Goal: Transaction & Acquisition: Purchase product/service

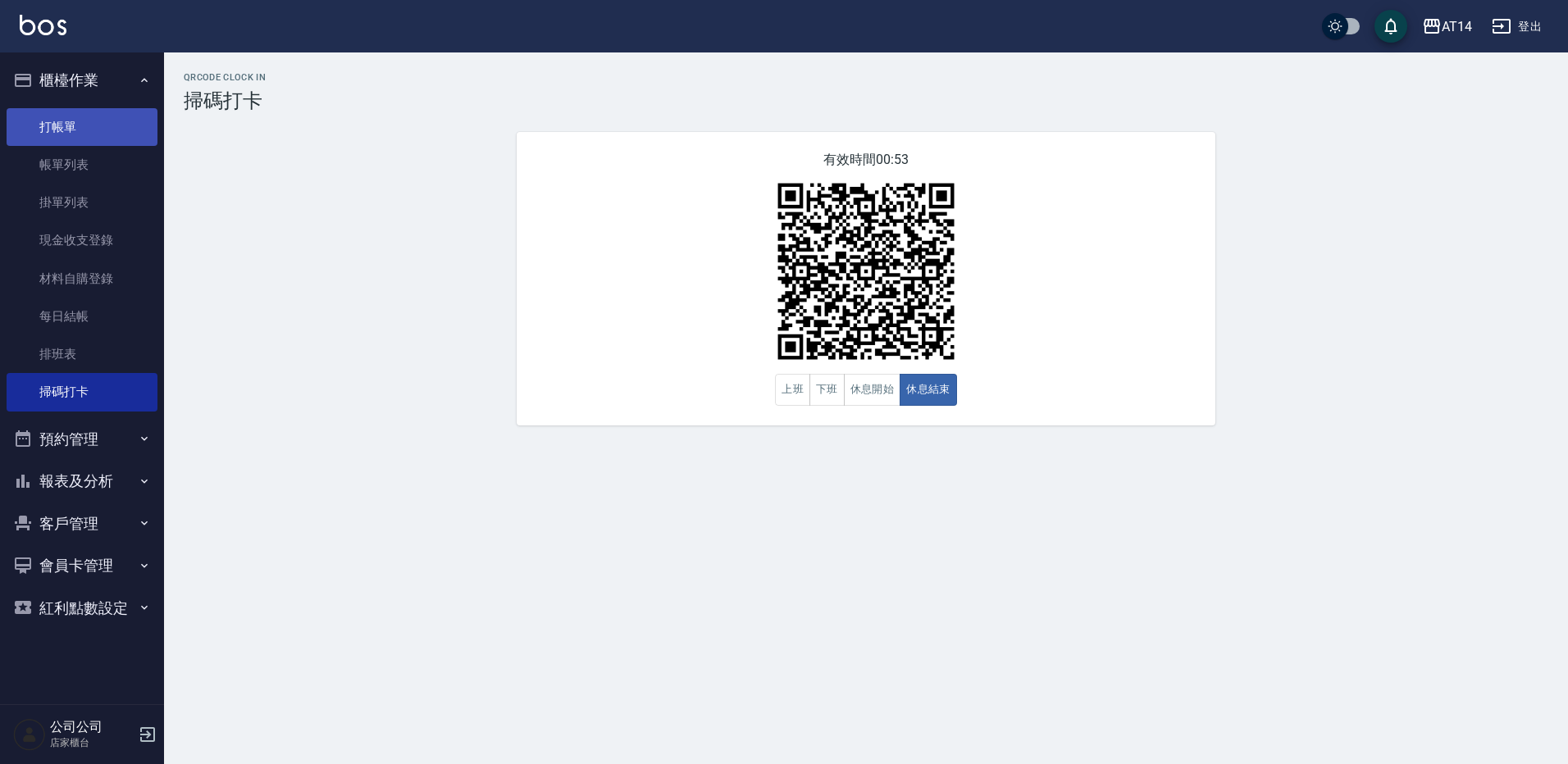
click at [104, 123] on link "打帳單" at bounding box center [82, 127] width 150 height 38
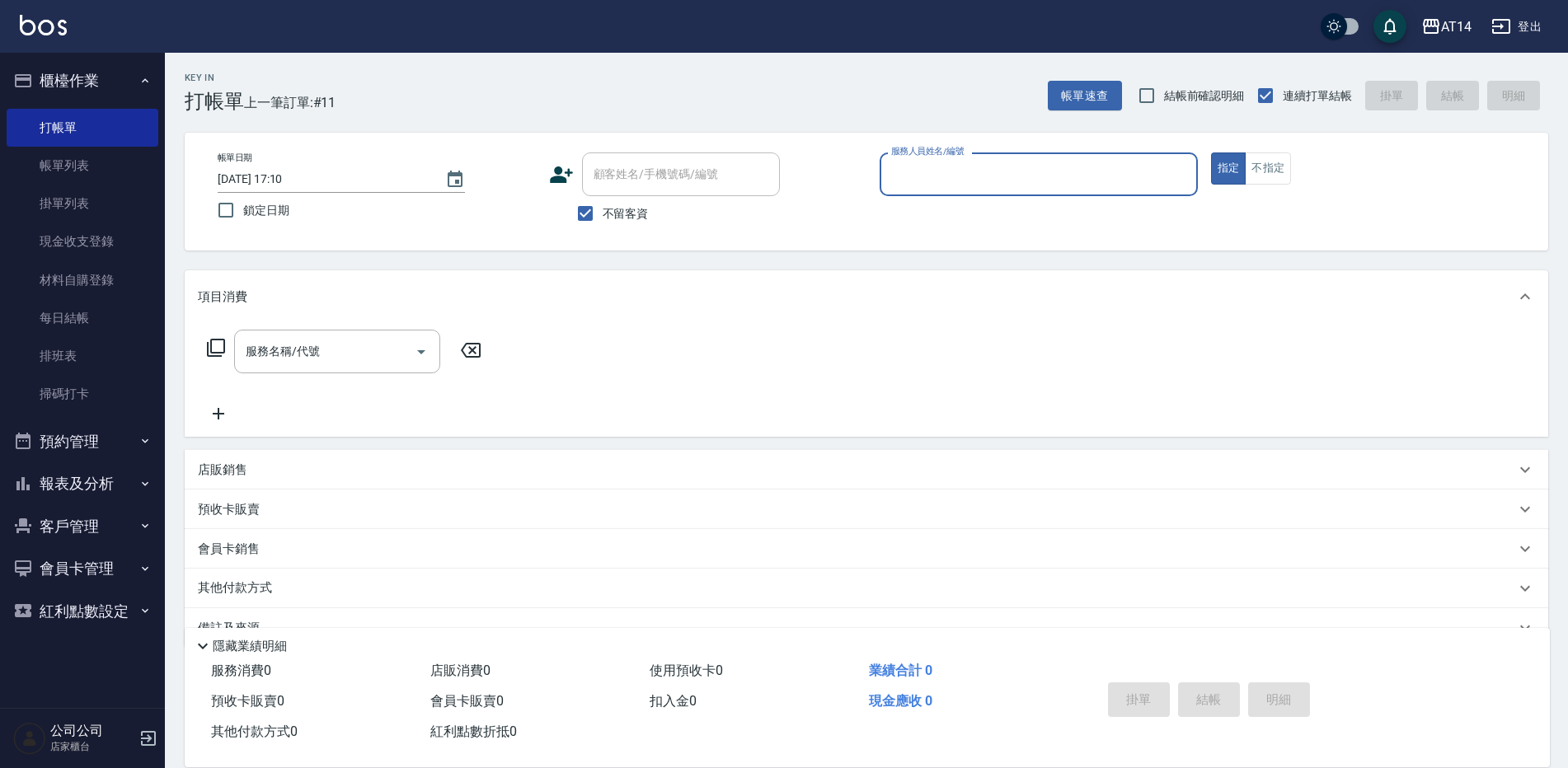
click at [933, 174] on input "服務人員姓名/編號" at bounding box center [1038, 173] width 303 height 29
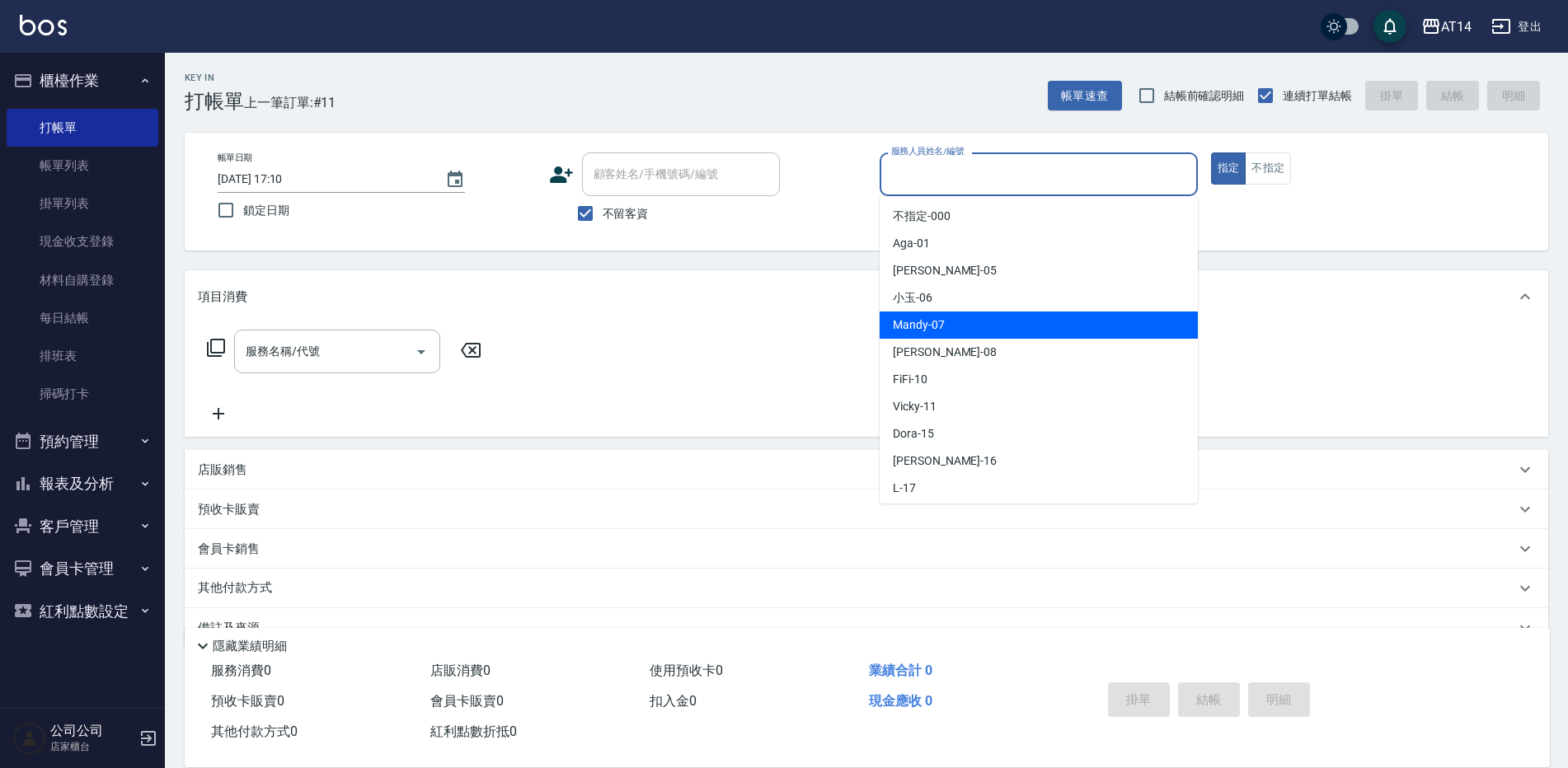
click at [932, 324] on span "Mandy -07" at bounding box center [919, 325] width 52 height 18
type input "Mandy-07"
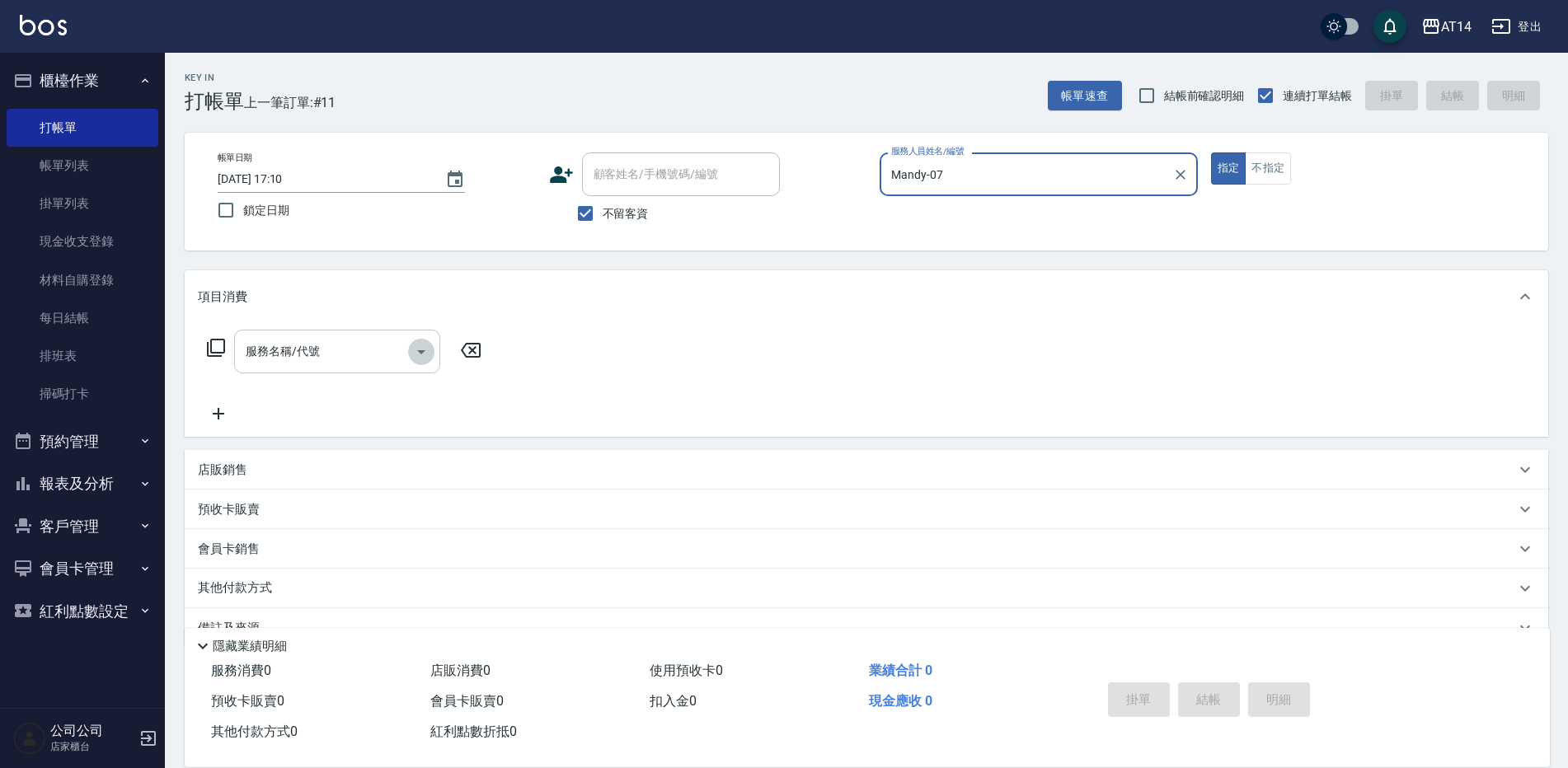
click at [422, 345] on icon "Open" at bounding box center [421, 351] width 19 height 19
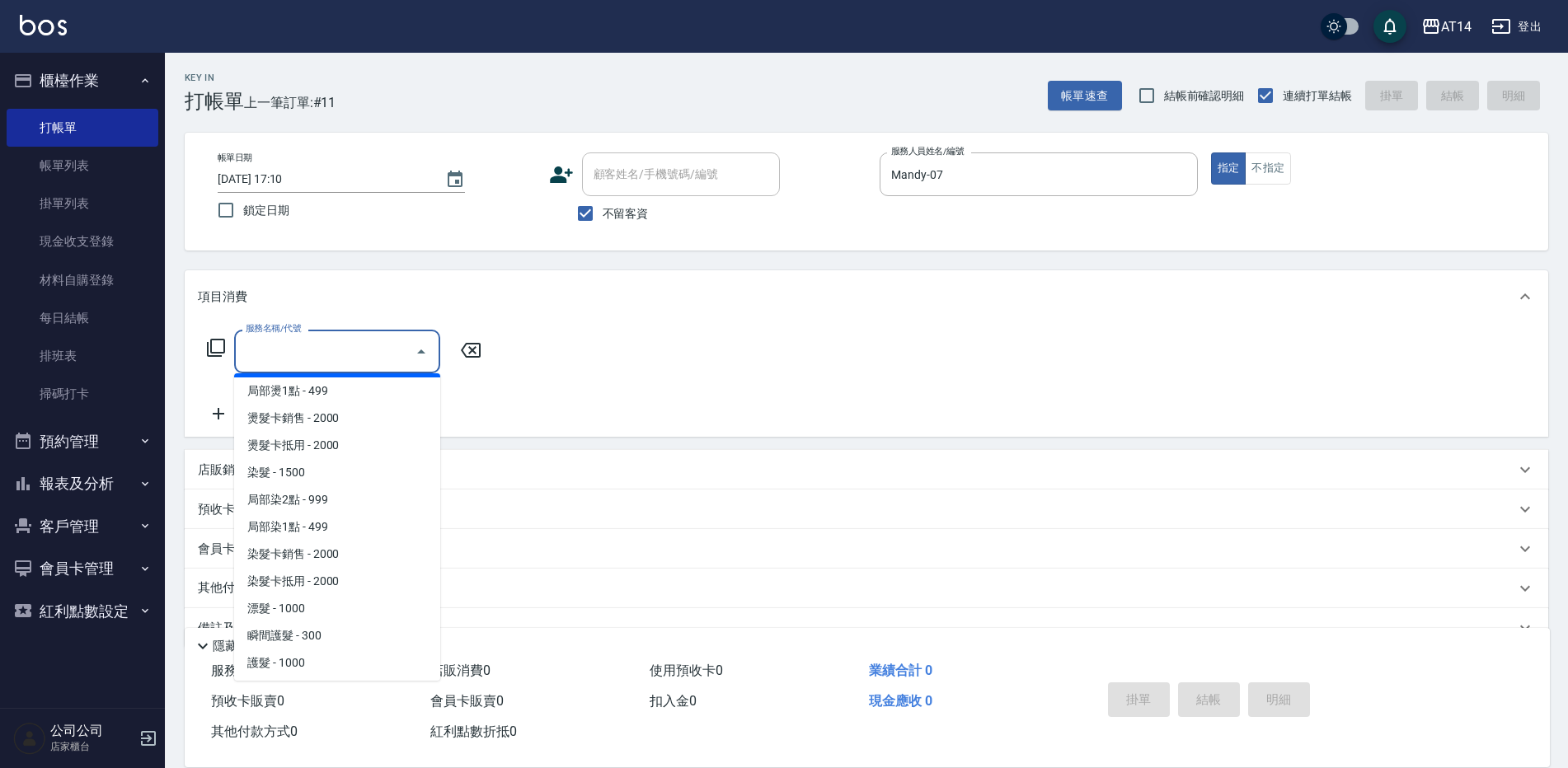
scroll to position [494, 0]
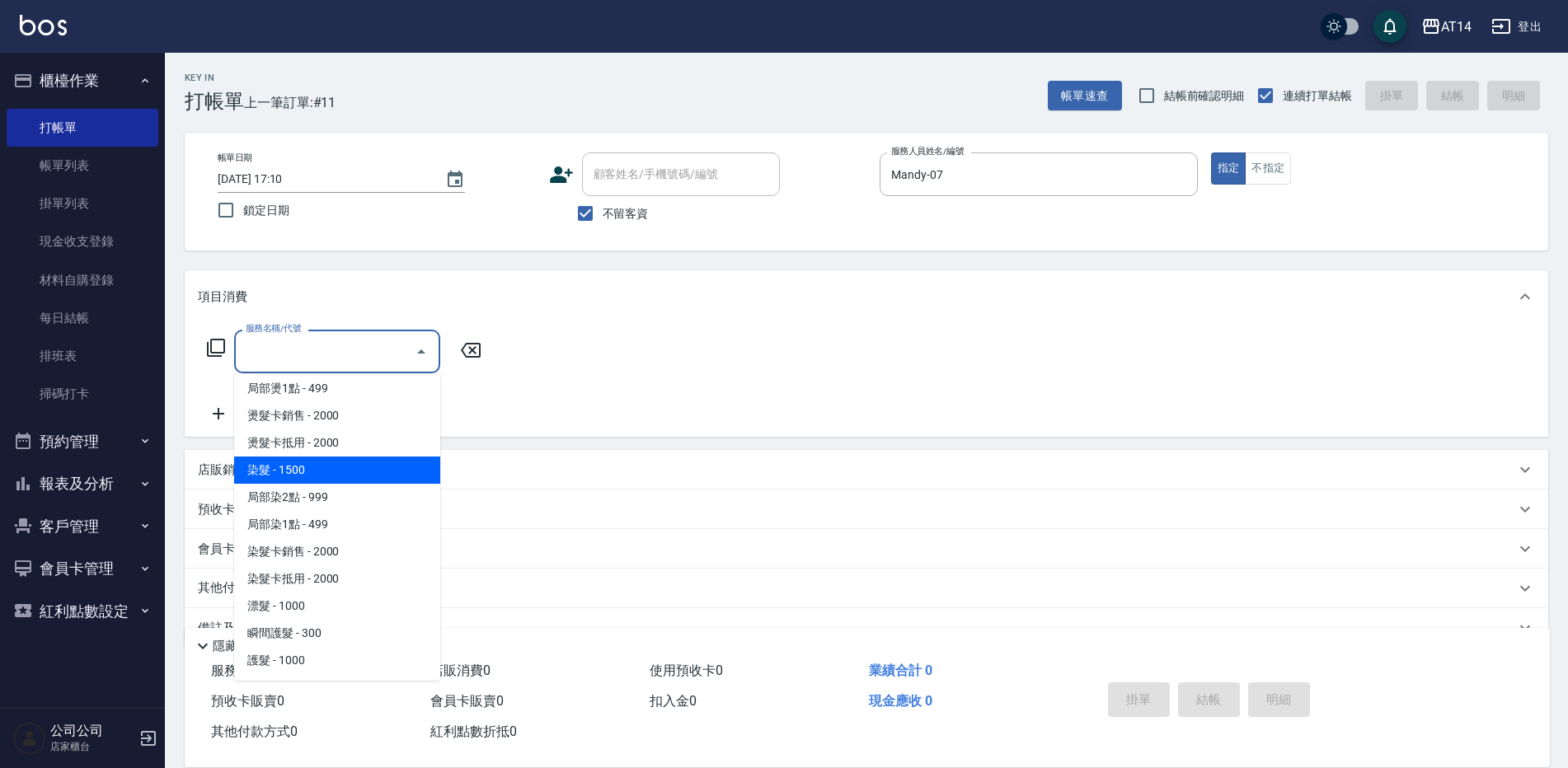
click at [302, 470] on span "染髮 - 1500" at bounding box center [337, 469] width 206 height 27
type input "染髮(041)"
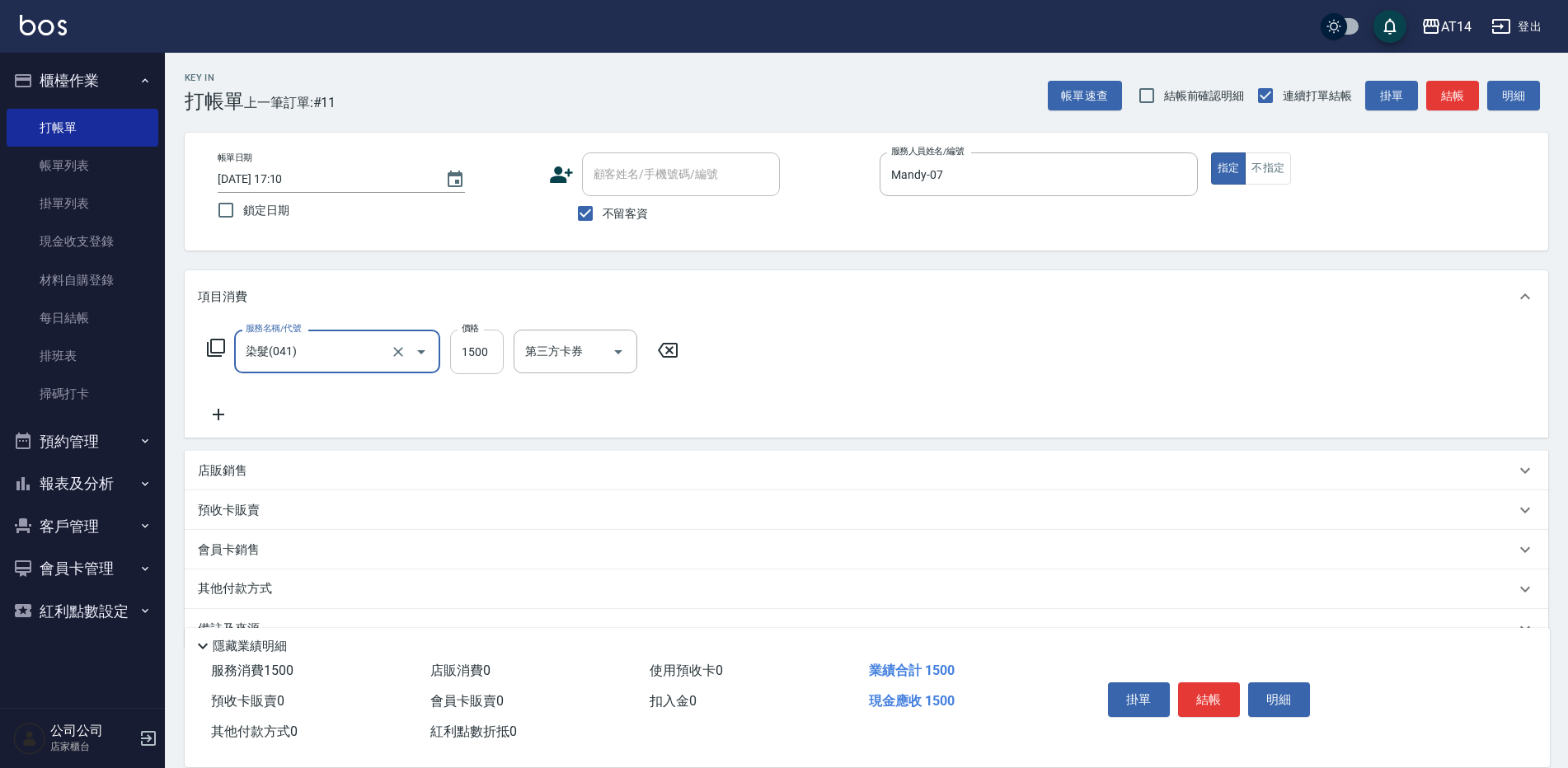
click at [462, 364] on input "1500" at bounding box center [477, 351] width 53 height 44
type input "2500"
click at [1215, 687] on button "結帳" at bounding box center [1208, 700] width 62 height 35
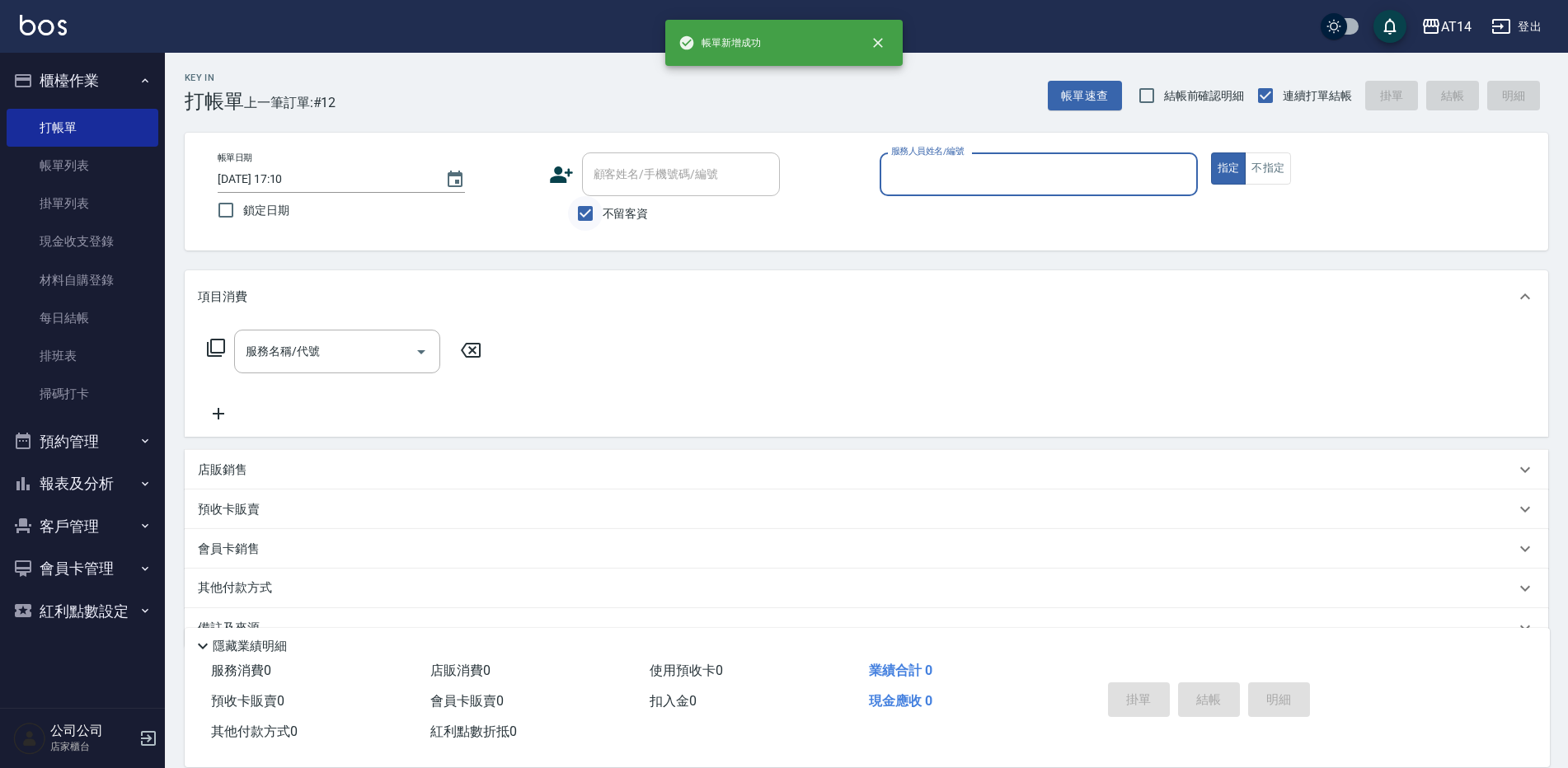
click at [589, 207] on input "不留客資" at bounding box center [586, 214] width 35 height 35
checkbox input "false"
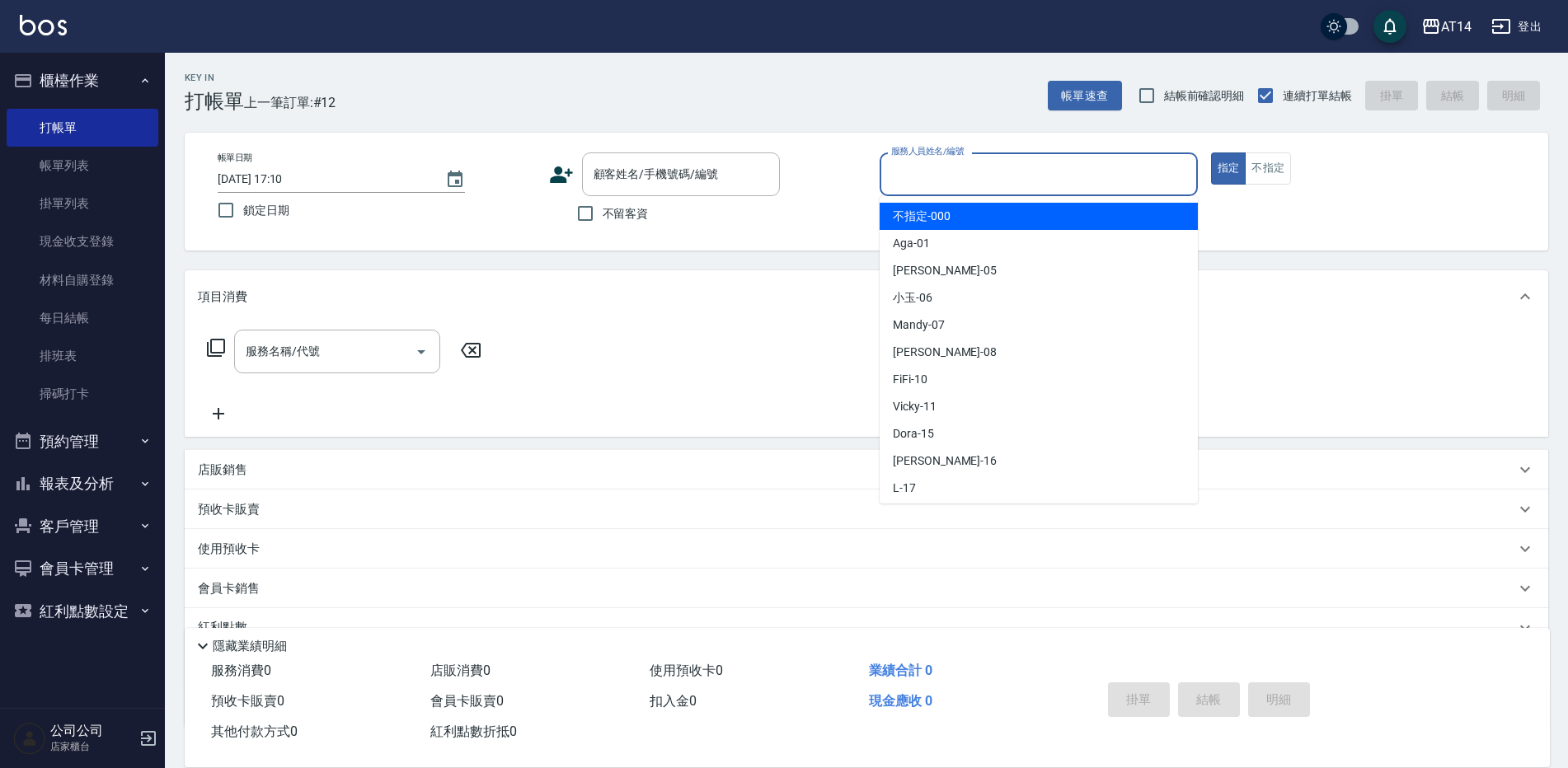
click at [909, 178] on input "服務人員姓名/編號" at bounding box center [1038, 173] width 303 height 29
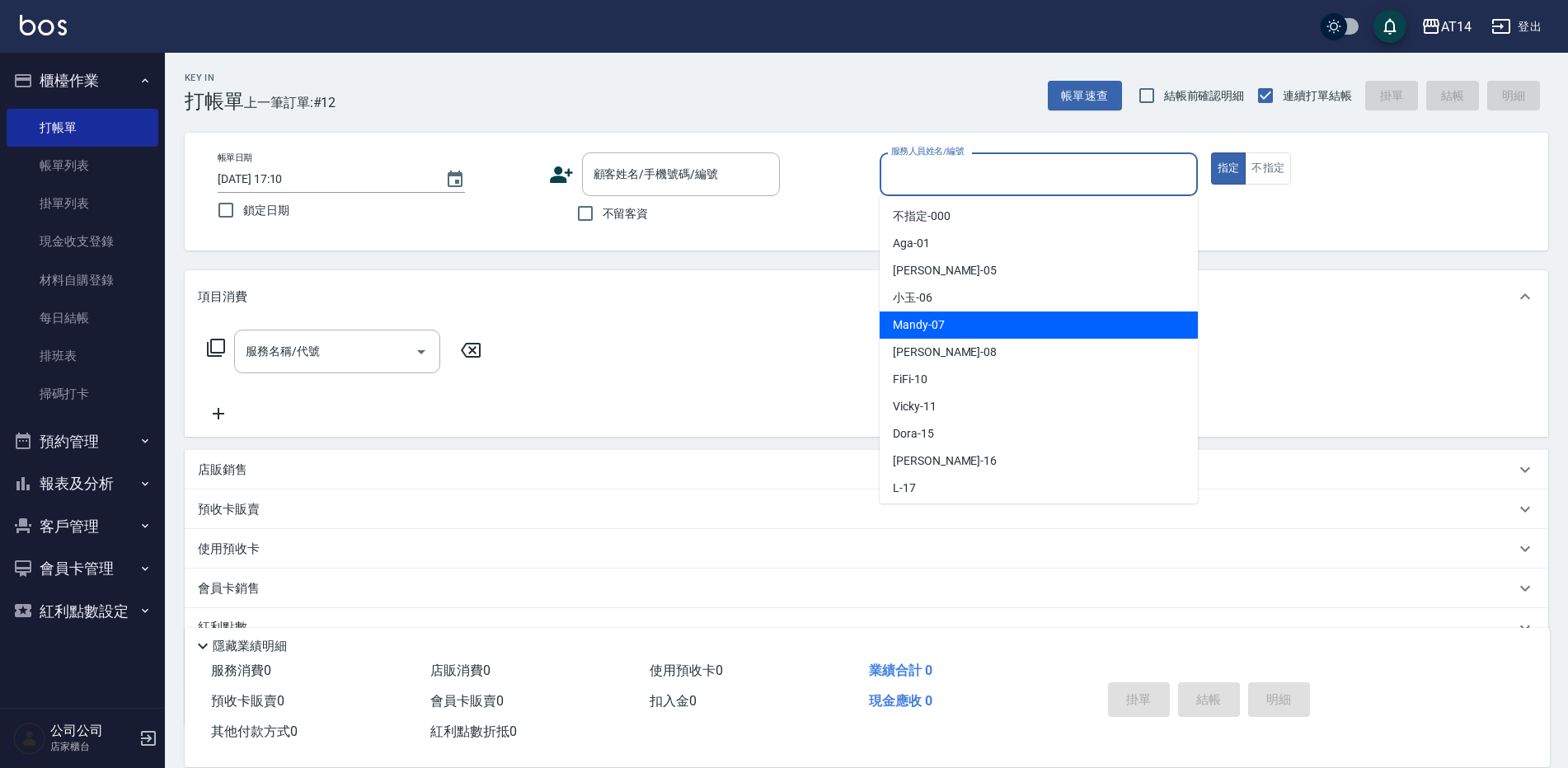
click at [908, 324] on span "Mandy -07" at bounding box center [919, 325] width 52 height 18
type input "Mandy-07"
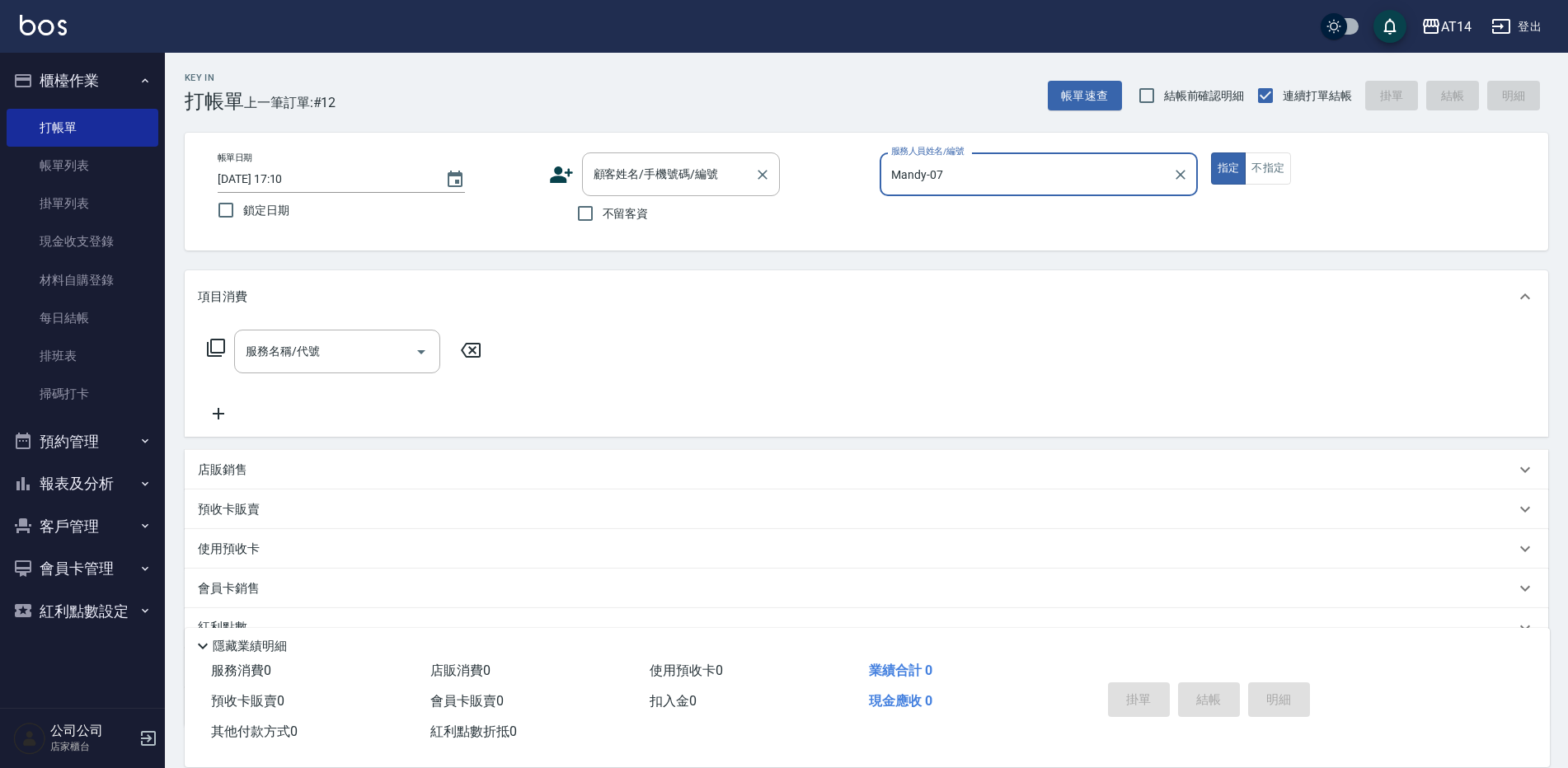
click at [706, 180] on div "顧客姓名/手機號碼/編號 顧客姓名/手機號碼/編號" at bounding box center [681, 173] width 197 height 43
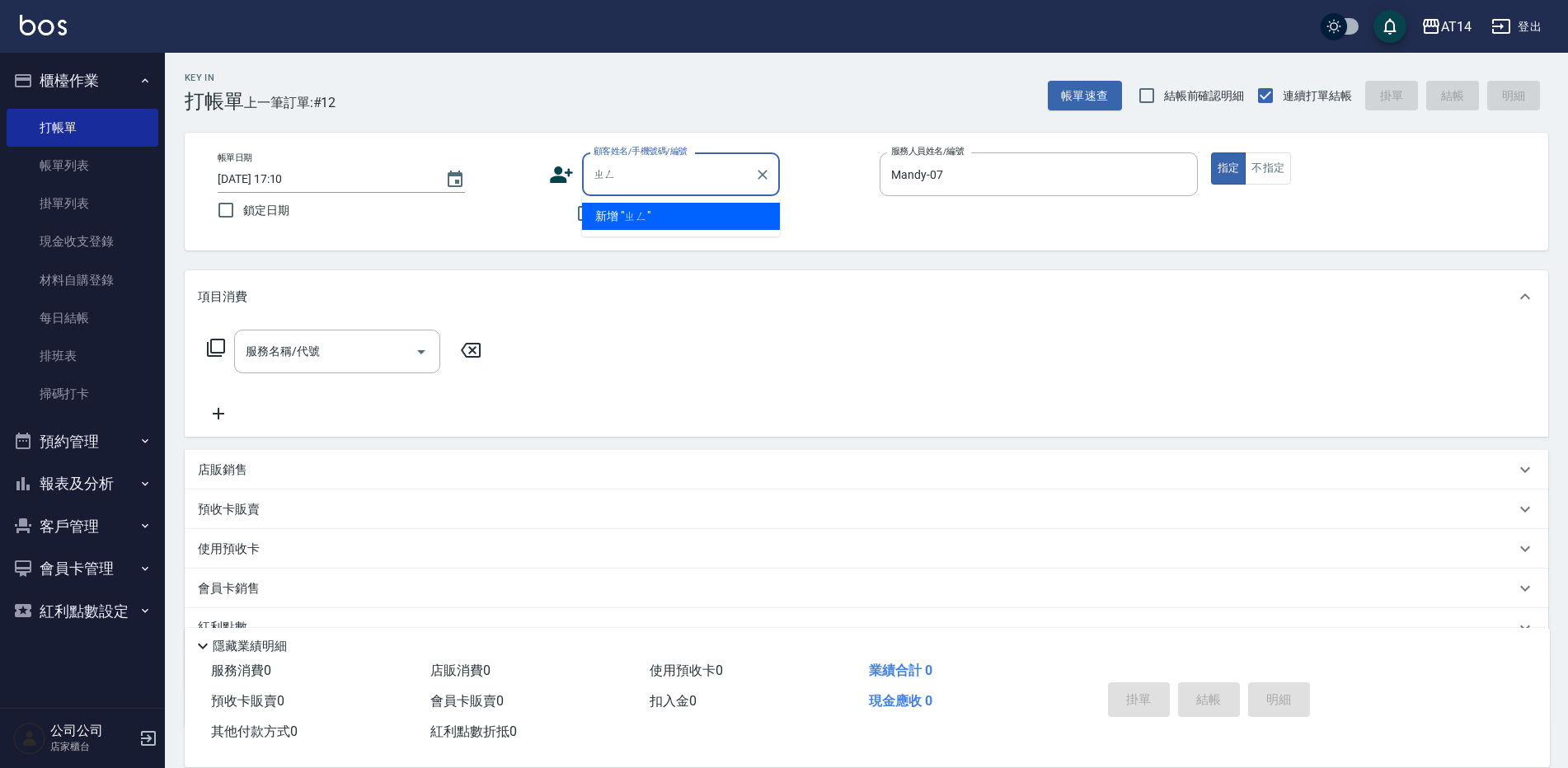
type input "整"
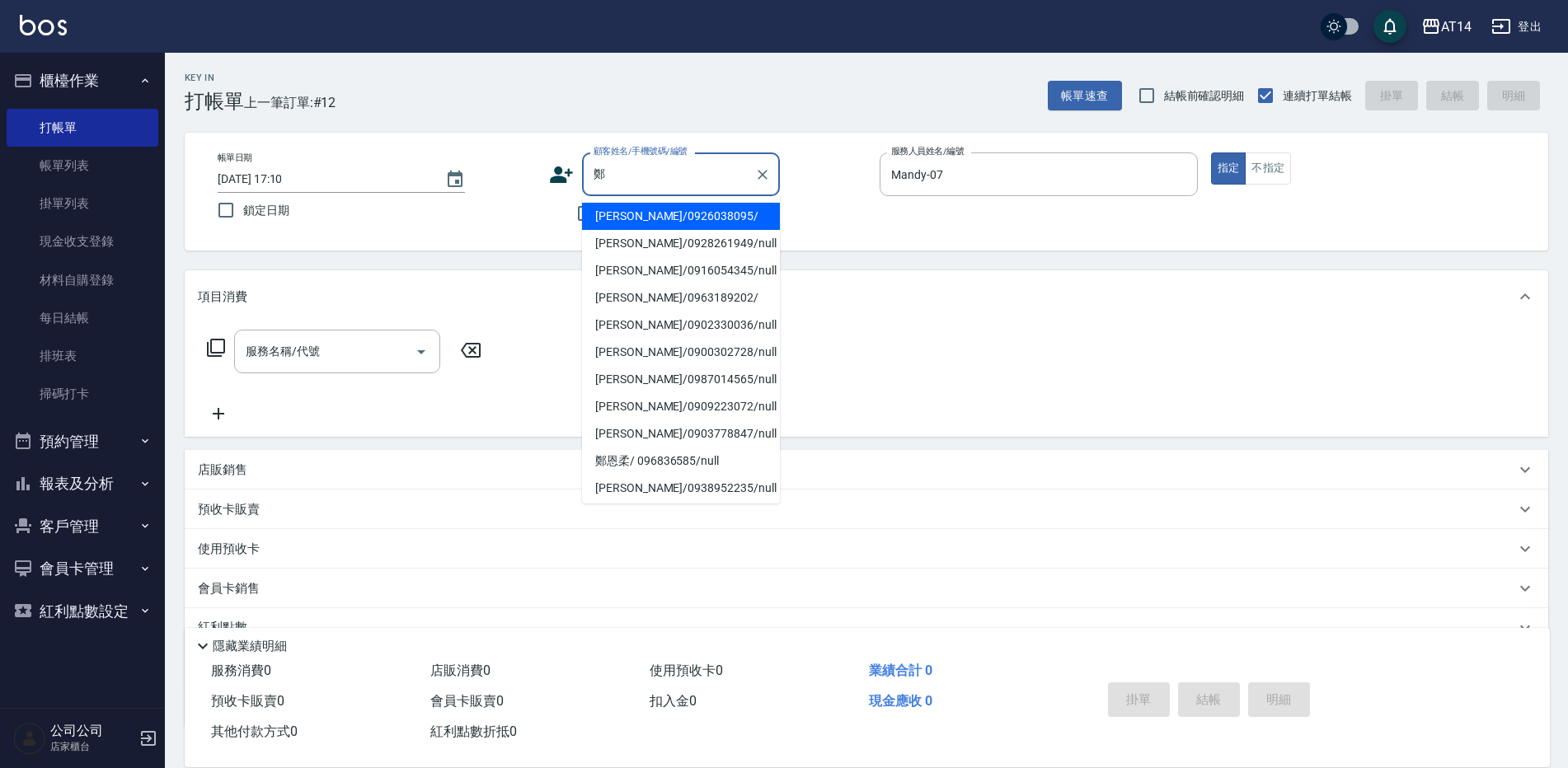
drag, startPoint x: 634, startPoint y: 208, endPoint x: 553, endPoint y: 282, distance: 109.7
click at [632, 209] on li "鄭玉玲/0926038095/" at bounding box center [681, 216] width 197 height 27
type input "鄭玉玲/0926038095/"
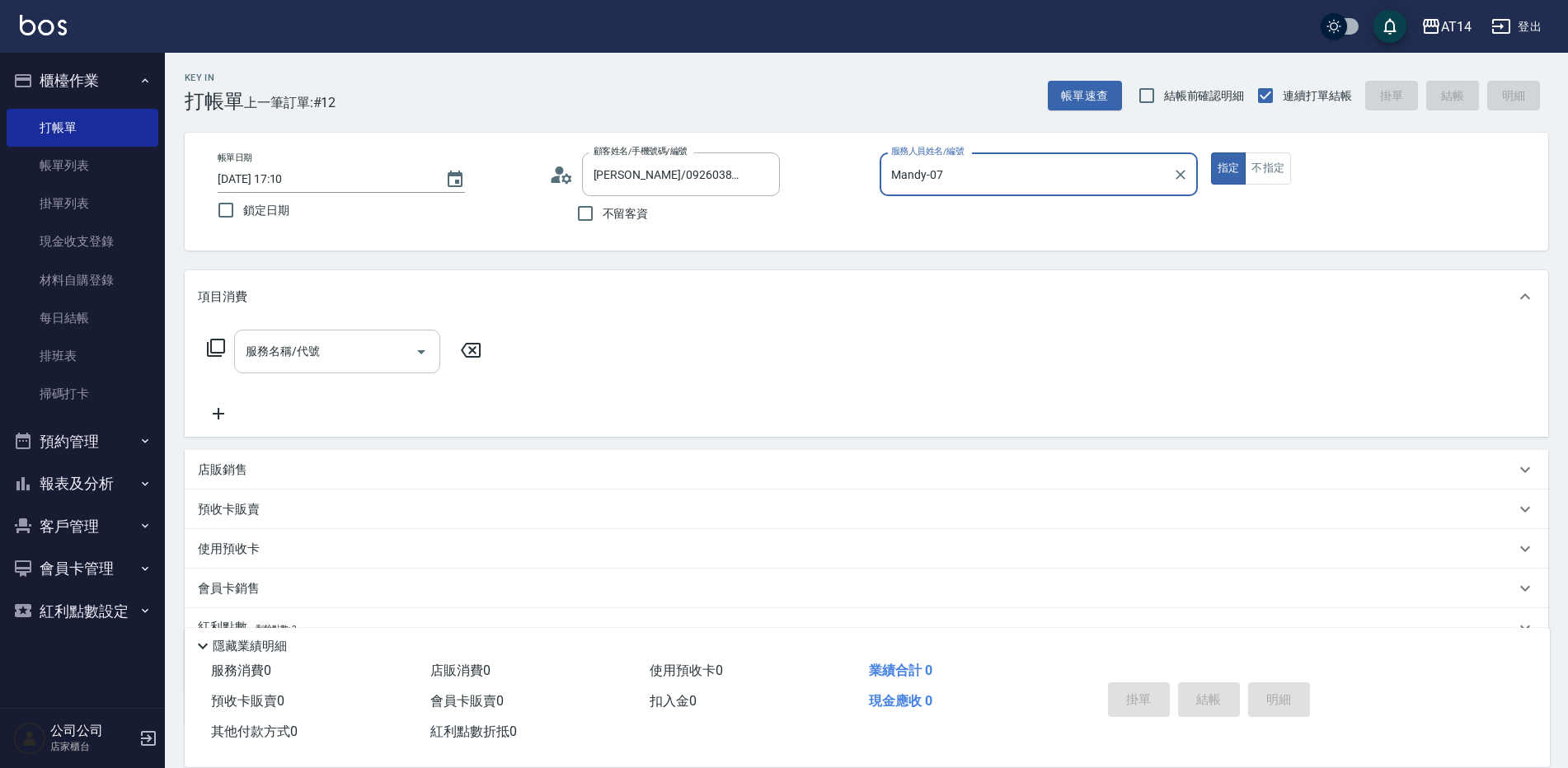
click at [354, 353] on input "服務名稱/代號" at bounding box center [325, 350] width 167 height 29
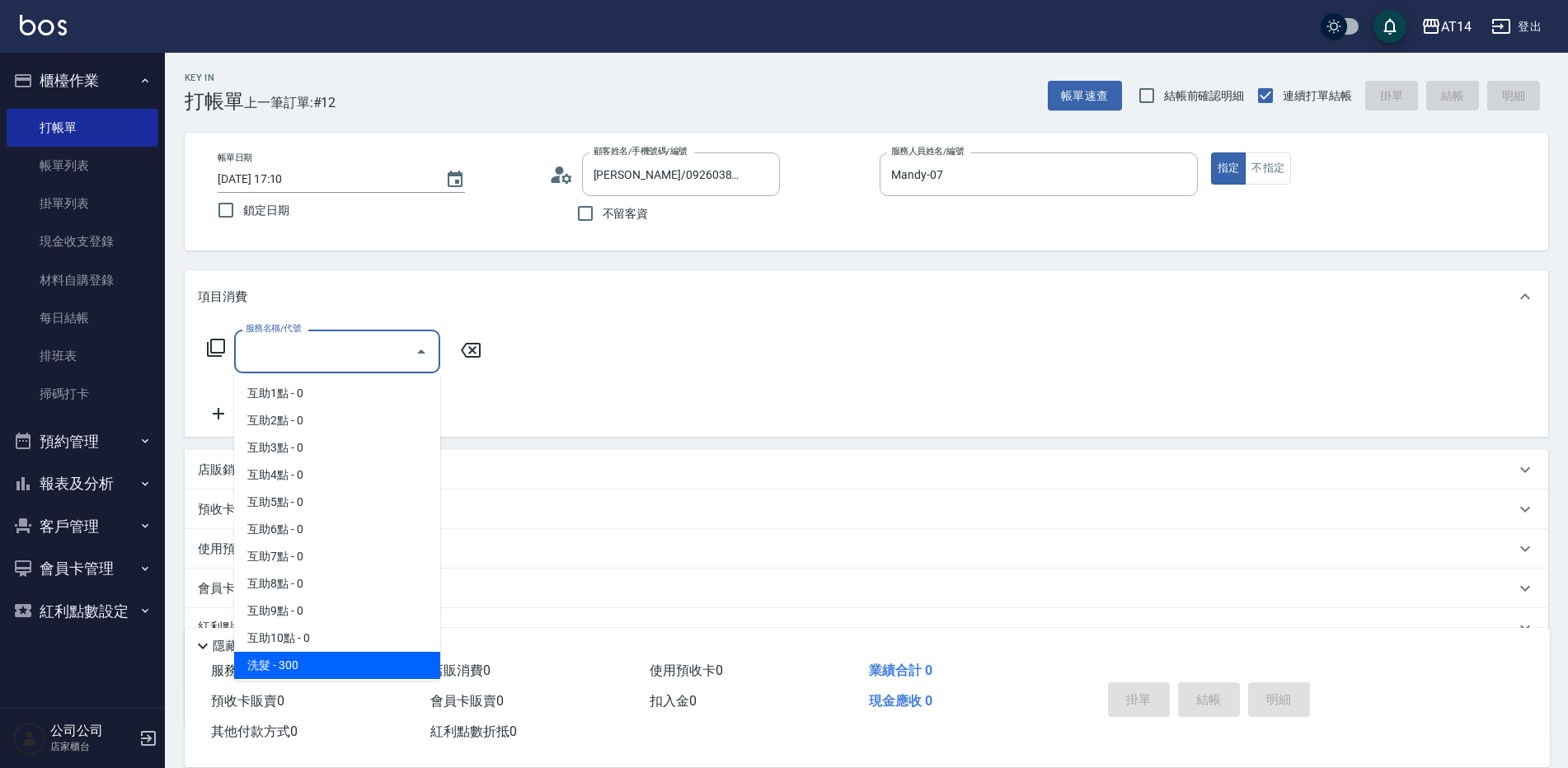
click at [312, 667] on span "洗髮 - 300" at bounding box center [337, 665] width 206 height 27
type input "洗髮(011)"
type input "1"
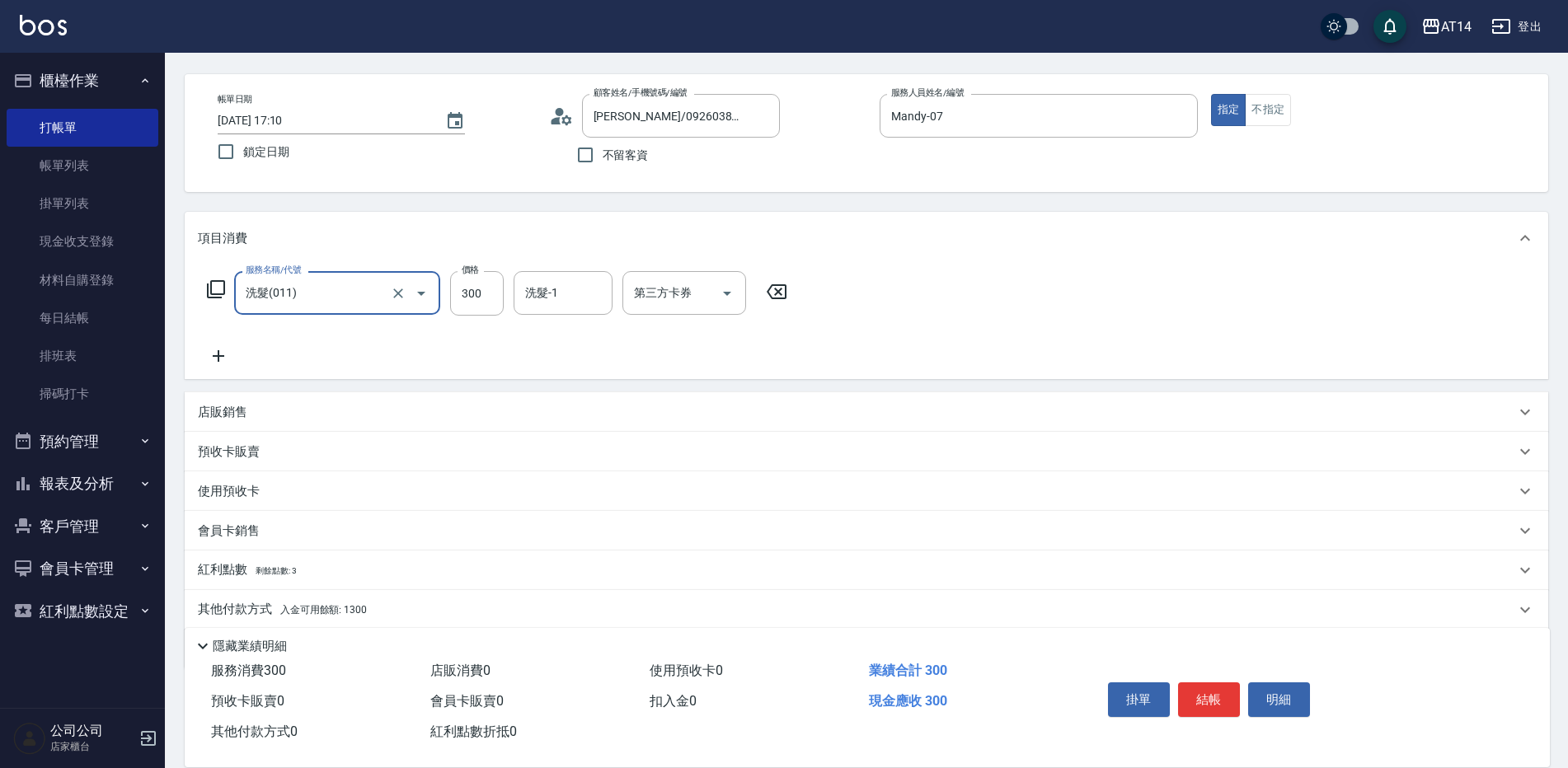
scroll to position [118, 0]
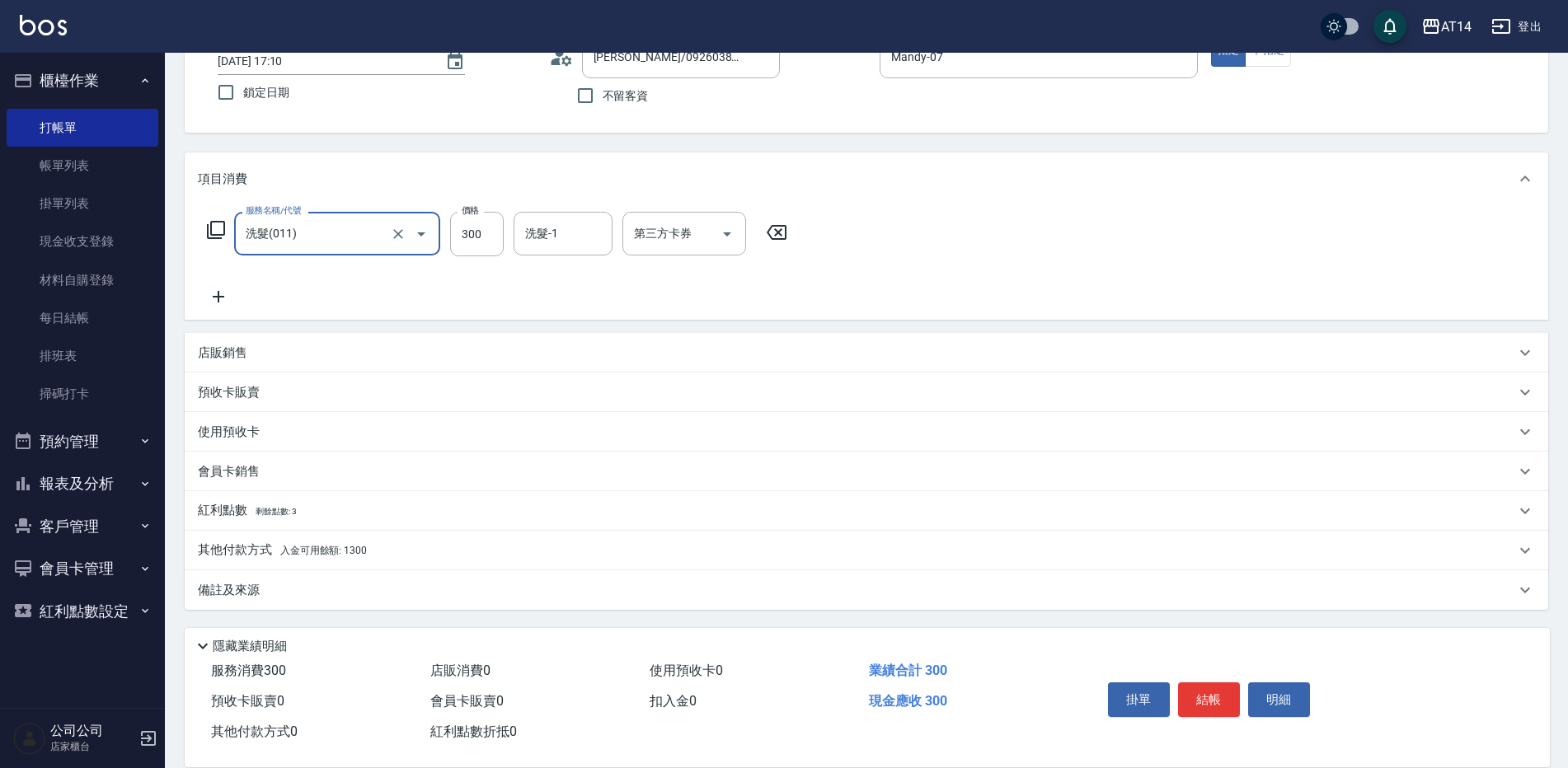
click at [372, 549] on div "其他付款方式 入金可用餘額: 1300" at bounding box center [856, 550] width 1317 height 18
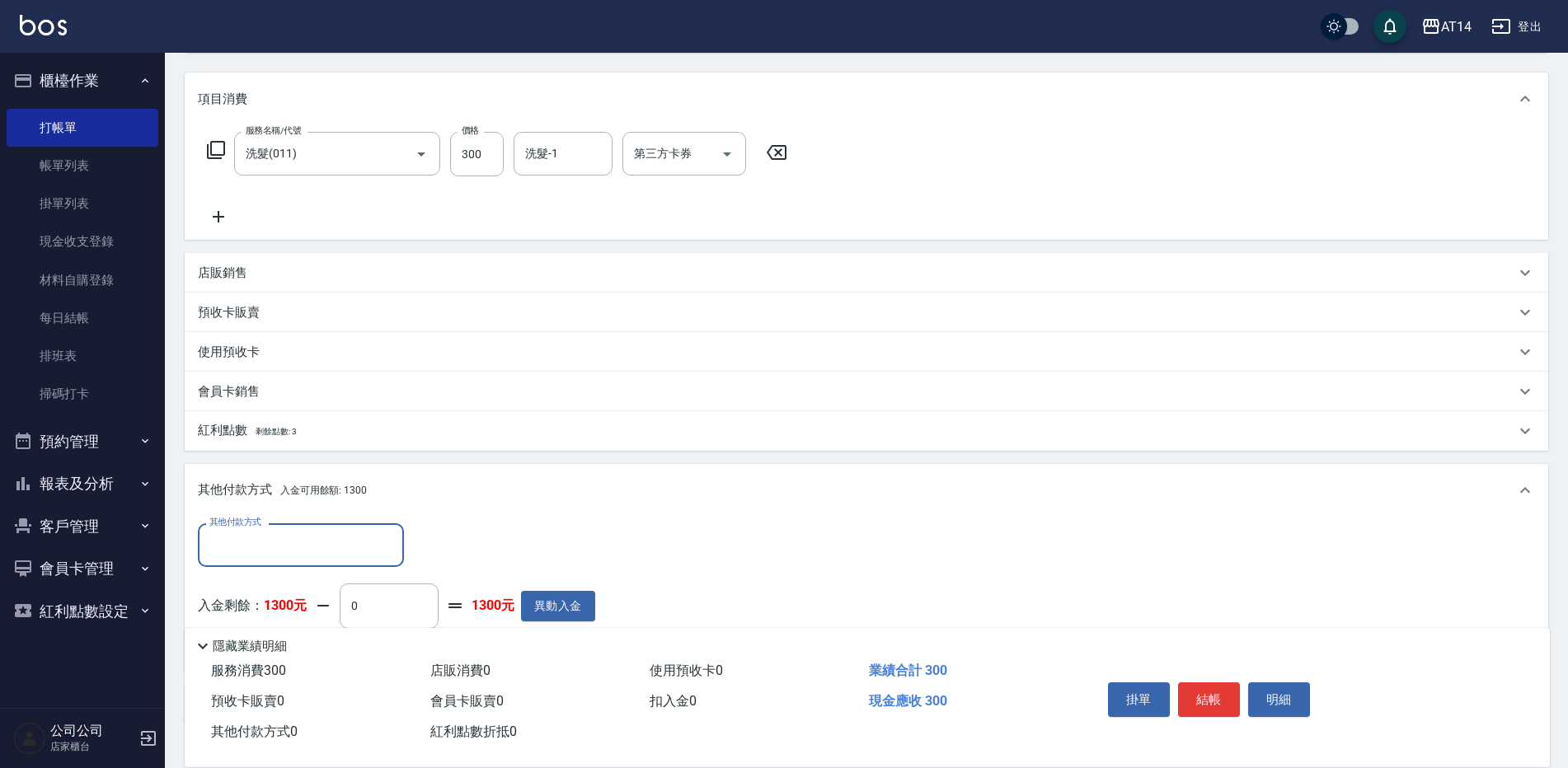
scroll to position [200, 0]
click at [345, 597] on input "0" at bounding box center [388, 603] width 99 height 44
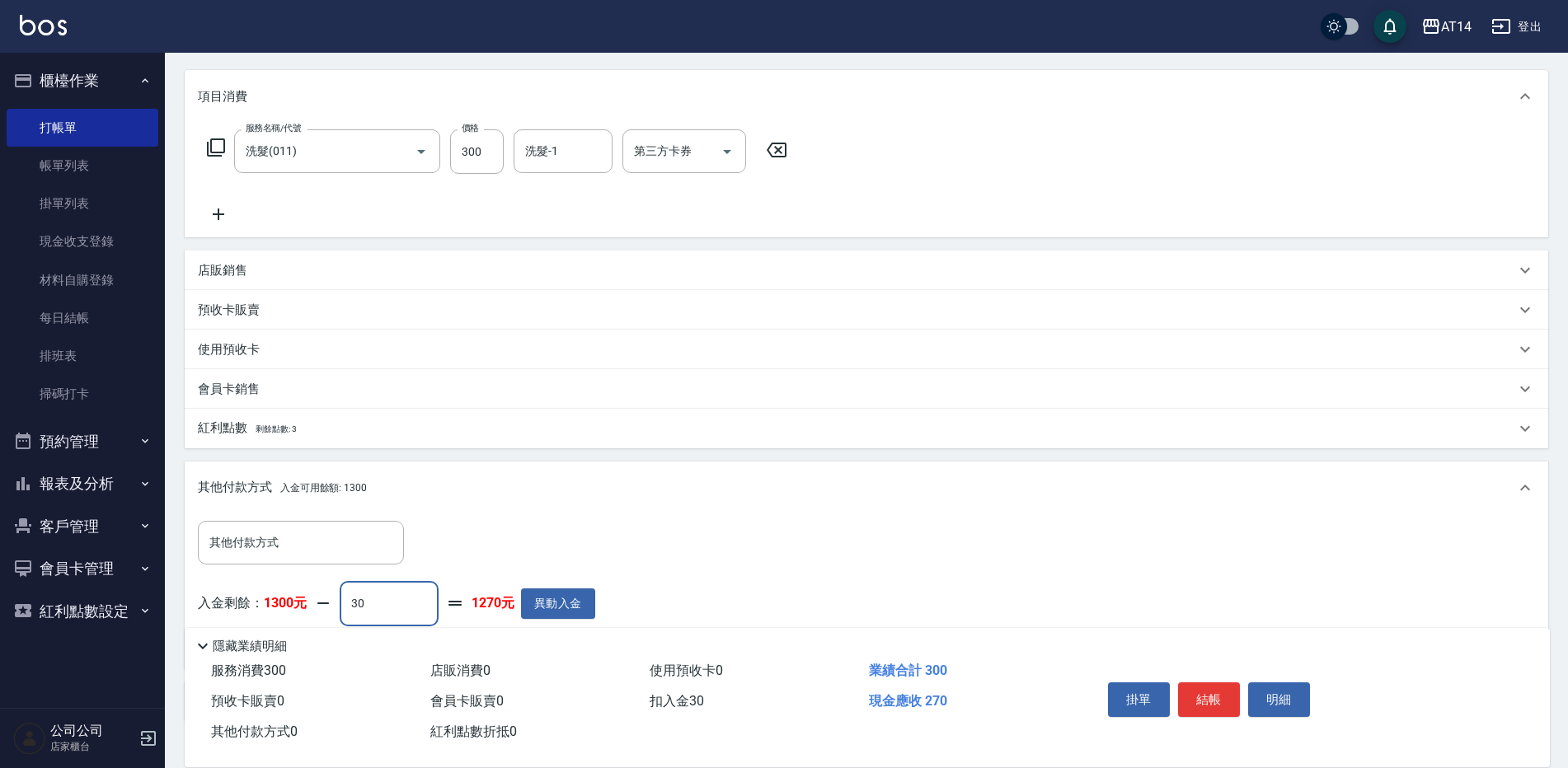
type input "300"
type input "0"
type input "300"
click at [1215, 692] on button "結帳" at bounding box center [1208, 700] width 62 height 35
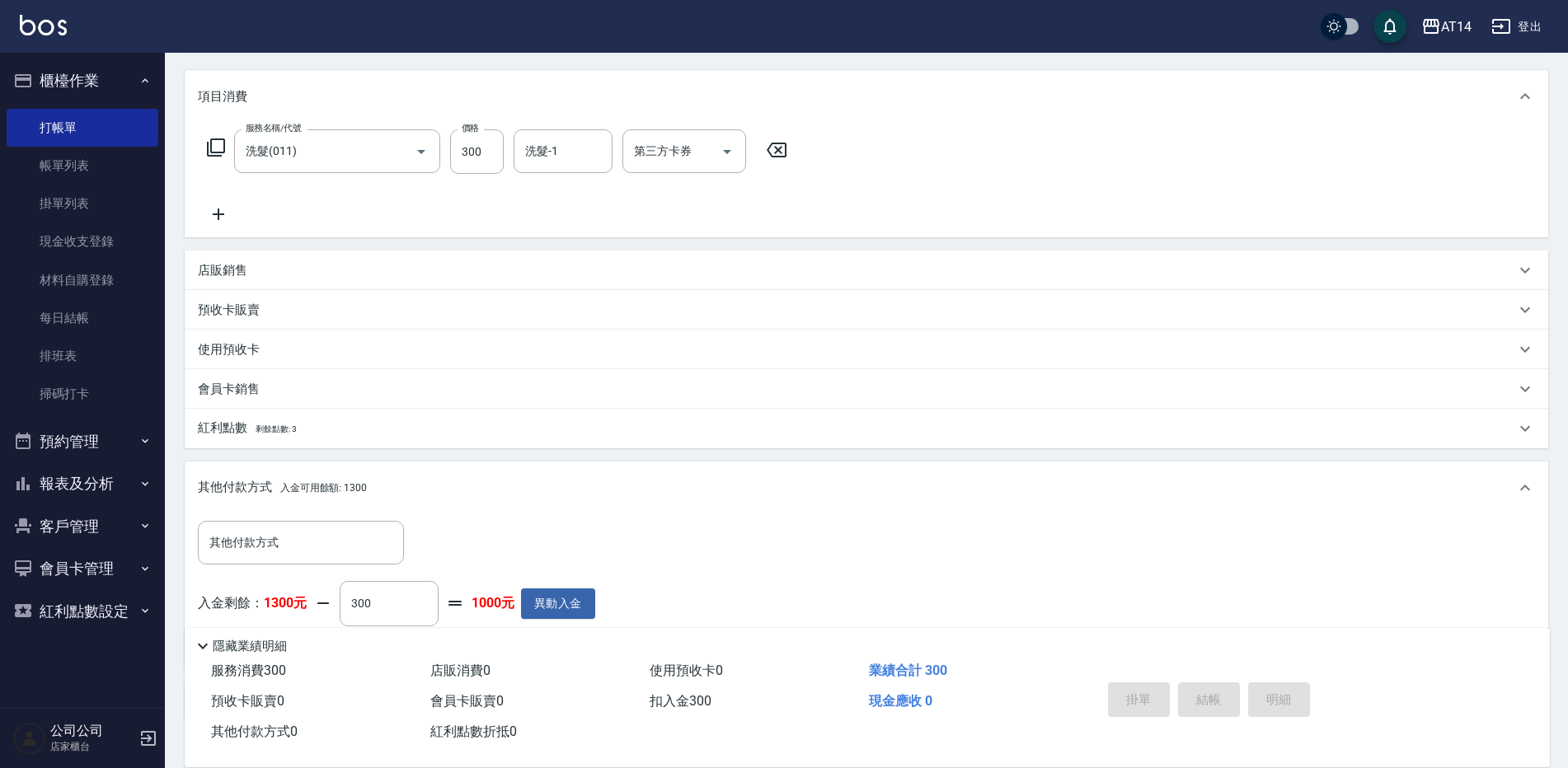
type input "2025/09/23 17:11"
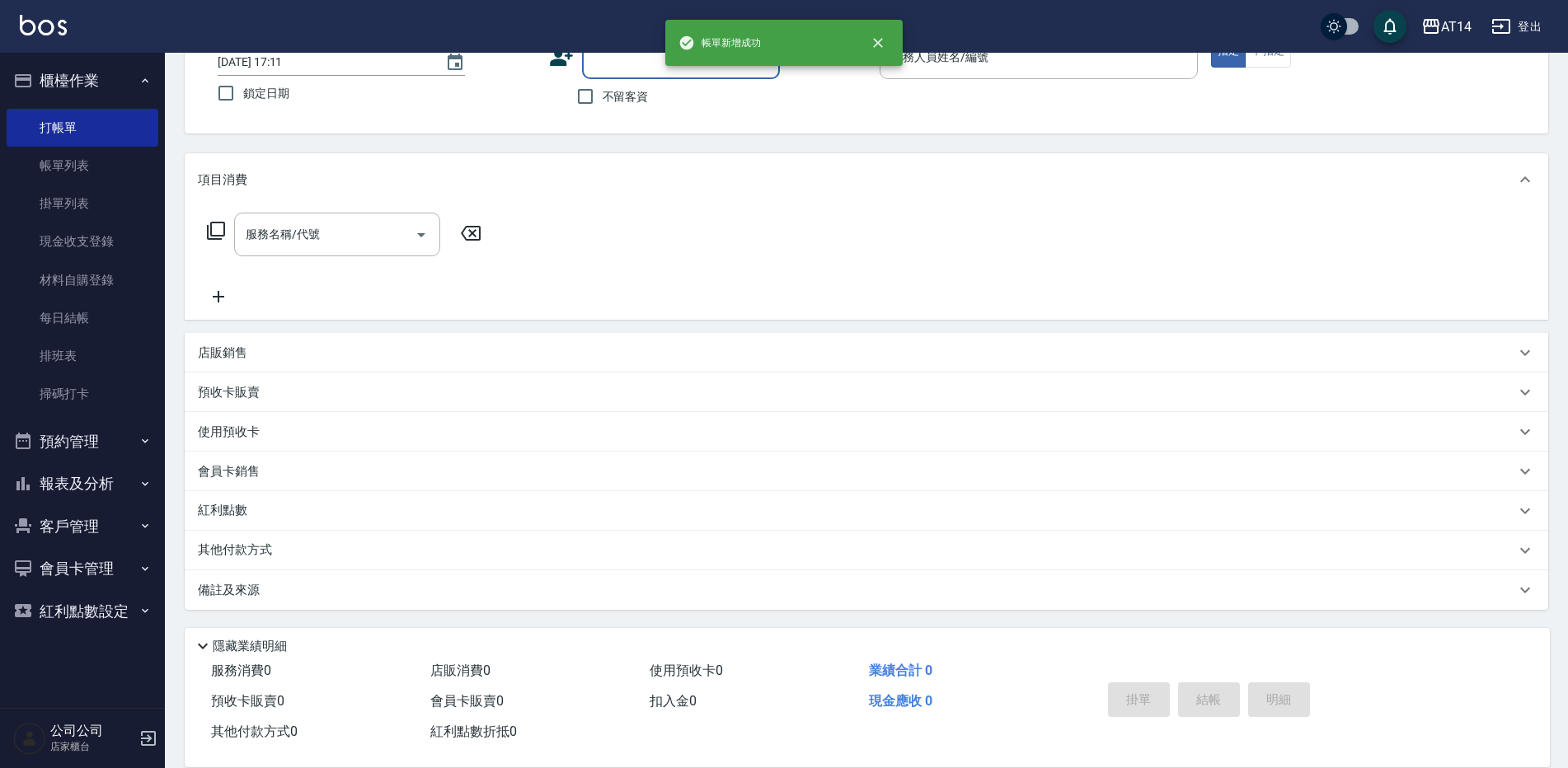
scroll to position [0, 0]
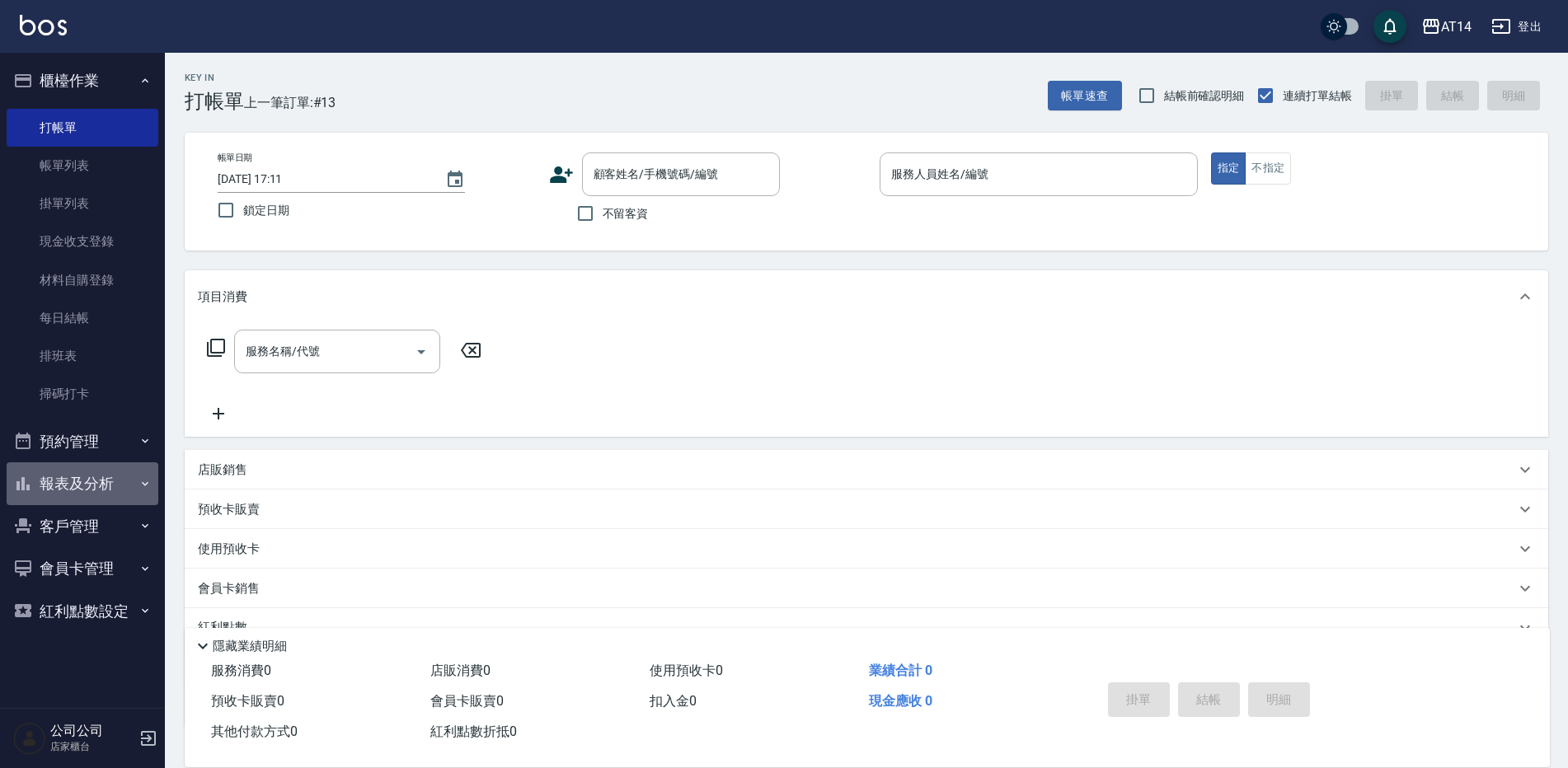
click at [85, 487] on button "報表及分析" at bounding box center [82, 483] width 151 height 42
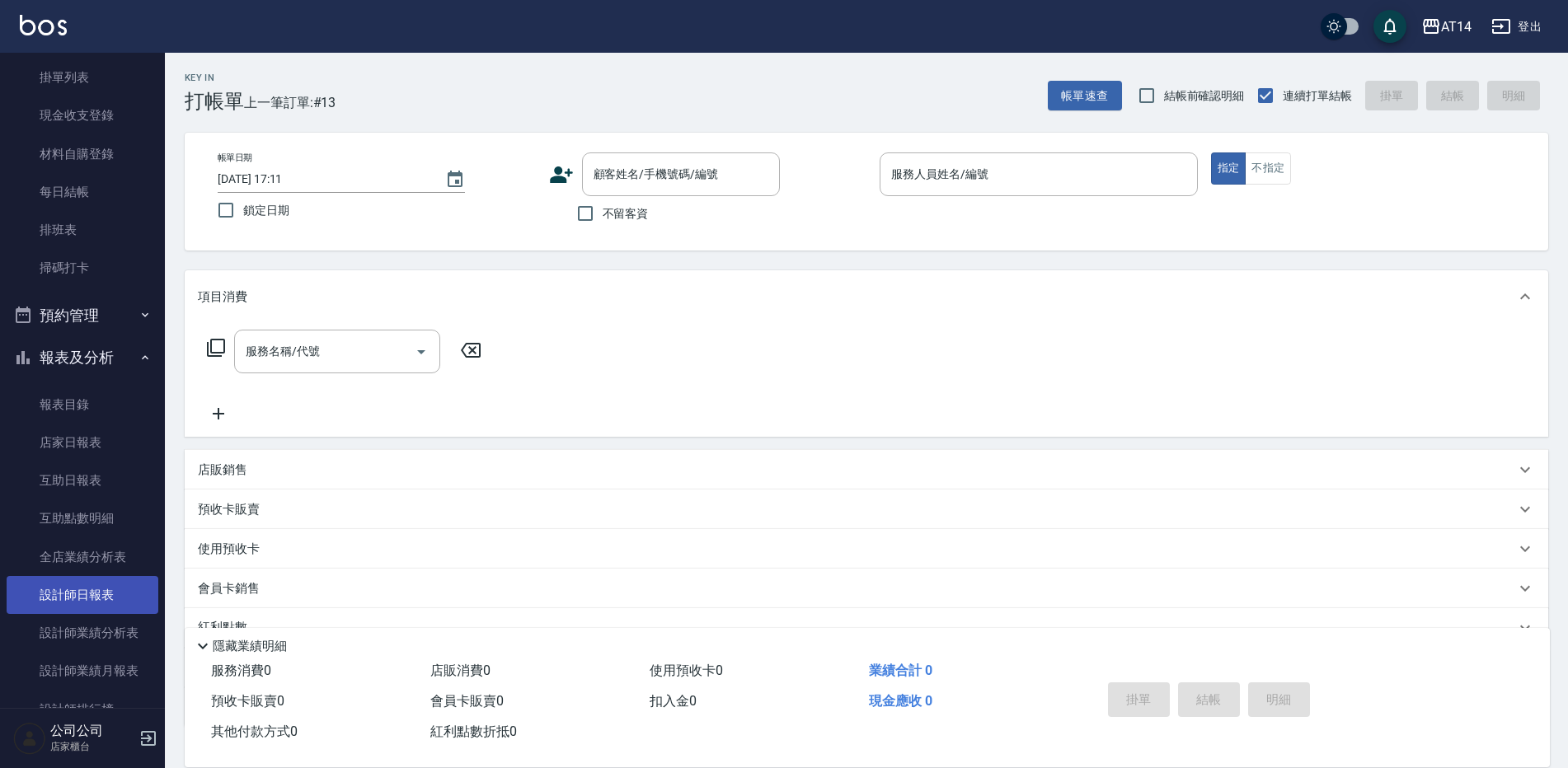
scroll to position [165, 0]
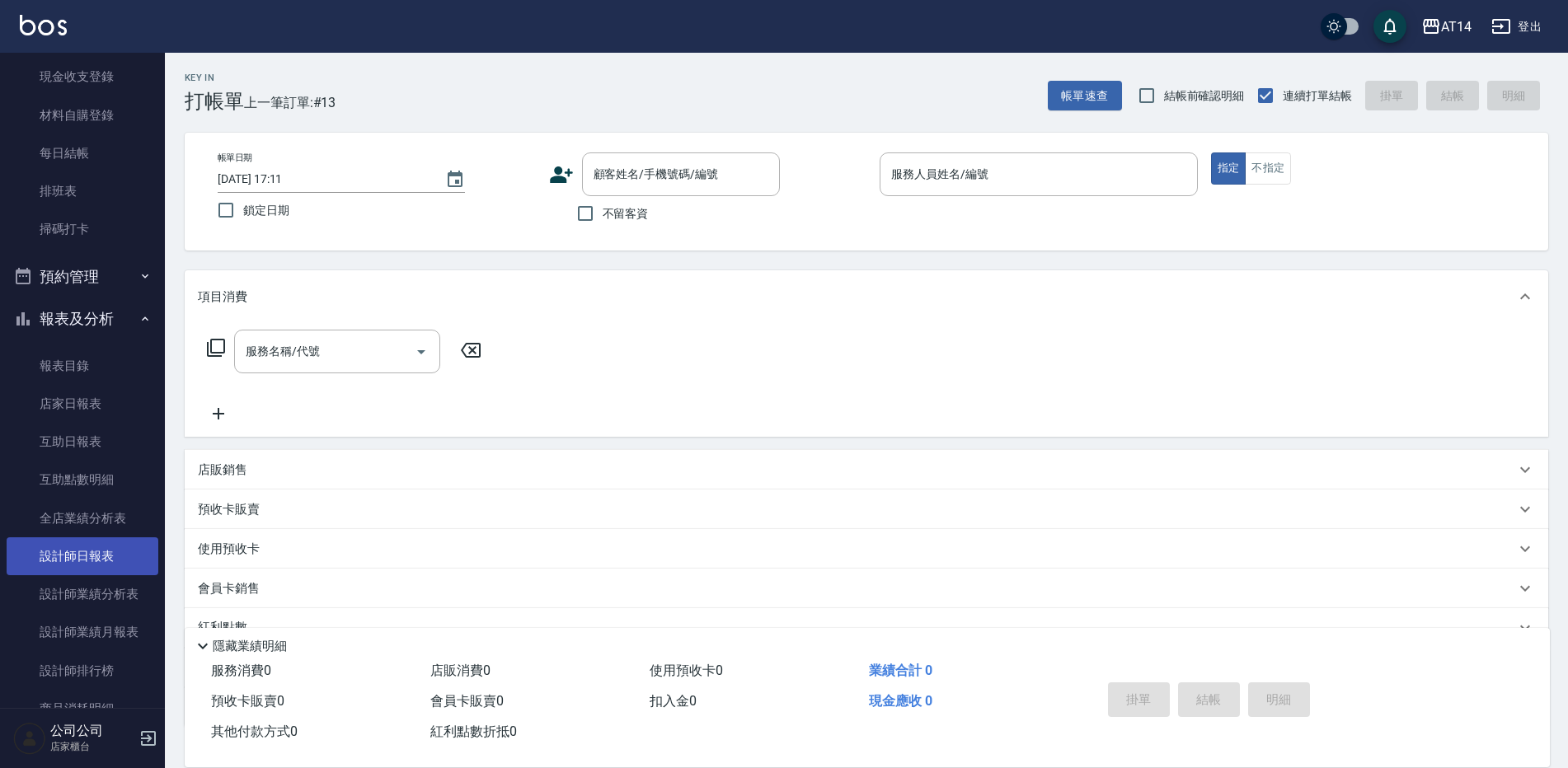
click at [60, 557] on link "設計師日報表" at bounding box center [82, 556] width 151 height 38
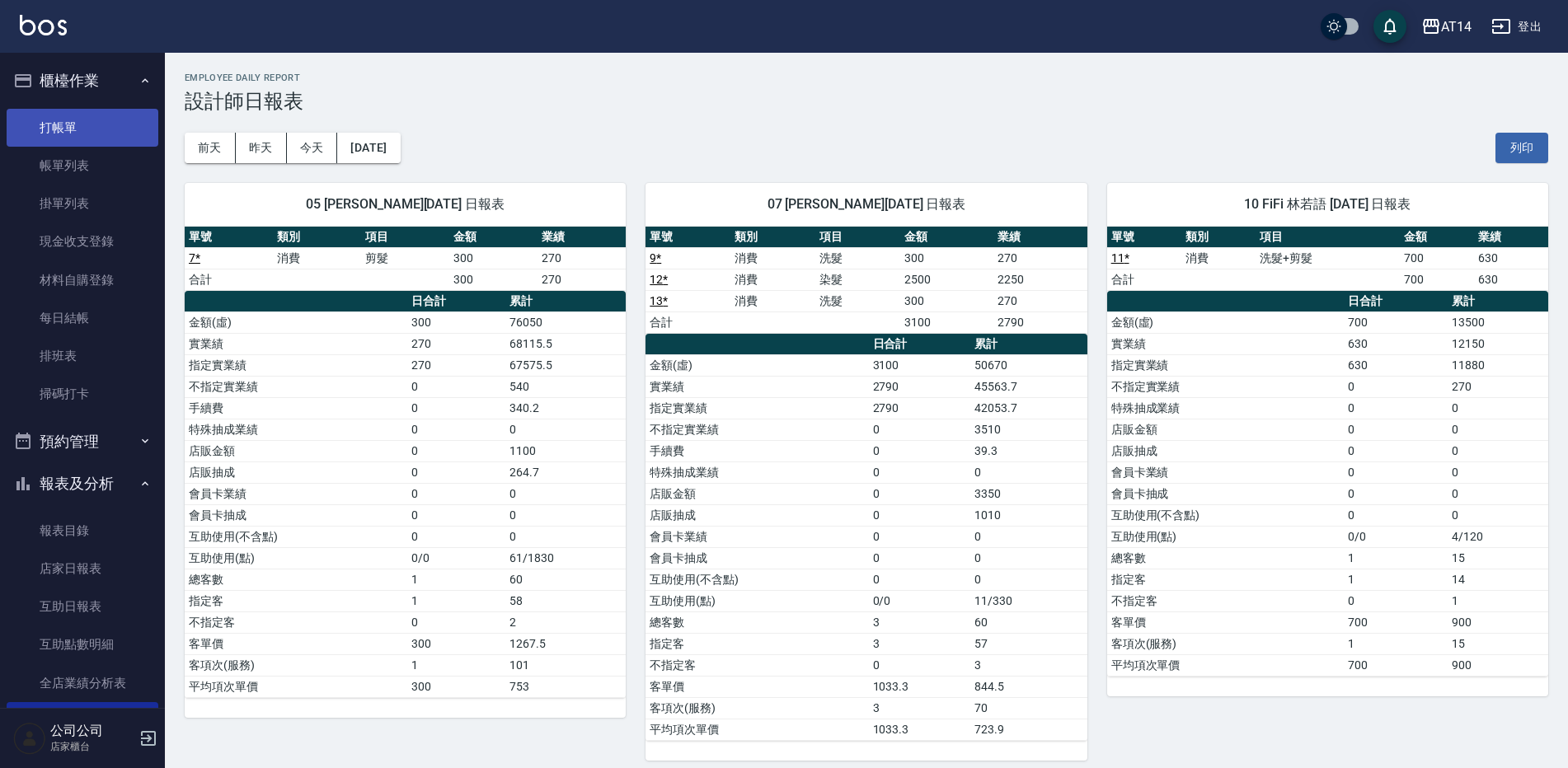
click at [56, 131] on link "打帳單" at bounding box center [82, 127] width 151 height 38
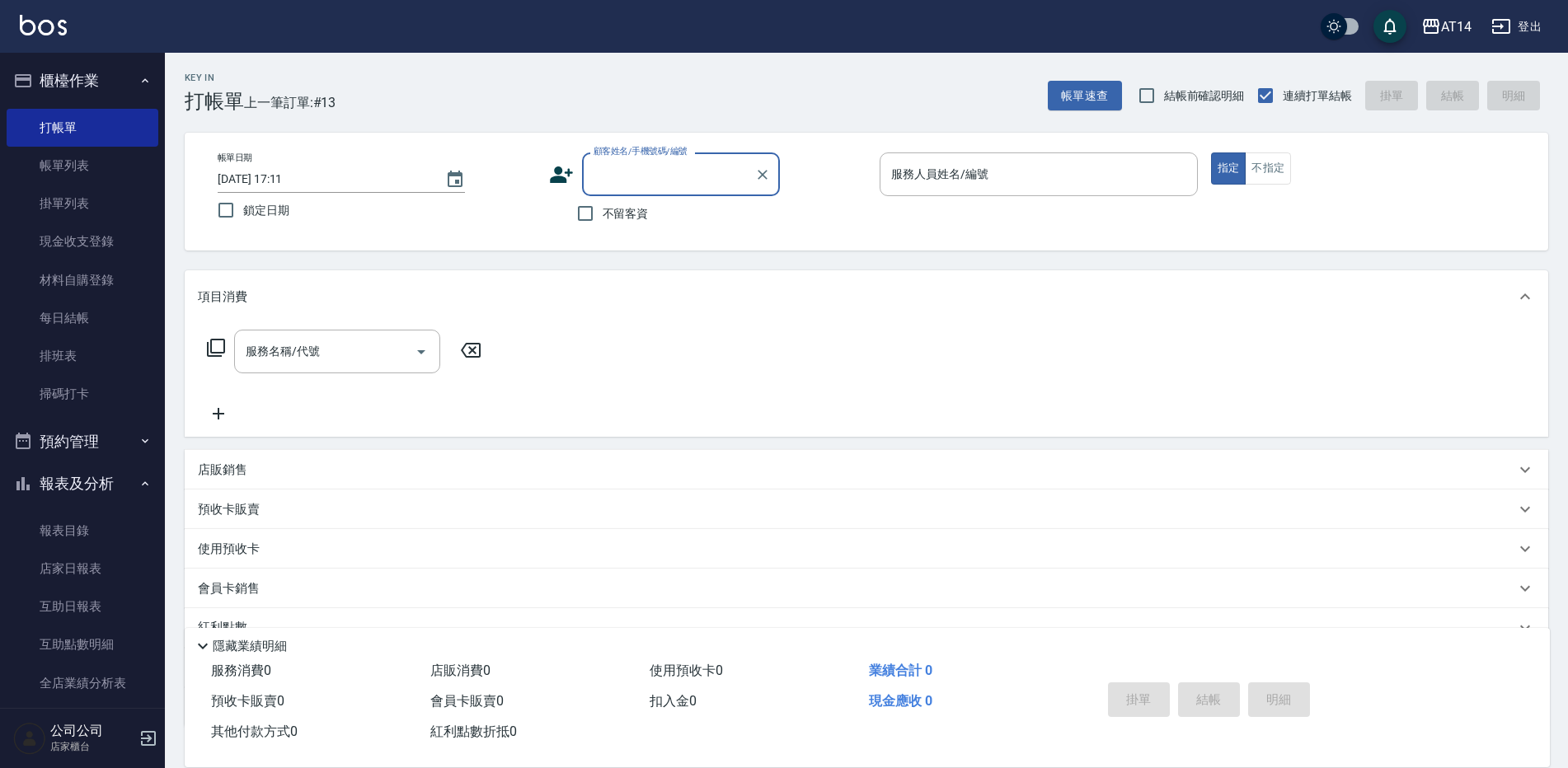
click at [612, 183] on input "顧客姓名/手機號碼/編號" at bounding box center [669, 173] width 159 height 29
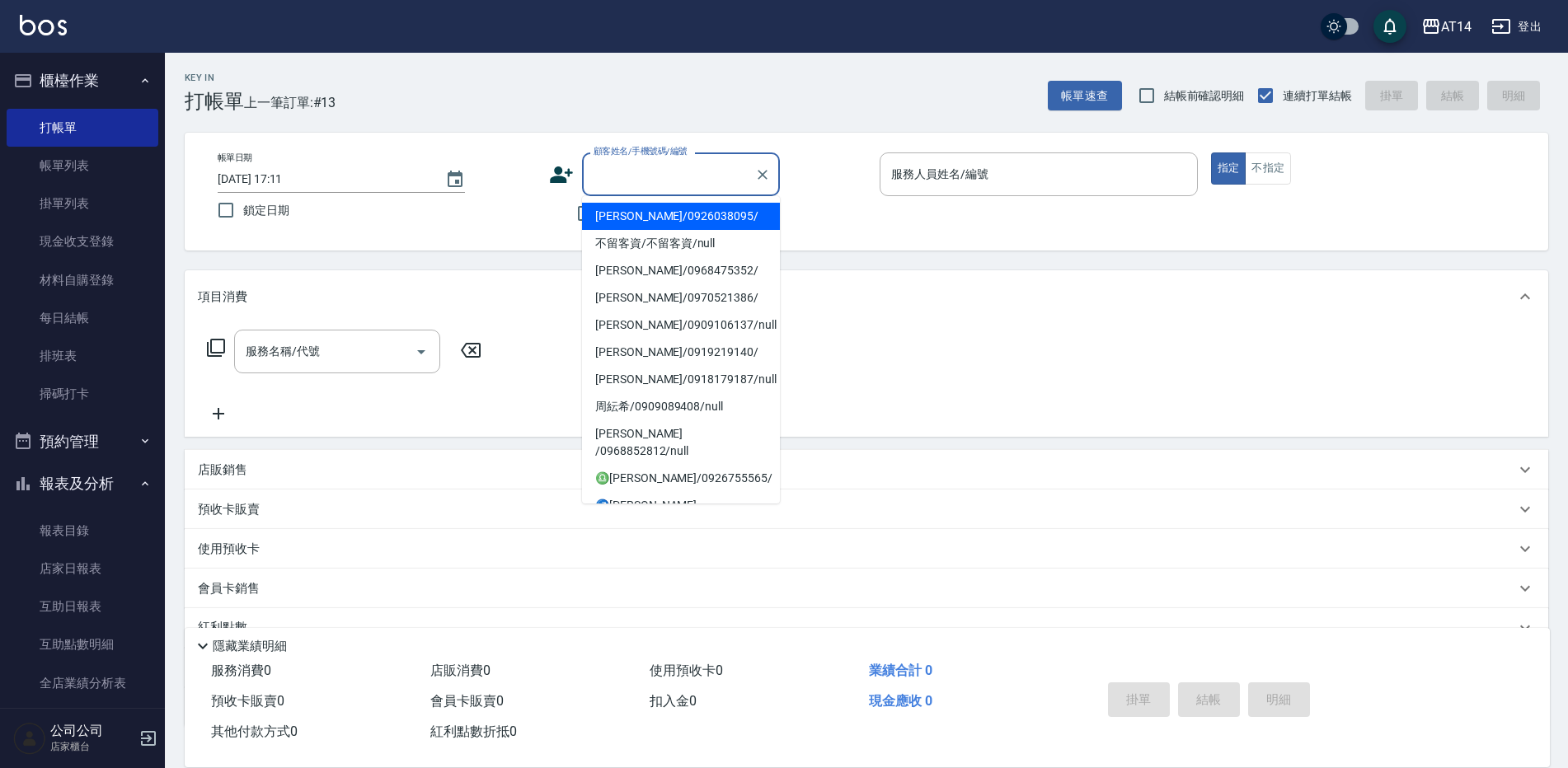
click at [624, 217] on li "鄭玉玲/0926038095/" at bounding box center [681, 216] width 197 height 27
type input "鄭玉玲/0926038095/"
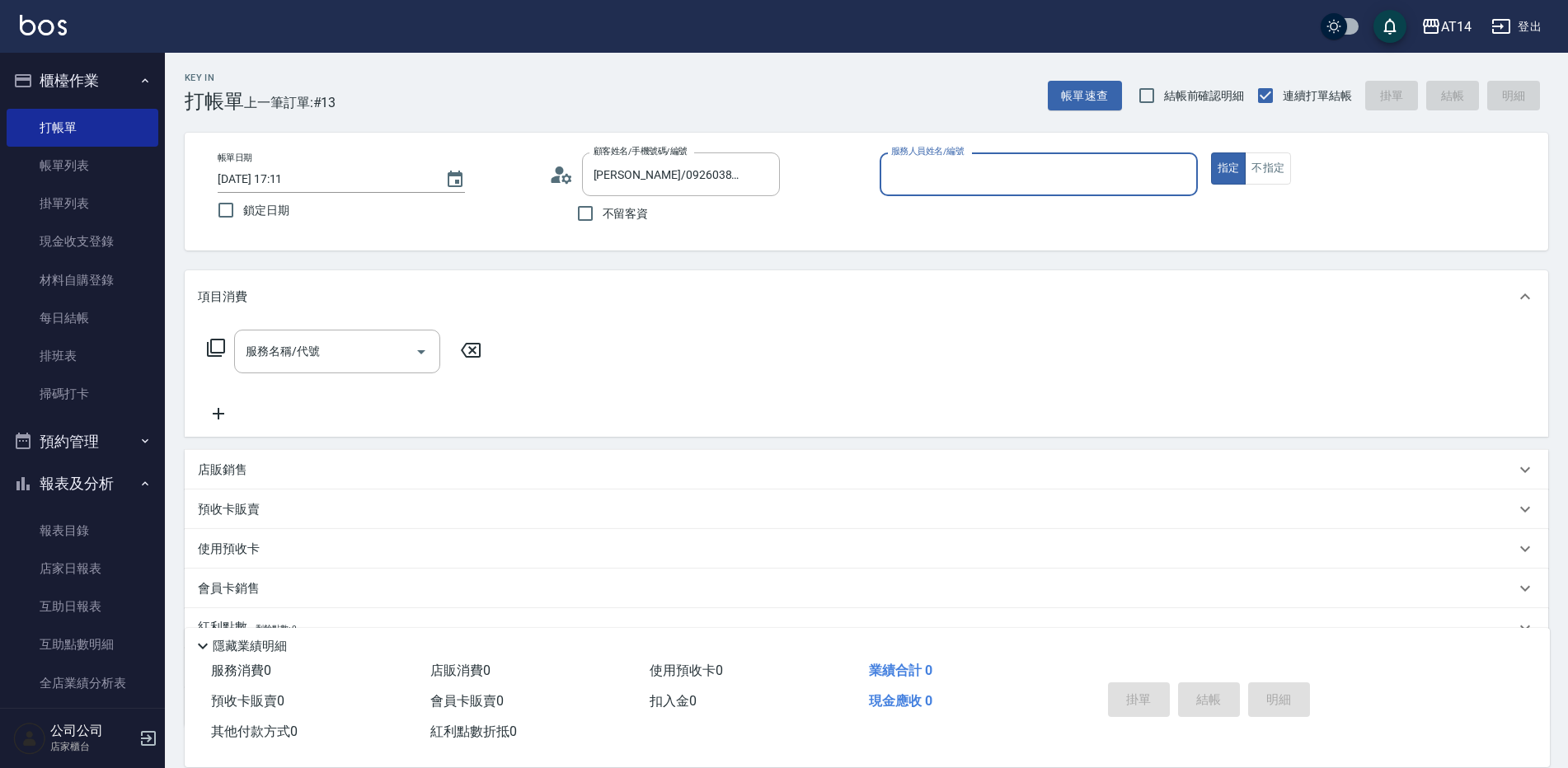
type input "Mandy-07"
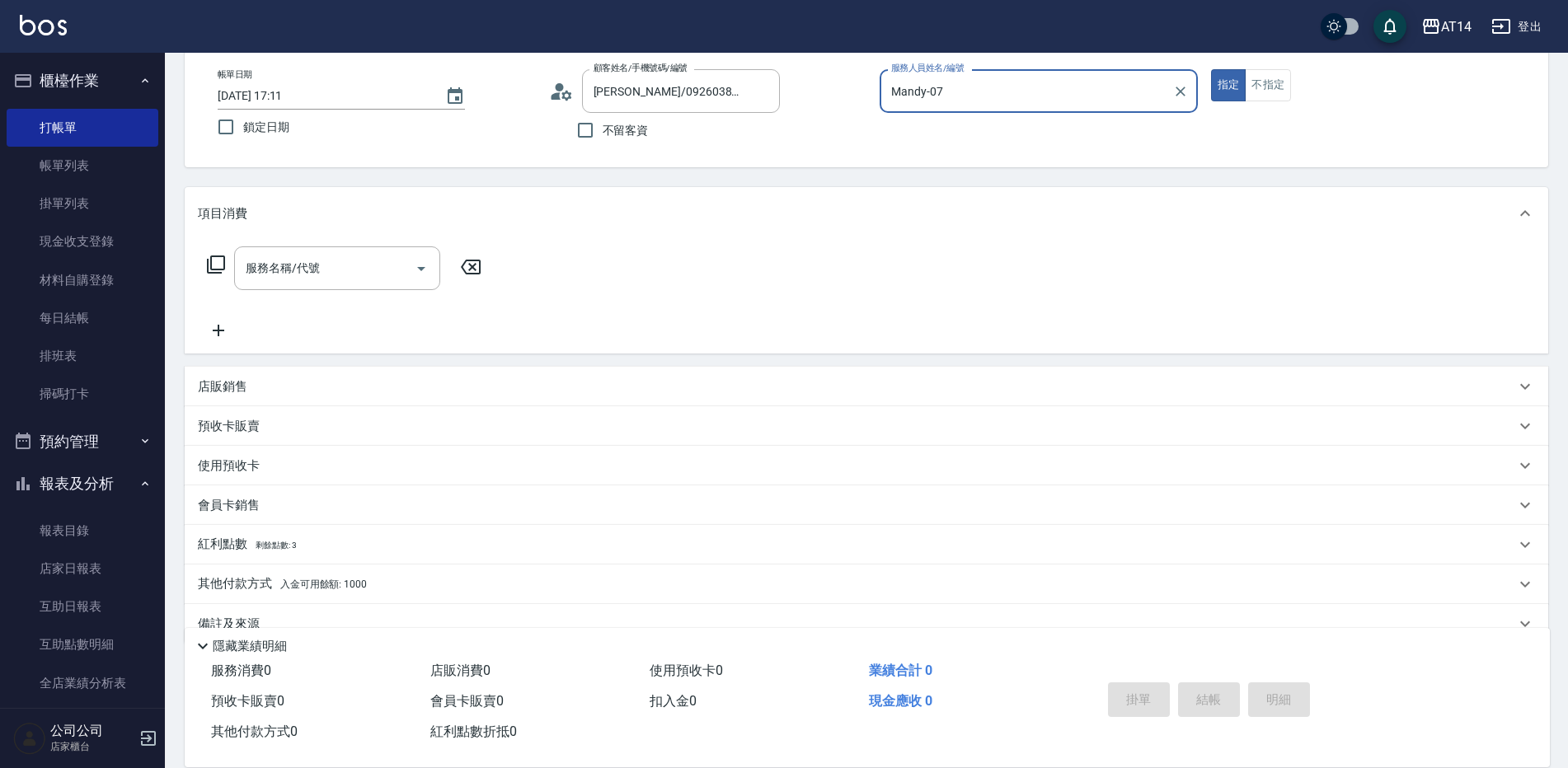
scroll to position [117, 0]
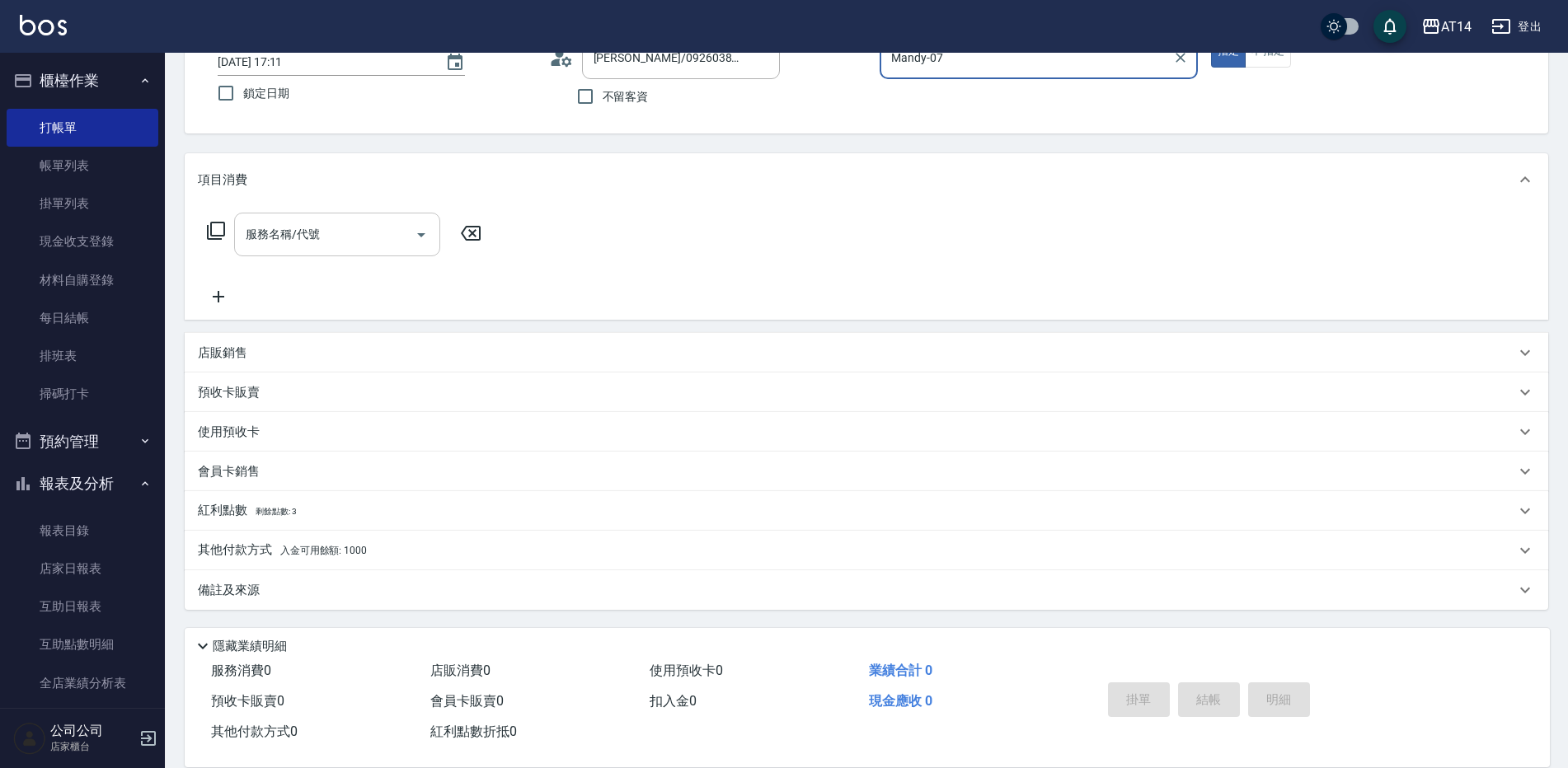
click at [380, 237] on input "服務名稱/代號" at bounding box center [325, 234] width 167 height 29
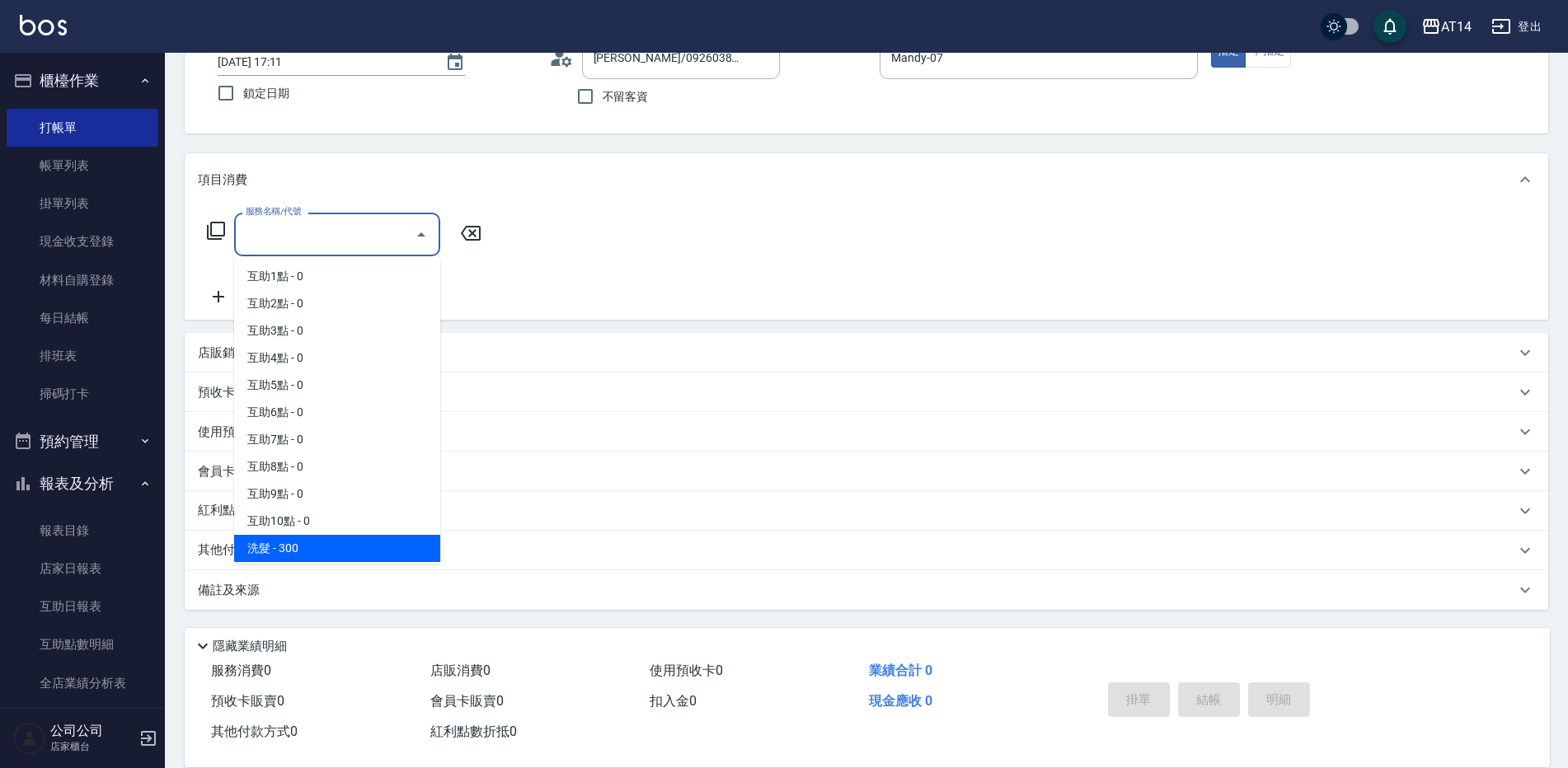
drag, startPoint x: 362, startPoint y: 546, endPoint x: 374, endPoint y: 537, distance: 15.0
click at [364, 545] on span "洗髮 - 300" at bounding box center [337, 548] width 206 height 27
type input "洗髮(011)"
type input "1"
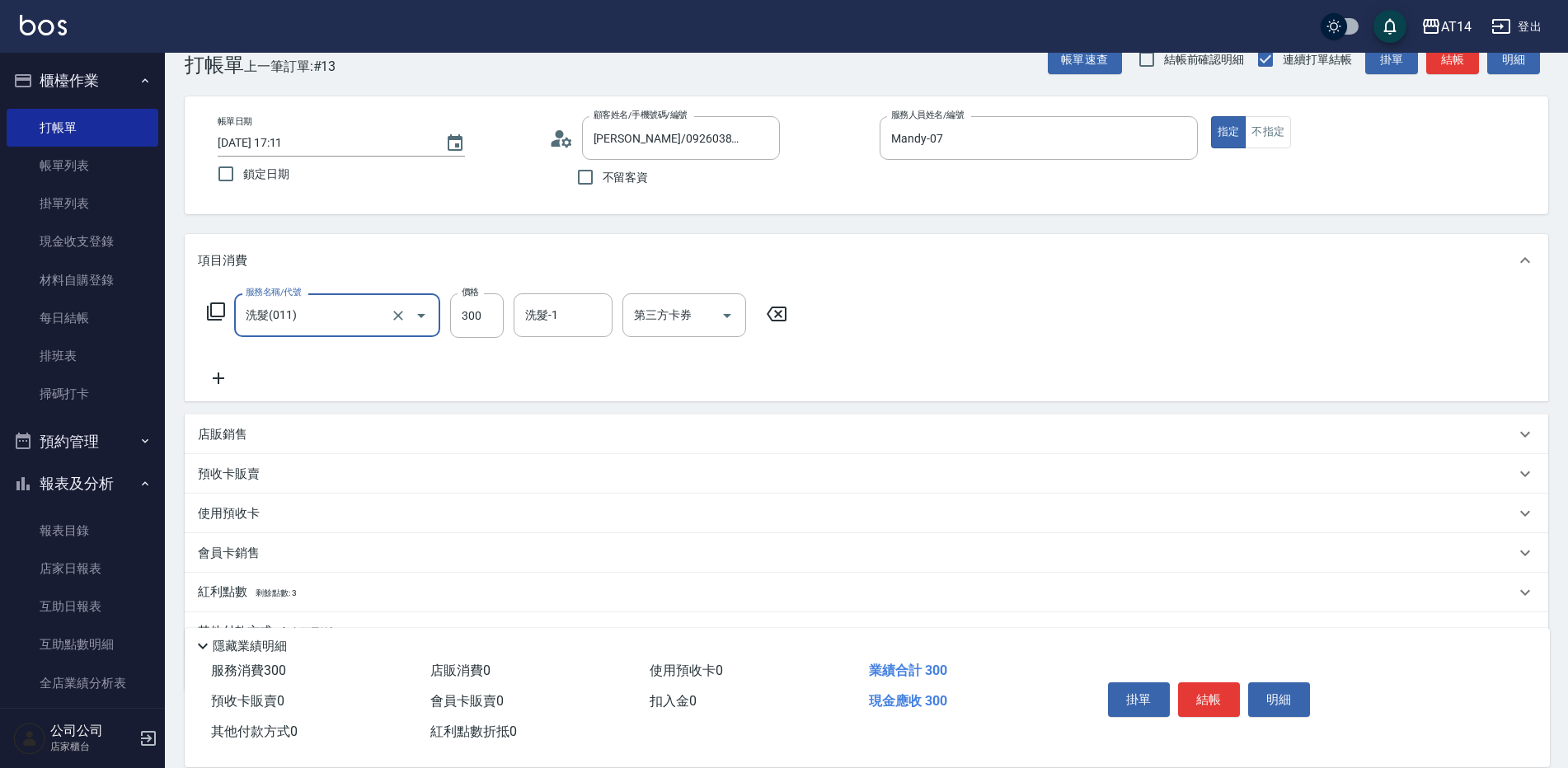
scroll to position [118, 0]
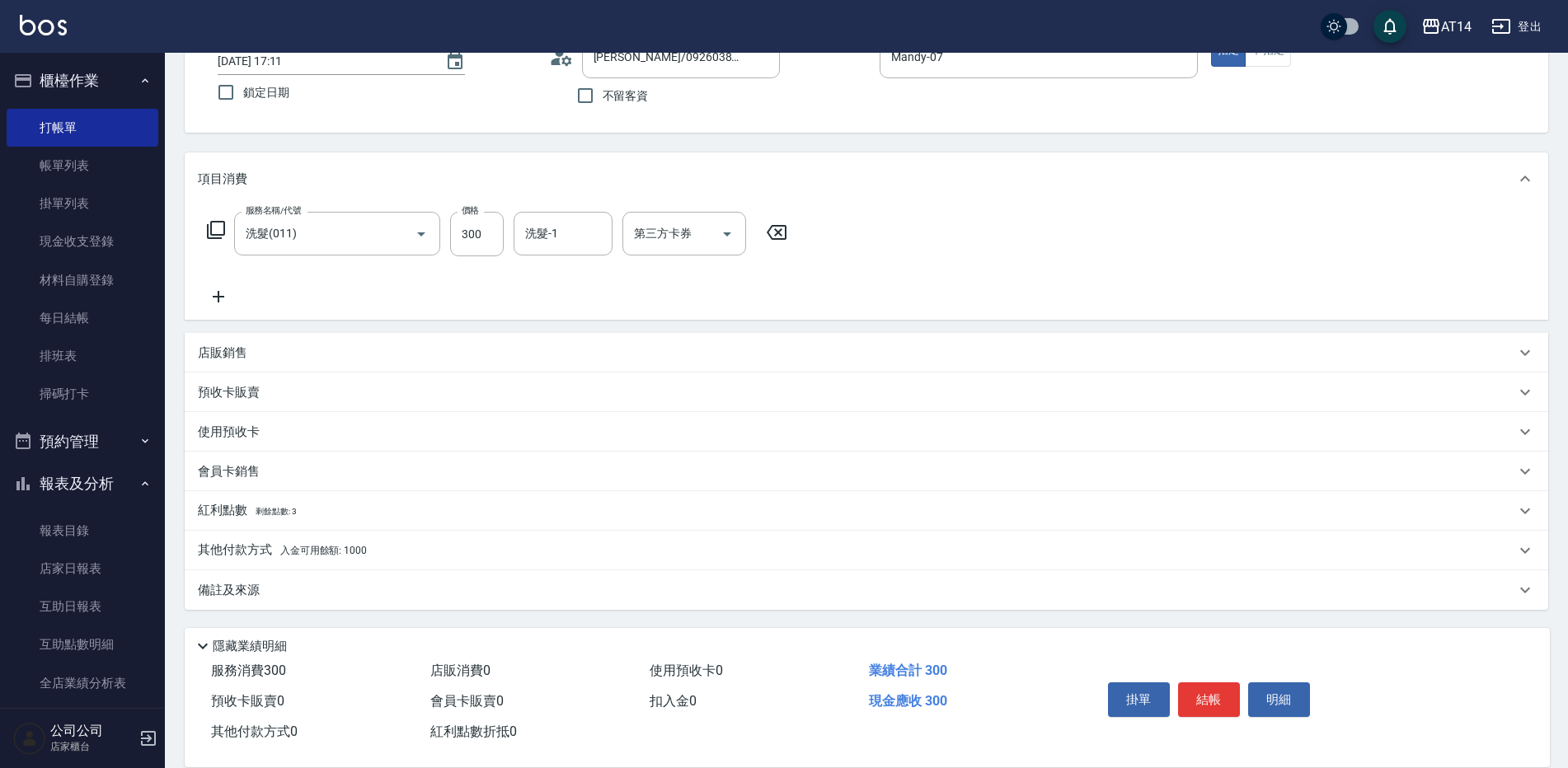
click at [377, 554] on div "其他付款方式 入金可用餘額: 1000" at bounding box center [856, 550] width 1317 height 18
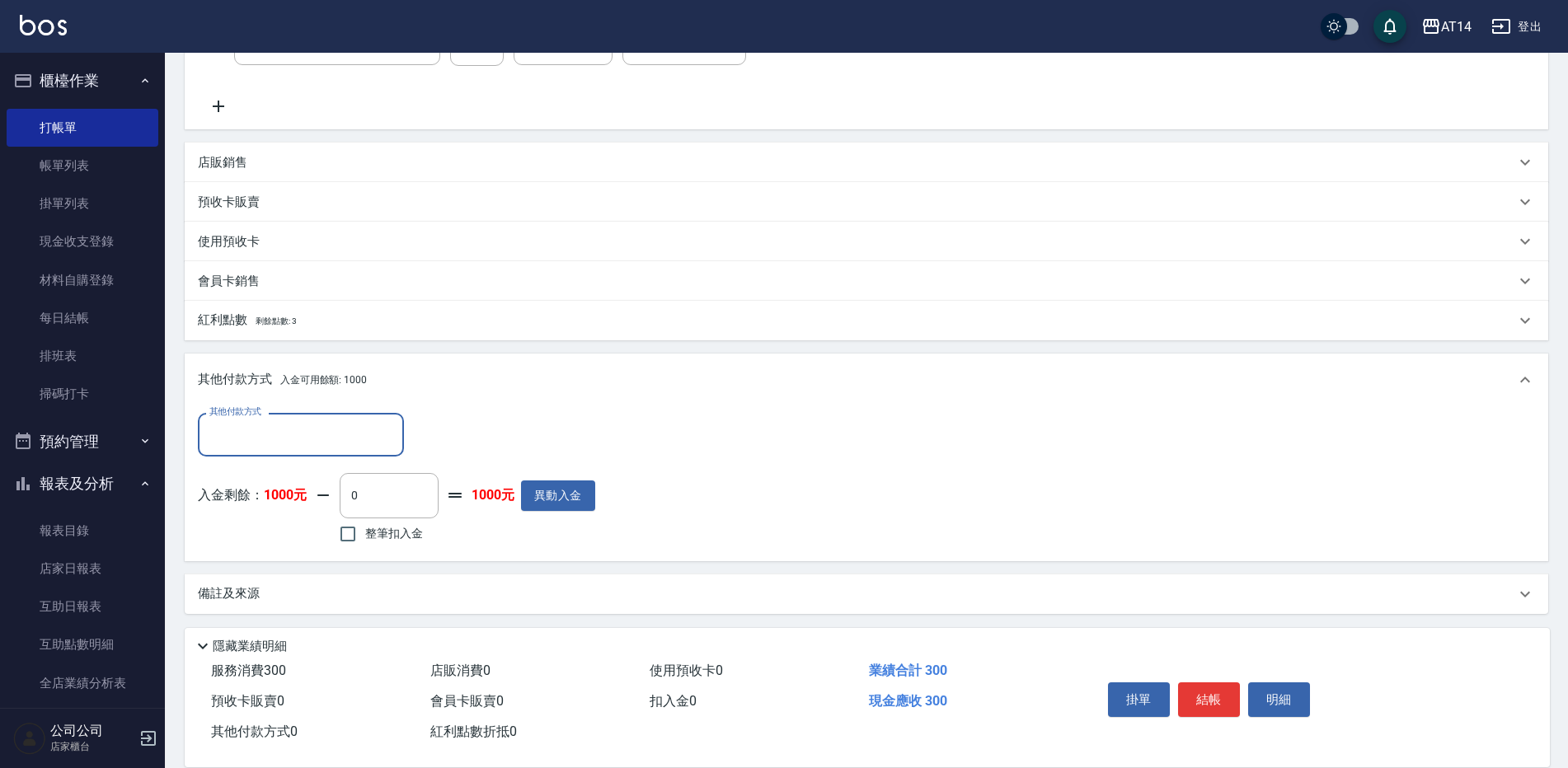
scroll to position [313, 0]
click at [348, 495] on input "0" at bounding box center [388, 490] width 99 height 44
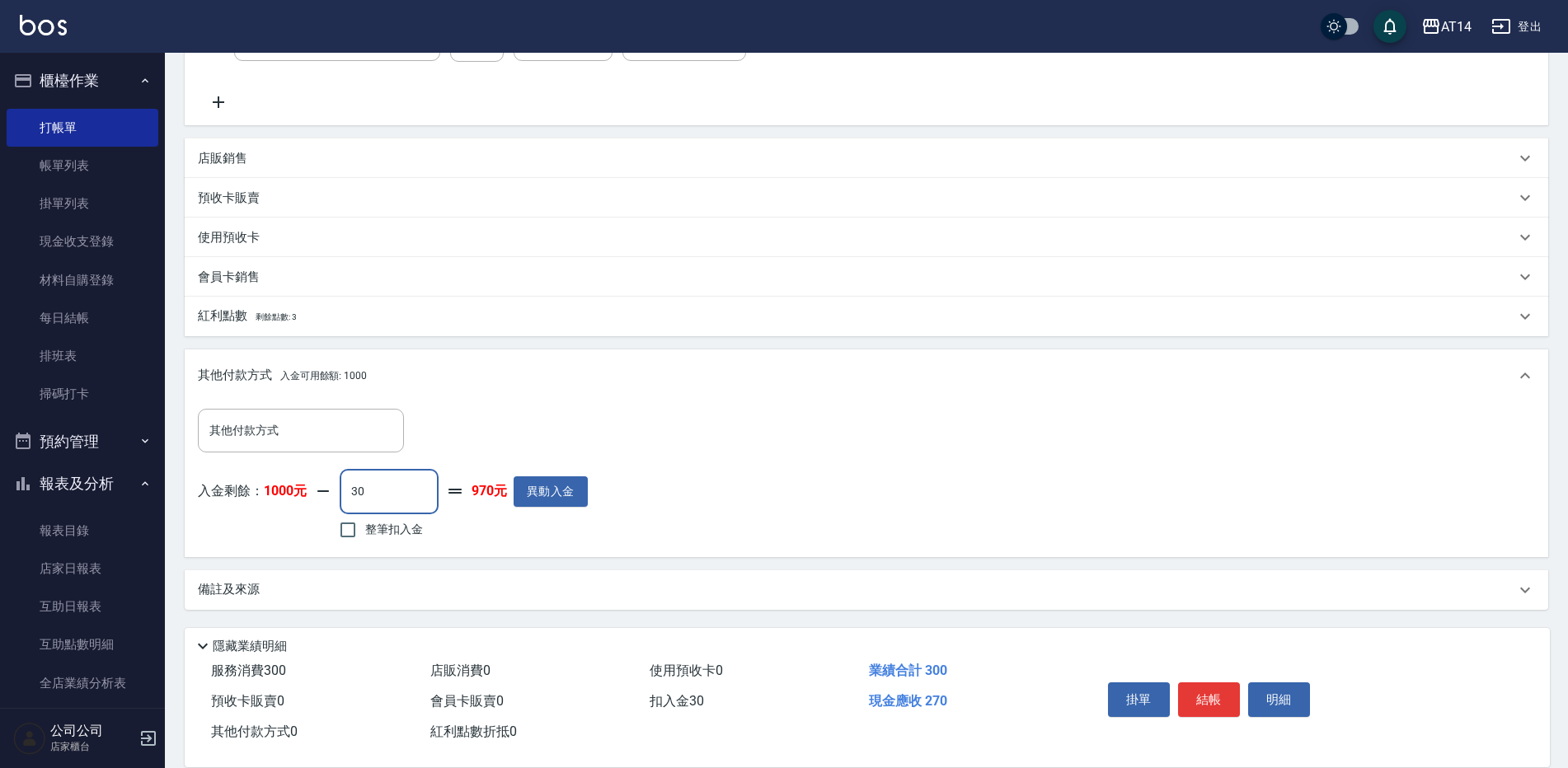
type input "300"
type input "0"
click at [441, 479] on div "入金剩餘： 1000元 300 ​ 整筆扣入金 700元 異動入金" at bounding box center [392, 505] width 390 height 74
click at [418, 489] on input "300" at bounding box center [388, 490] width 99 height 44
type input "30"
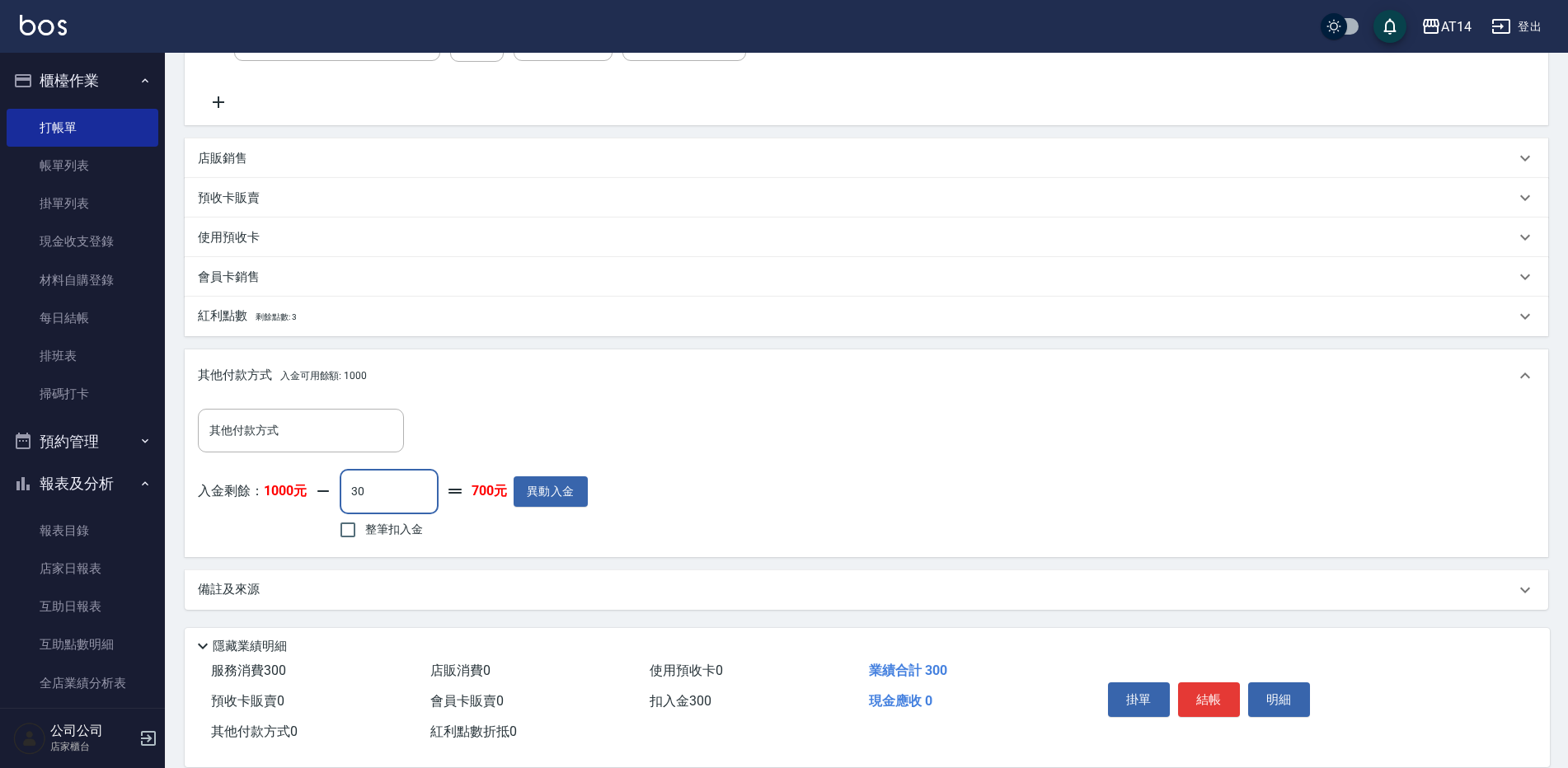
type input "1"
type input "0"
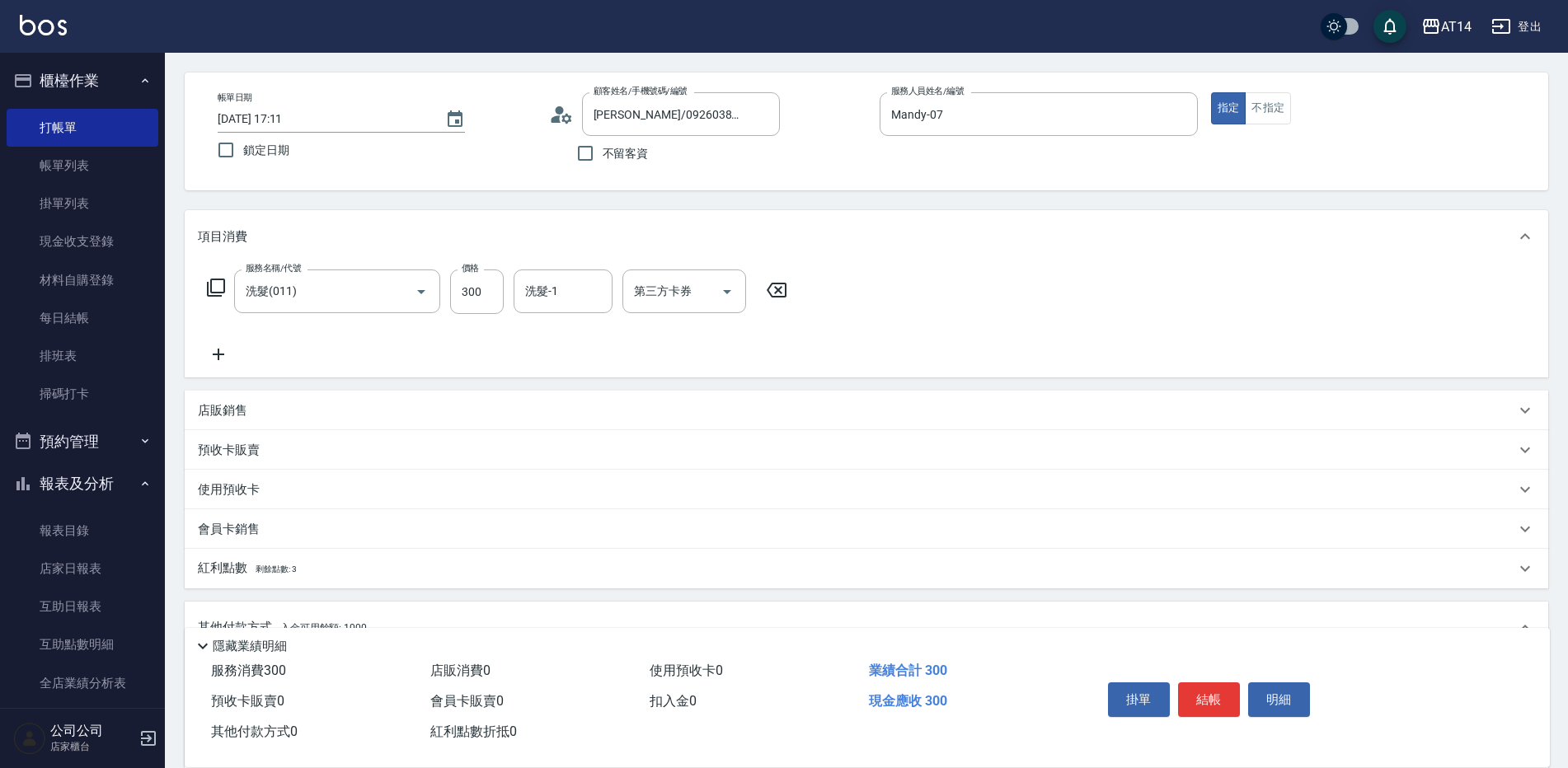
scroll to position [82, 0]
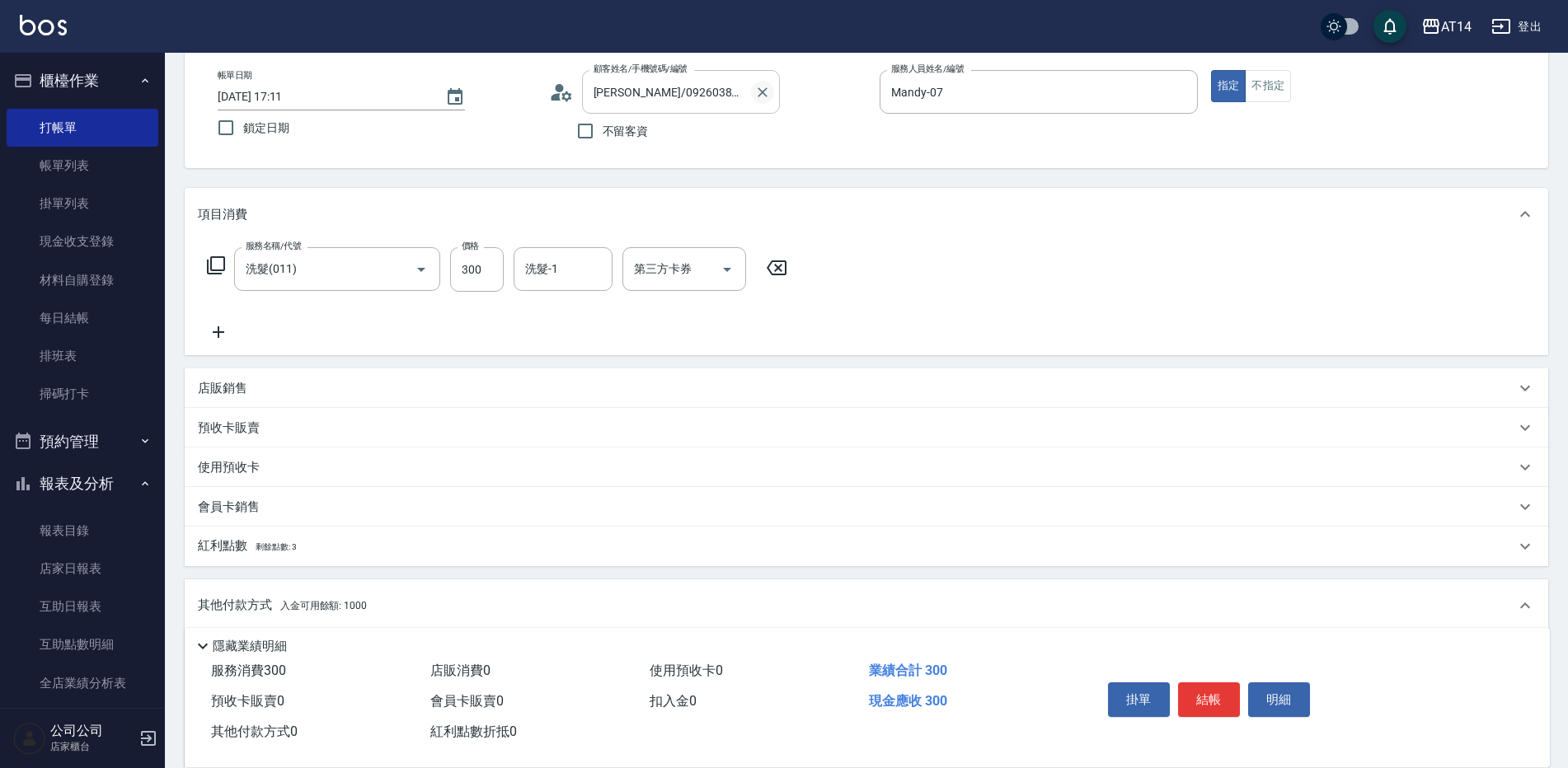
click at [760, 95] on icon "Clear" at bounding box center [762, 92] width 10 height 10
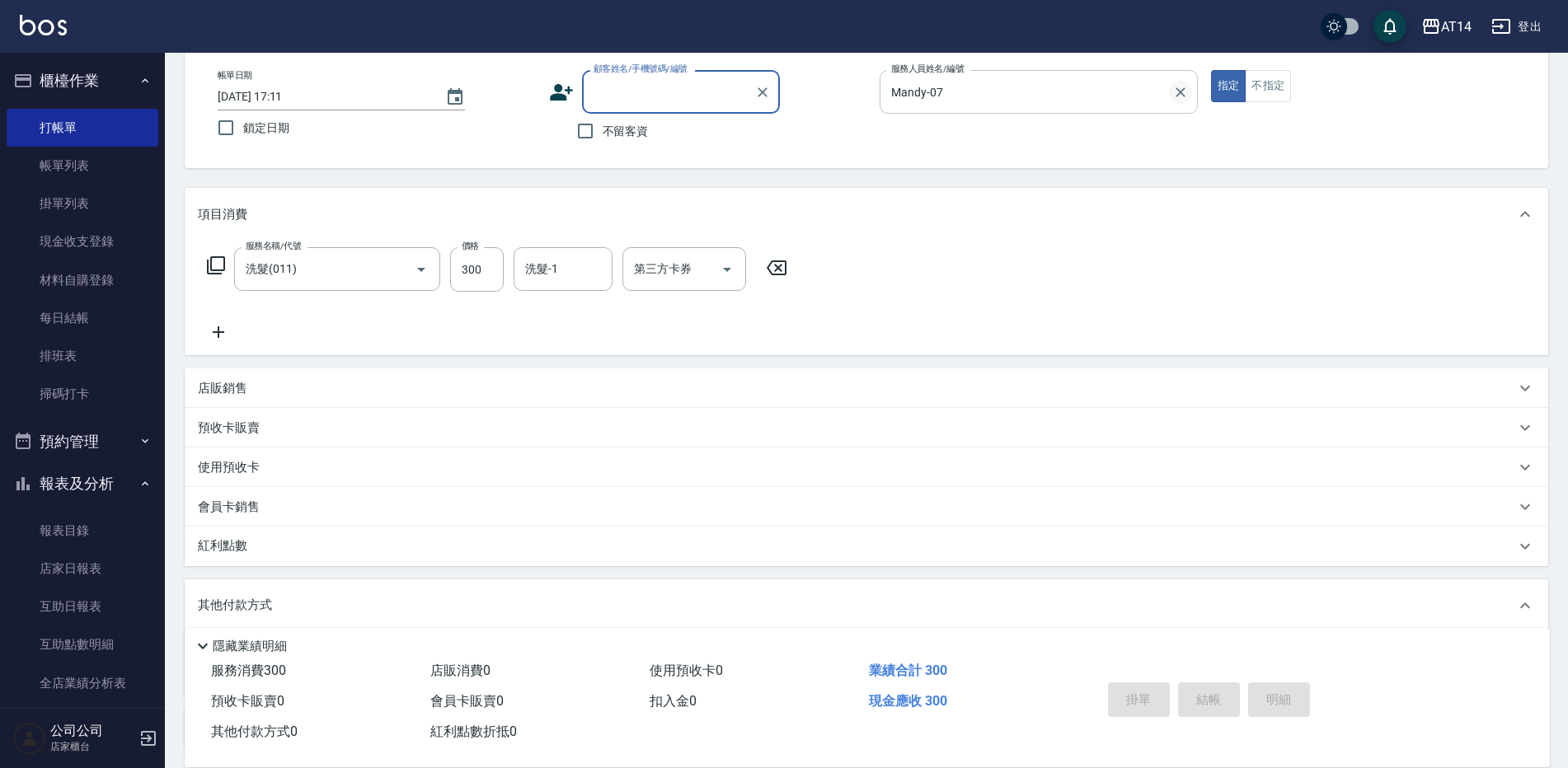
click at [1184, 94] on icon "Clear" at bounding box center [1181, 92] width 17 height 17
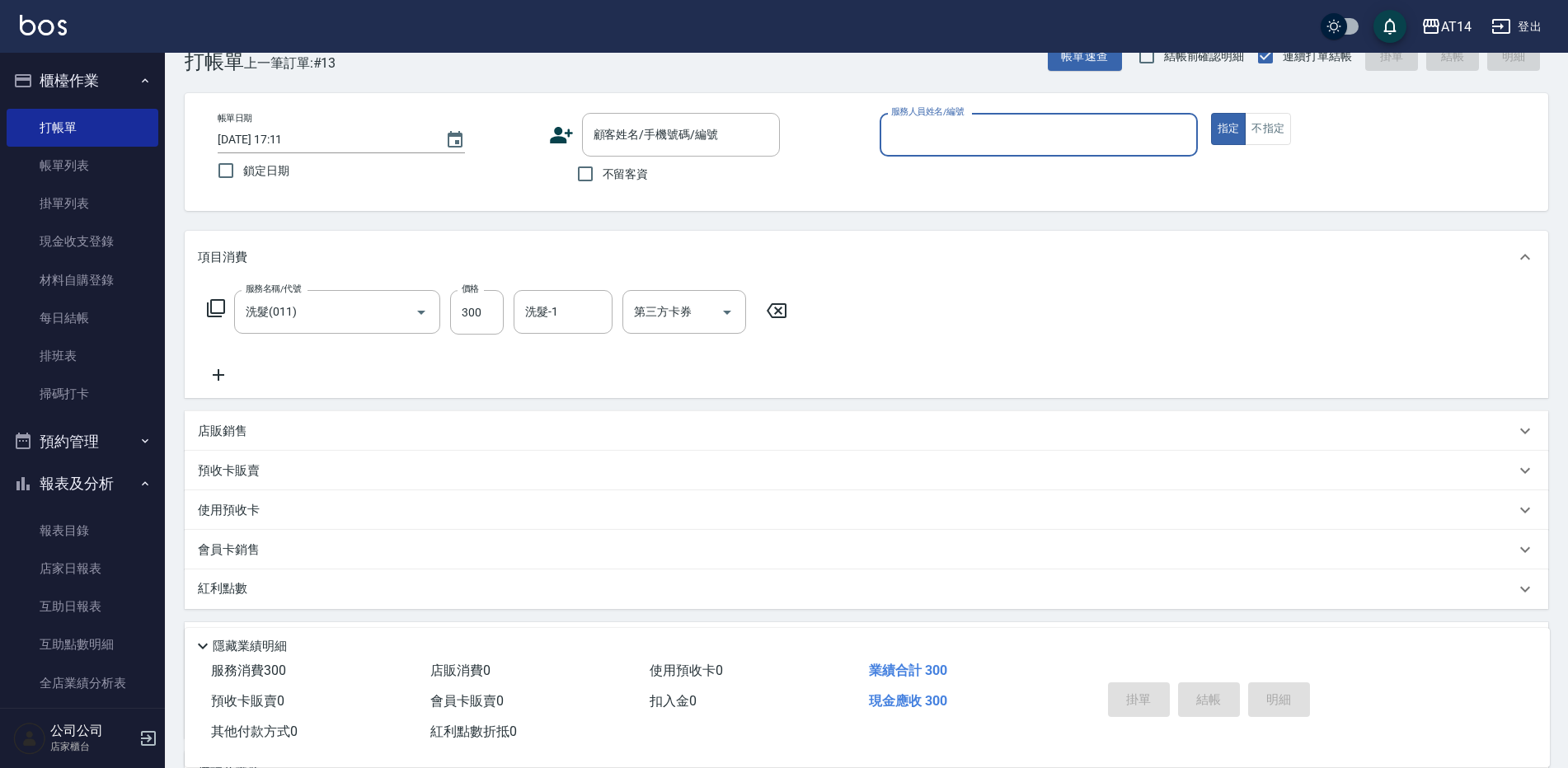
scroll to position [0, 0]
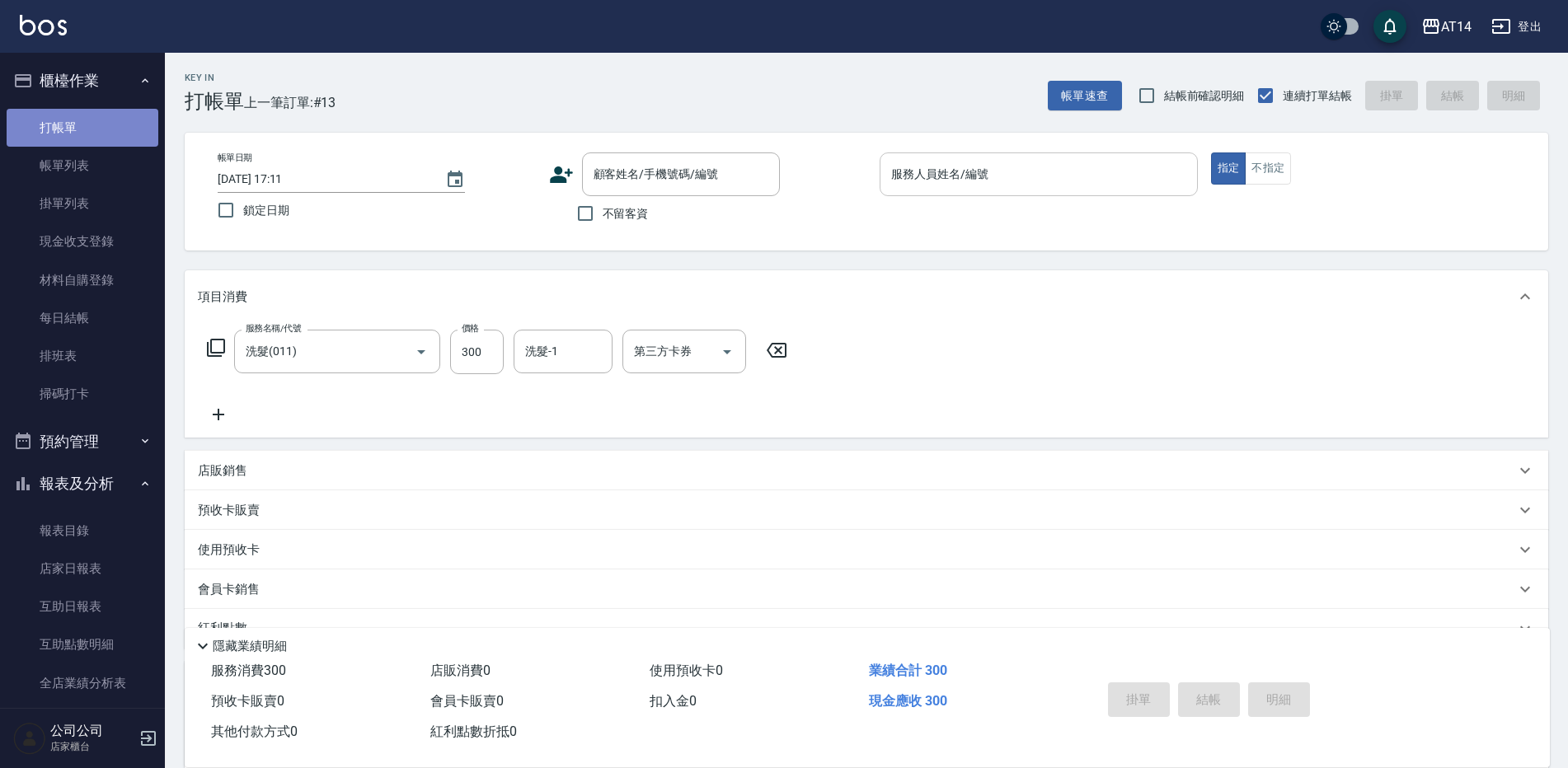
click at [83, 115] on link "打帳單" at bounding box center [82, 127] width 151 height 38
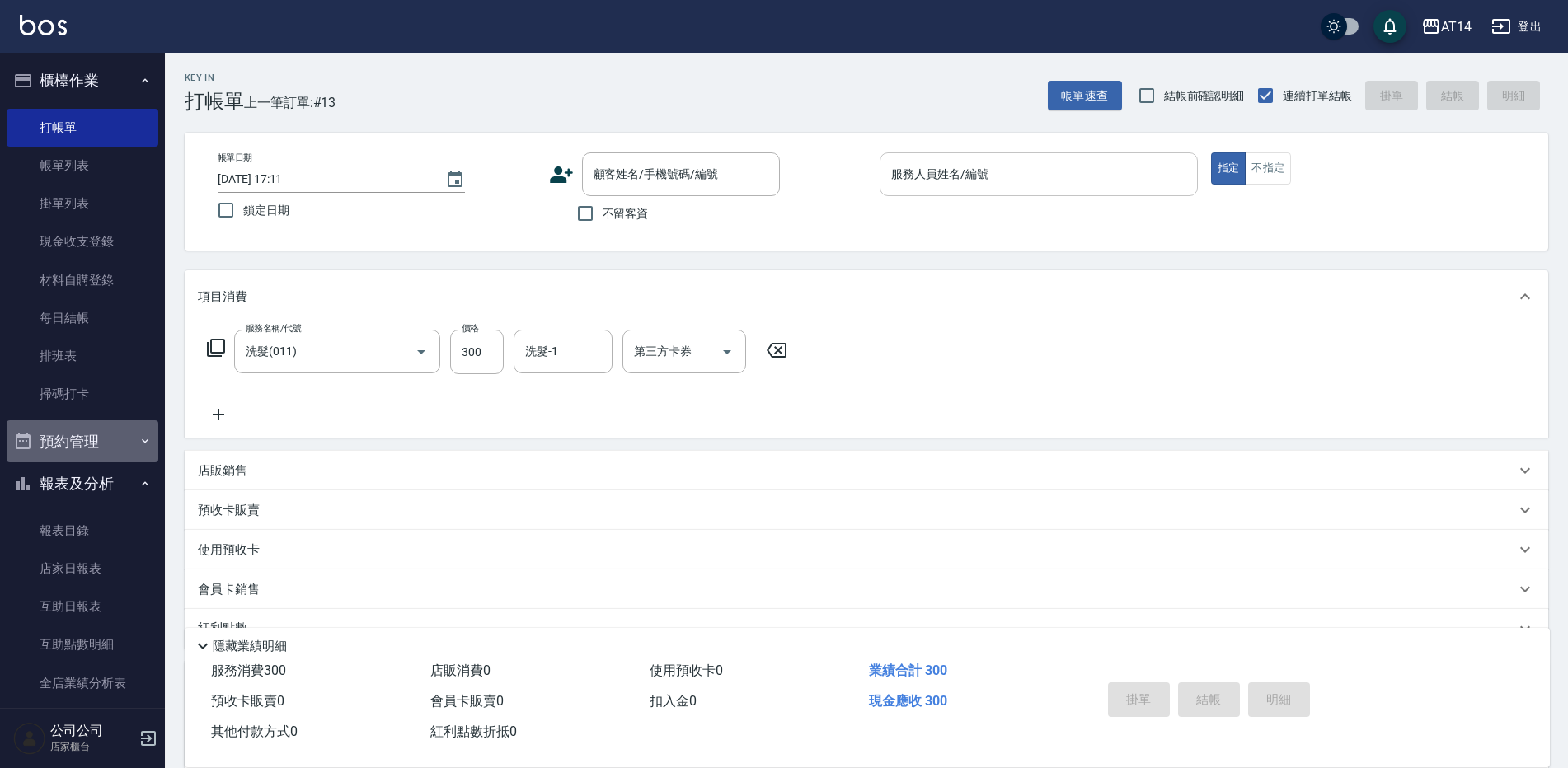
drag, startPoint x: 111, startPoint y: 453, endPoint x: 118, endPoint y: 460, distance: 9.9
click at [112, 453] on button "預約管理" at bounding box center [82, 442] width 151 height 42
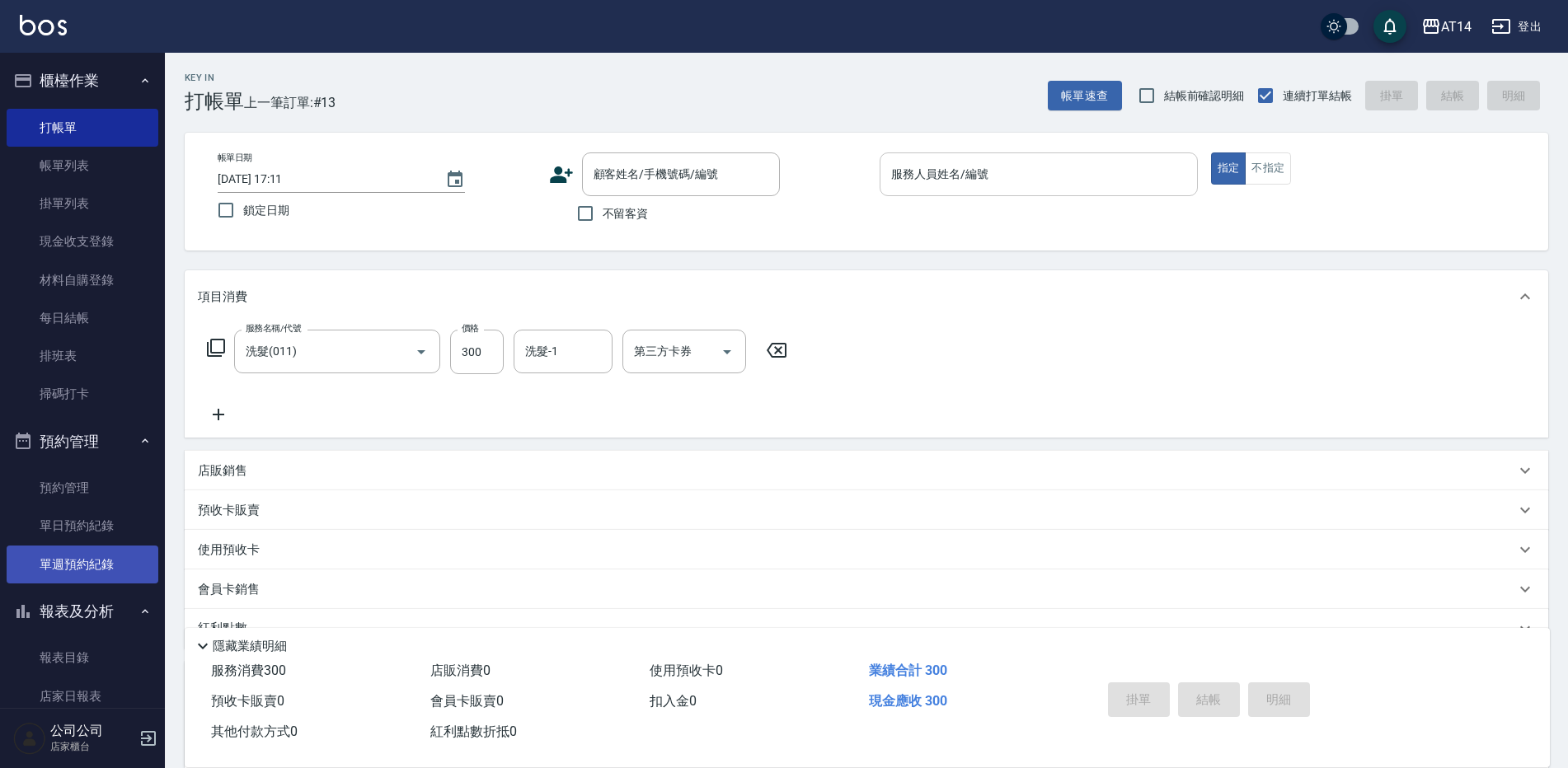
click at [120, 560] on link "單週預約紀錄" at bounding box center [82, 564] width 151 height 38
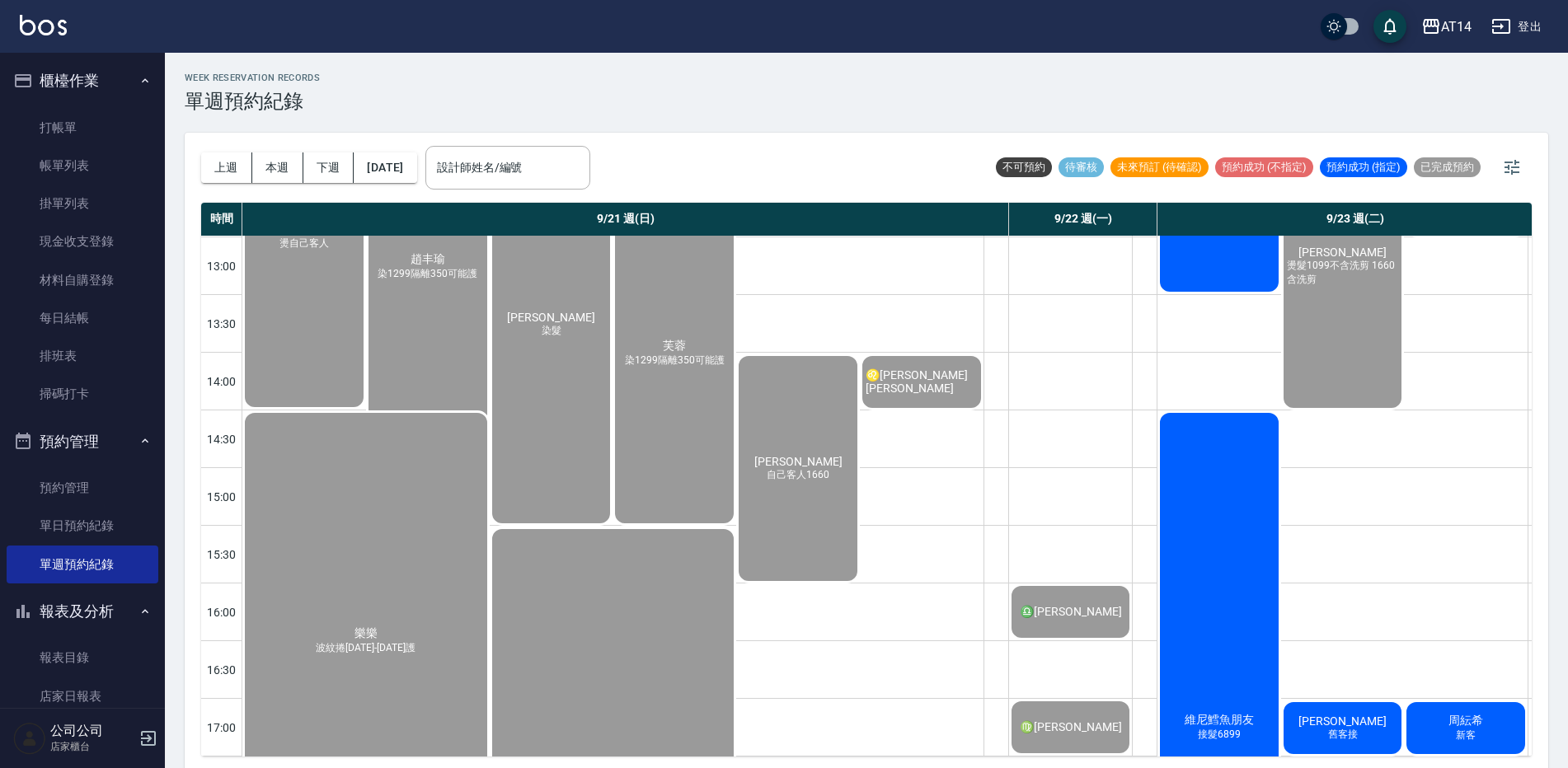
scroll to position [329, 0]
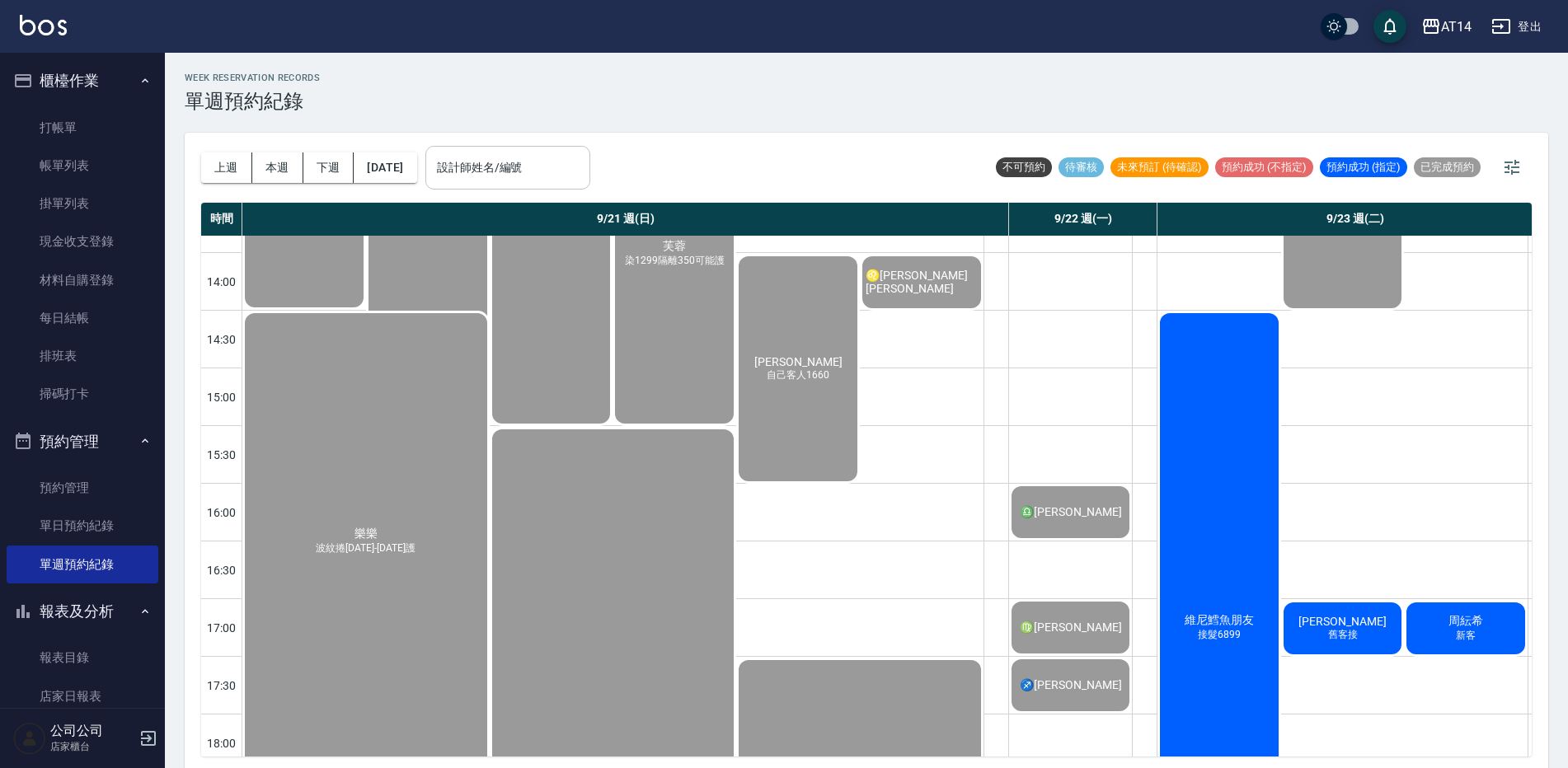
click at [548, 175] on input "設計師姓名/編號" at bounding box center [507, 167] width 150 height 29
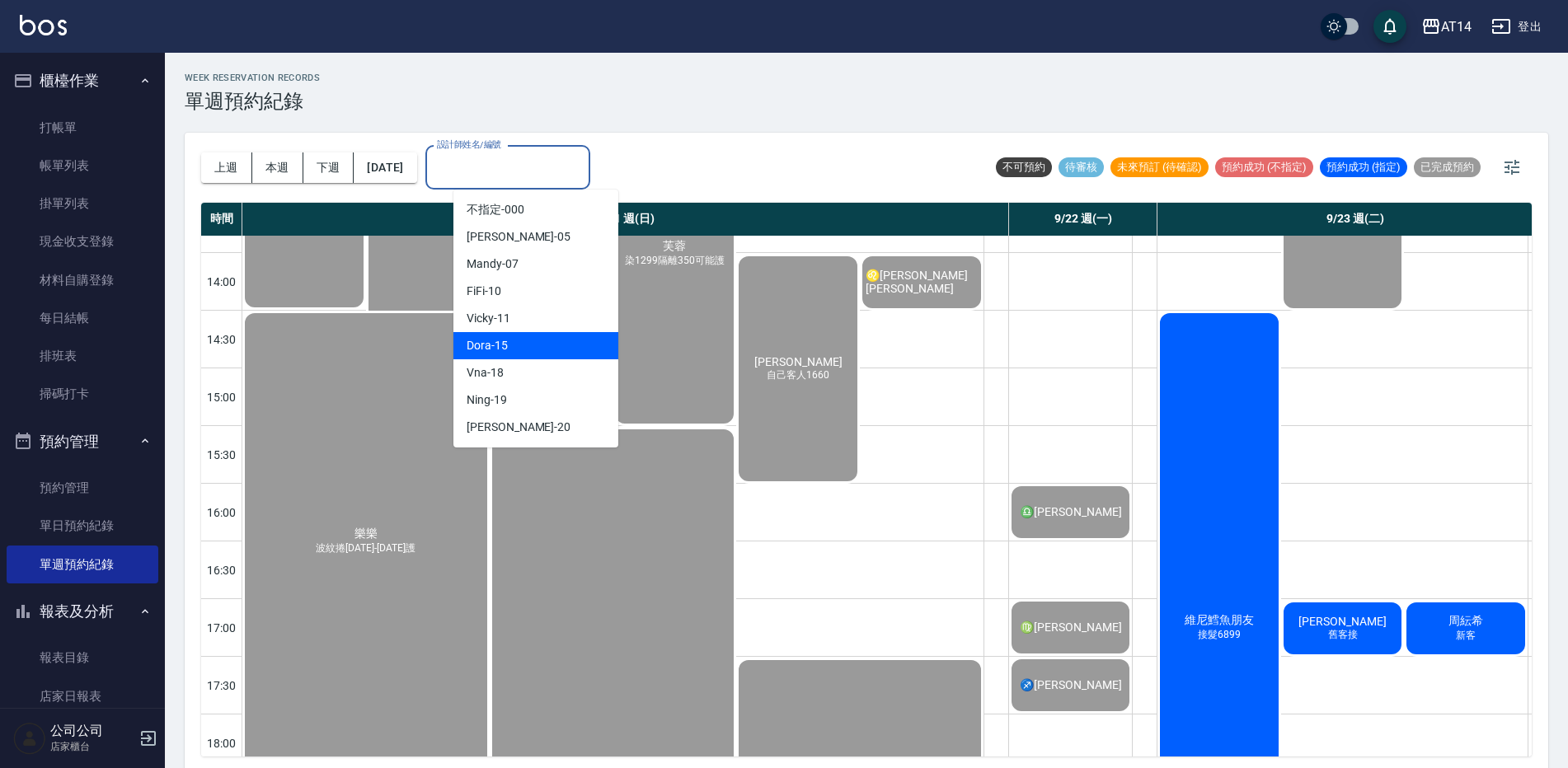
click at [528, 337] on div "Dora -15" at bounding box center [535, 345] width 165 height 27
type input "Dora-15"
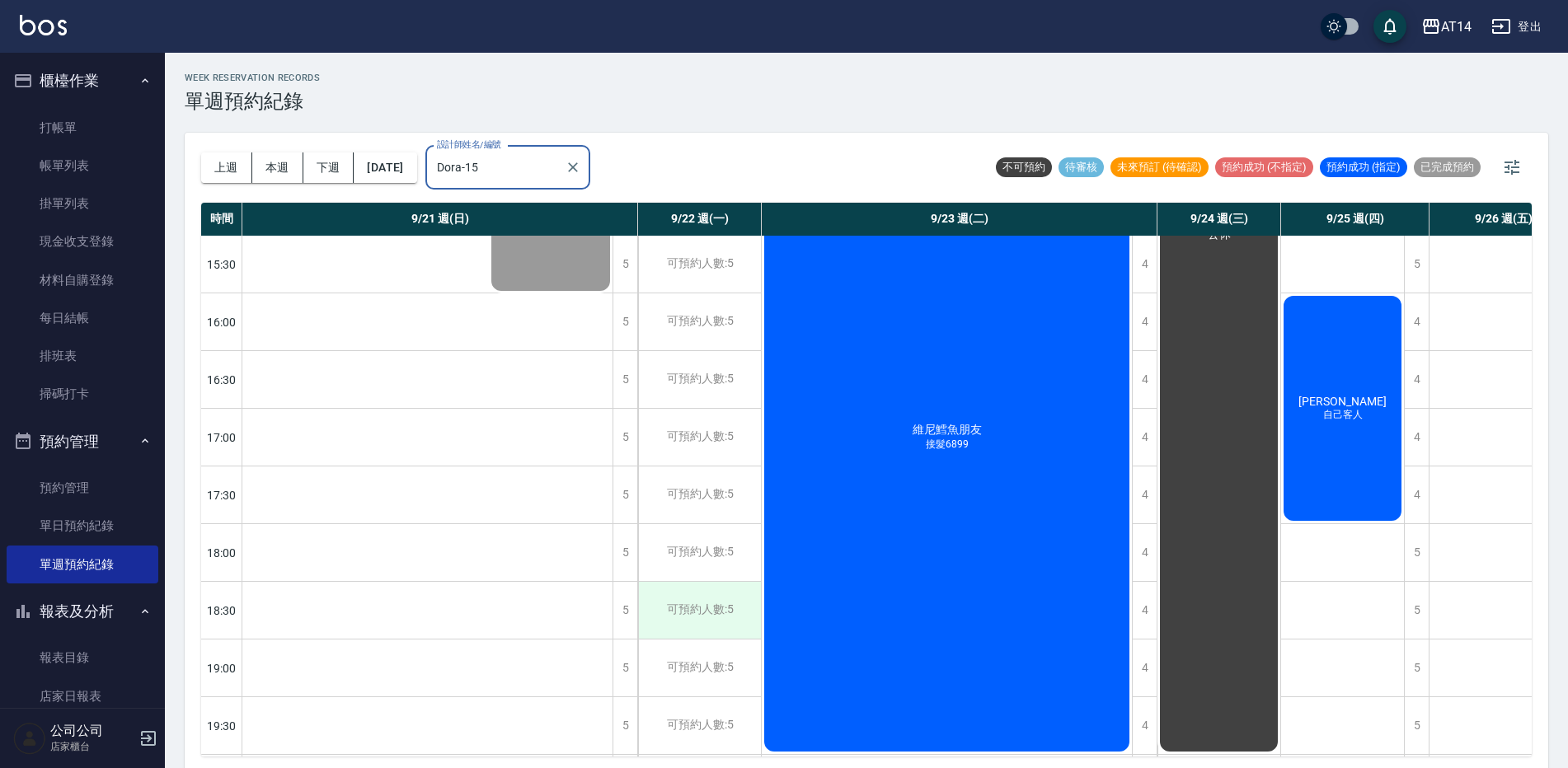
scroll to position [588, 0]
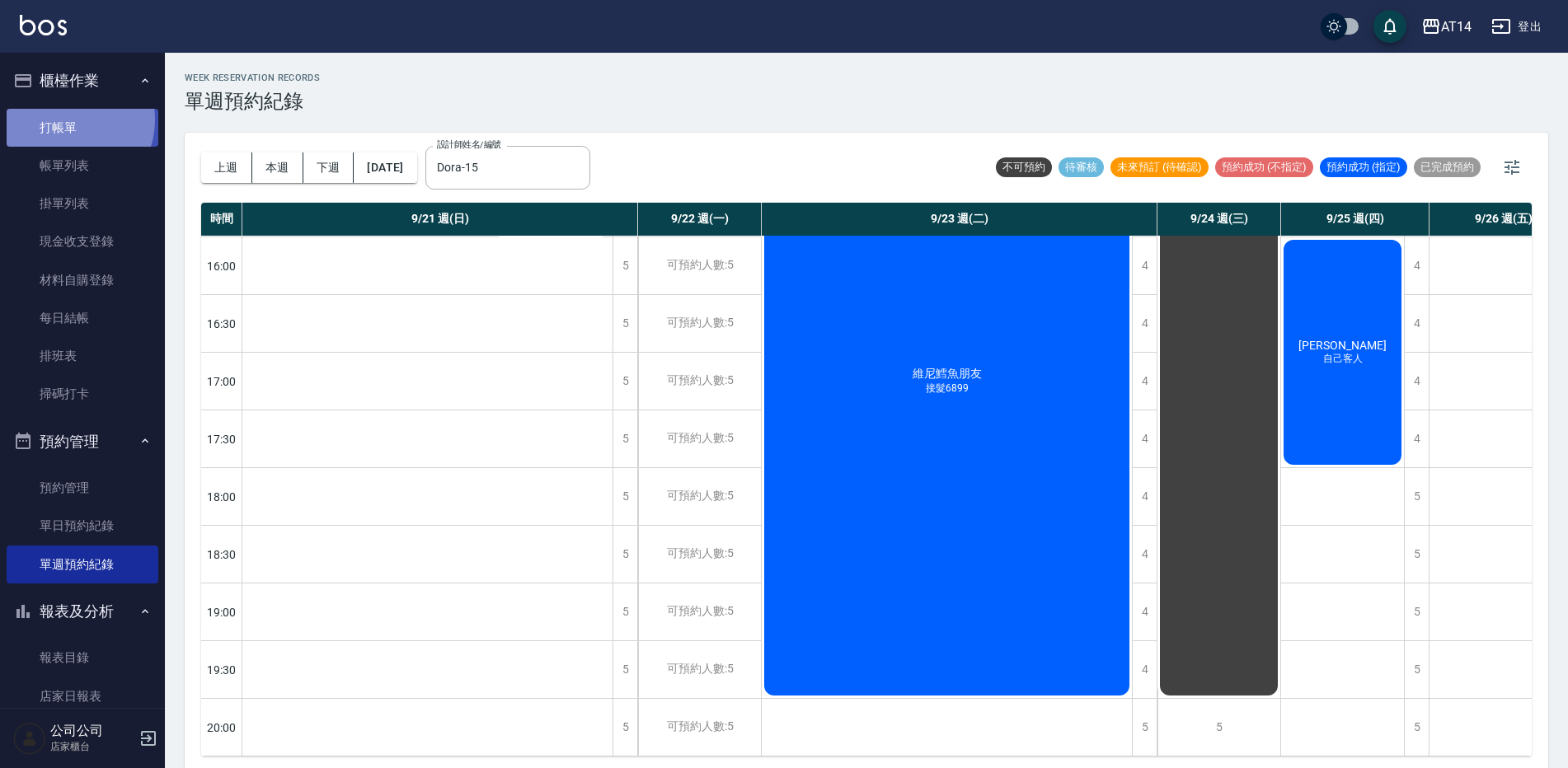
click at [66, 119] on link "打帳單" at bounding box center [82, 127] width 151 height 38
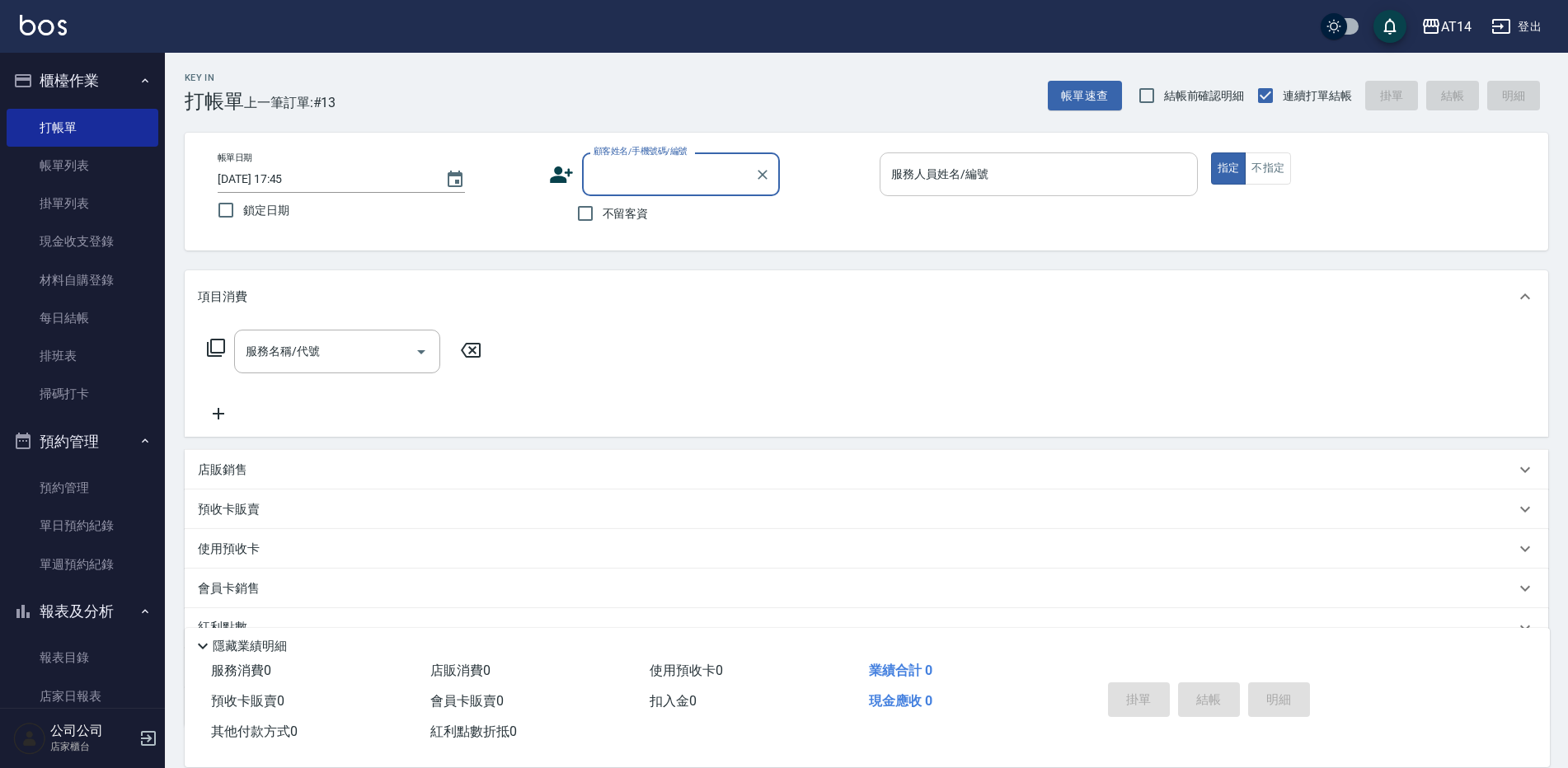
click at [1057, 181] on input "服務人員姓名/編號" at bounding box center [1038, 173] width 303 height 29
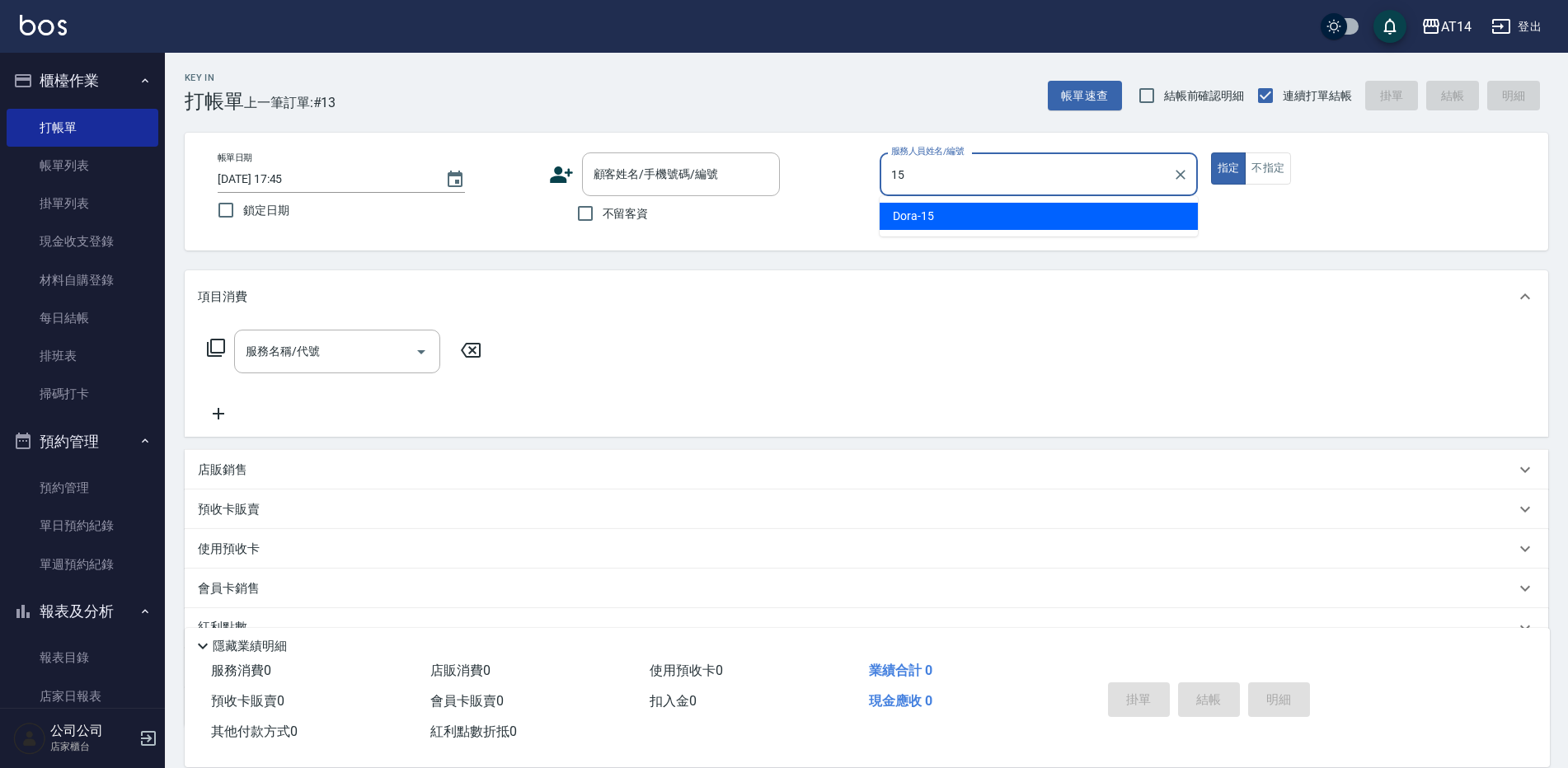
type input "15"
type button "true"
type input "Dora-15"
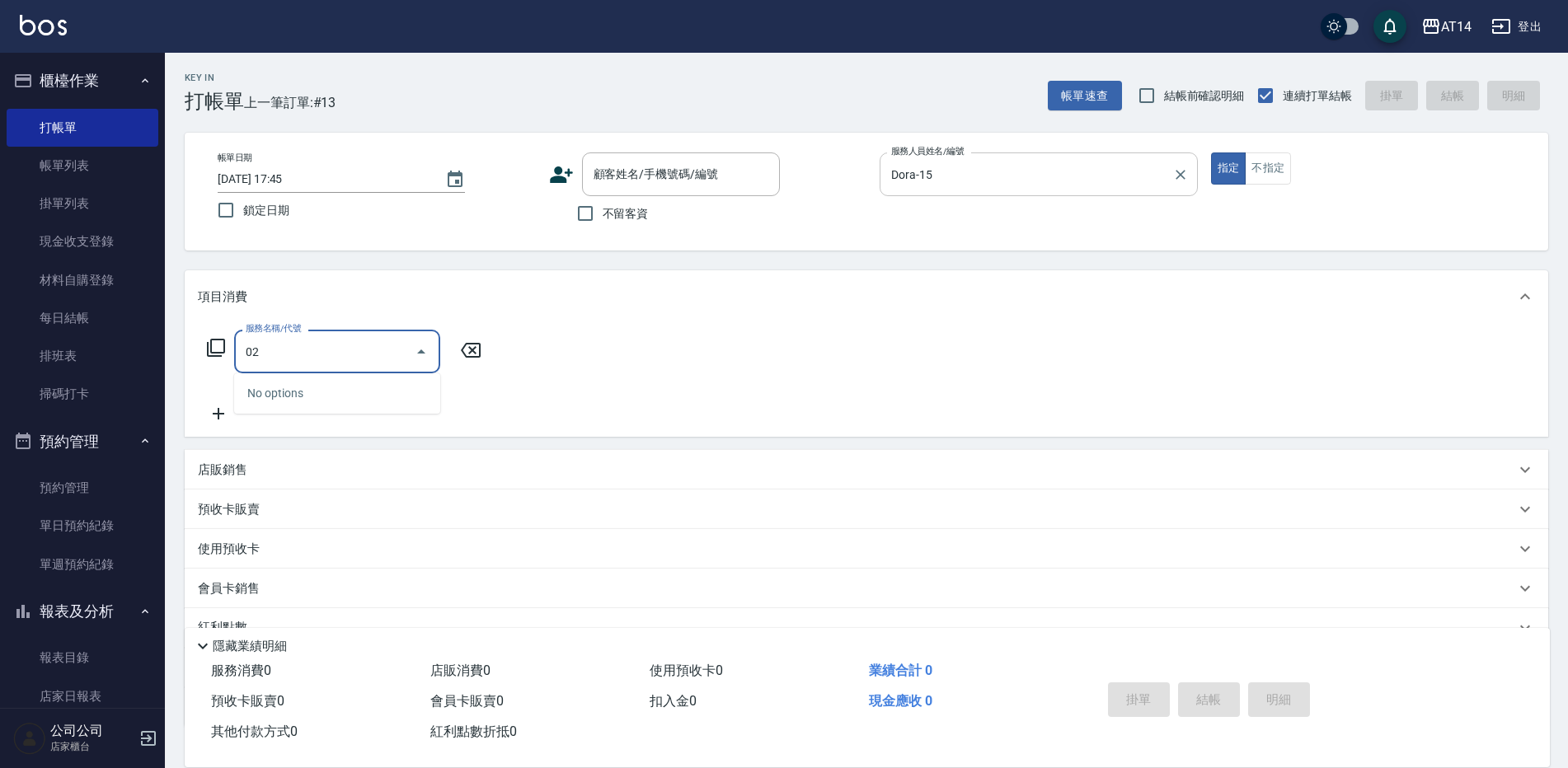
type input "021"
type input "1"
type input "剪髮(021)"
type input "4"
type input "0"
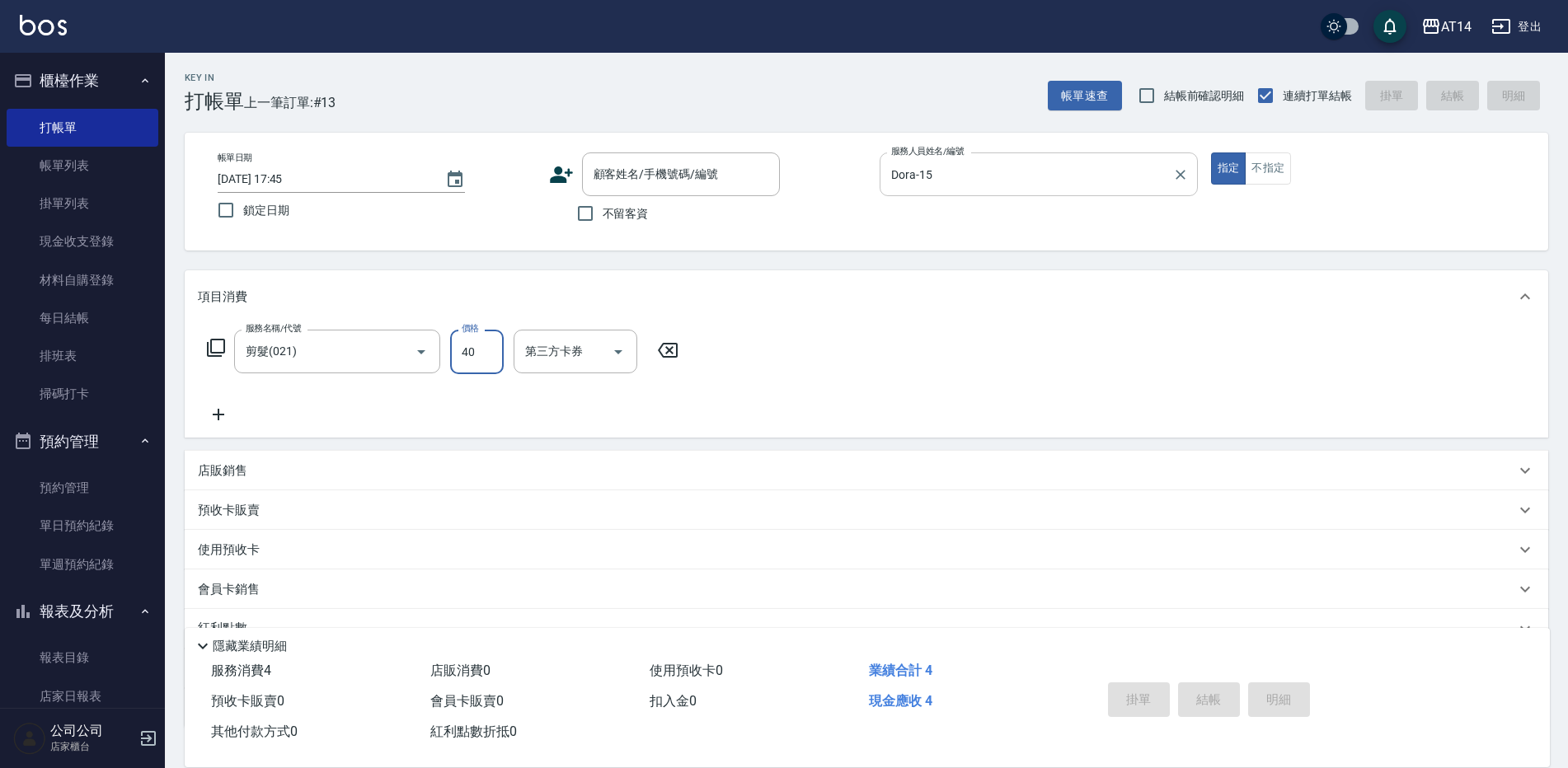
type input "400"
type input "1"
type input "400"
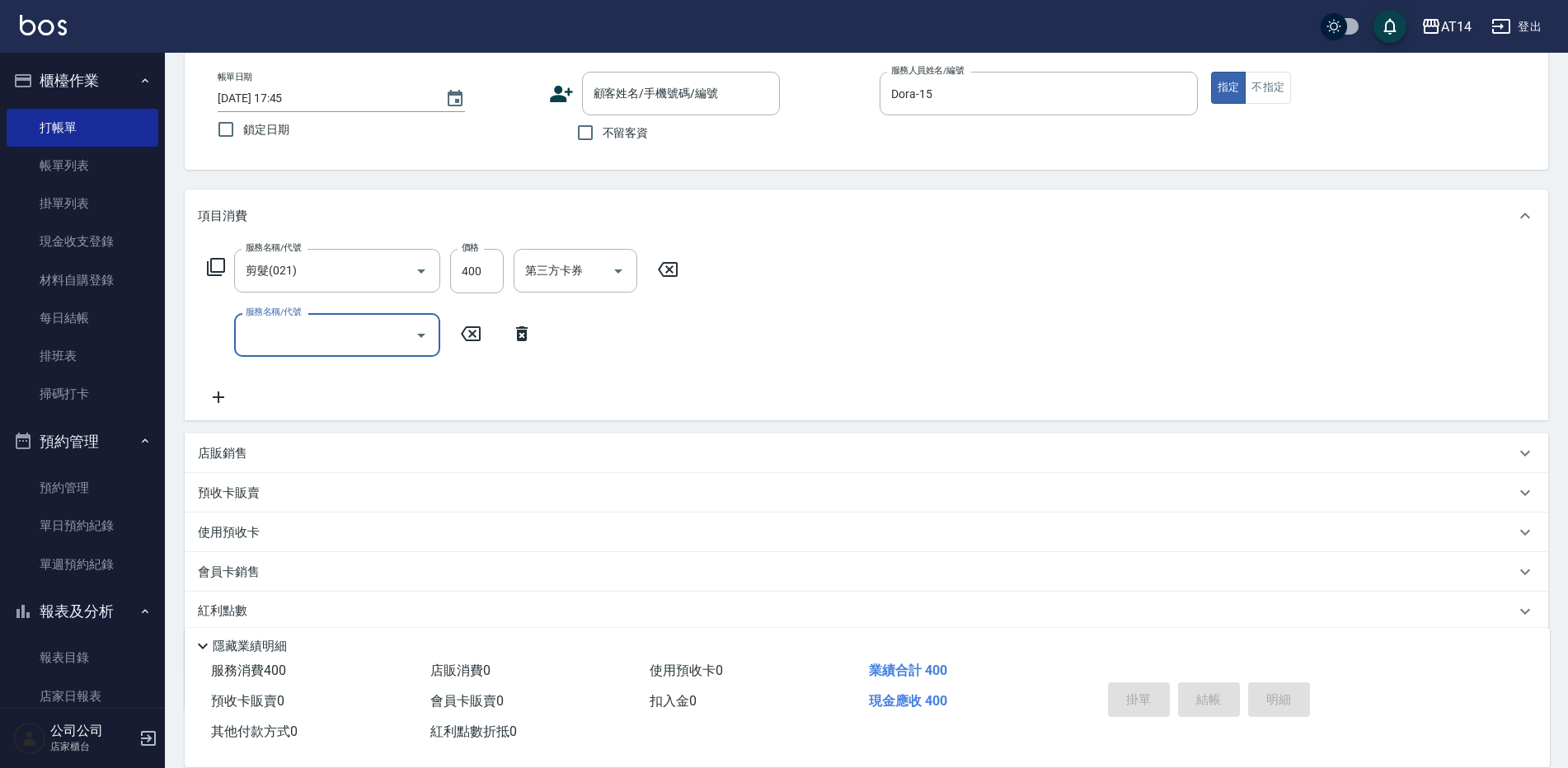
scroll to position [17, 0]
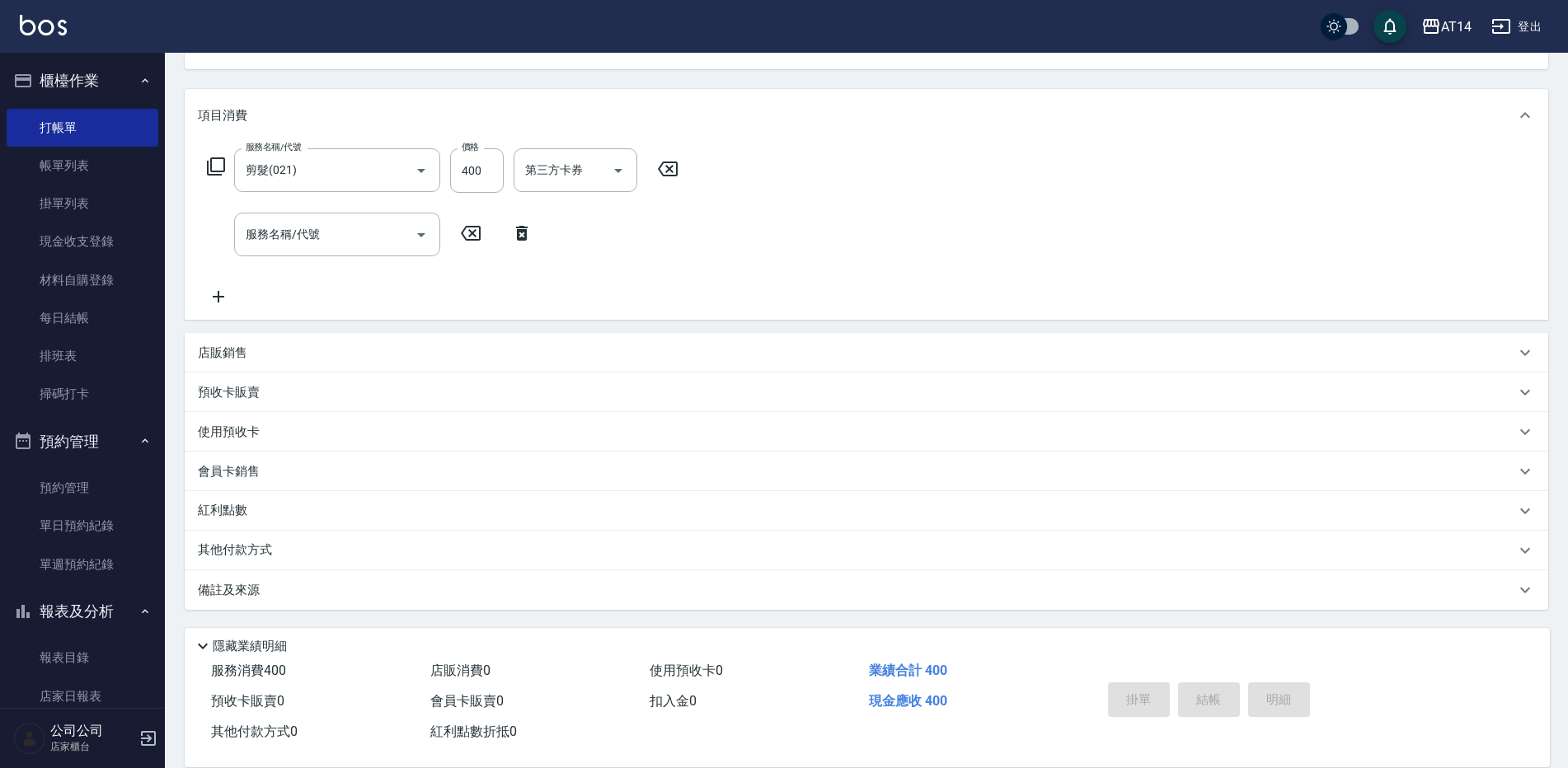
click at [526, 597] on div "備註及來源" at bounding box center [856, 590] width 1317 height 18
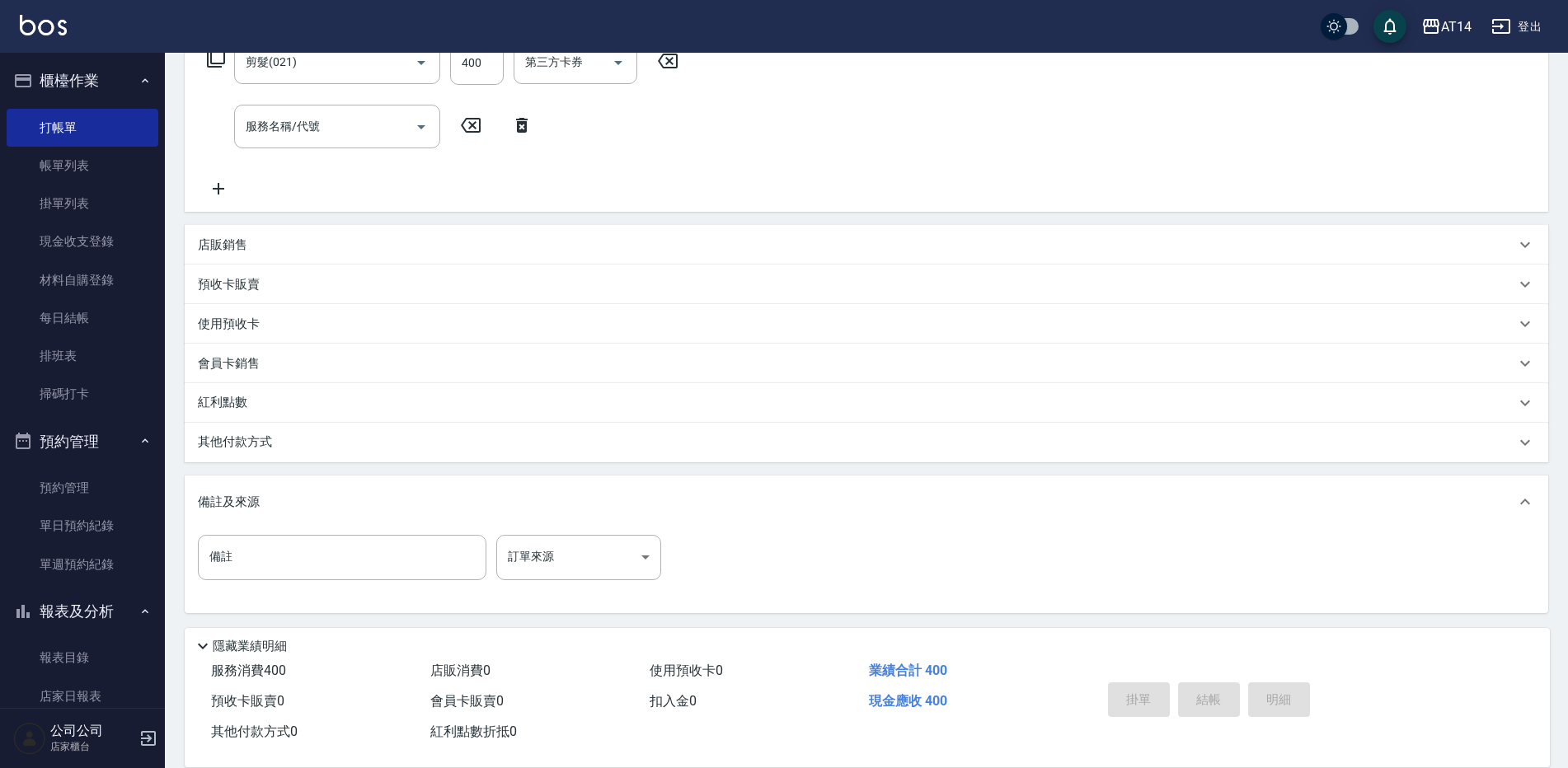
scroll to position [292, 0]
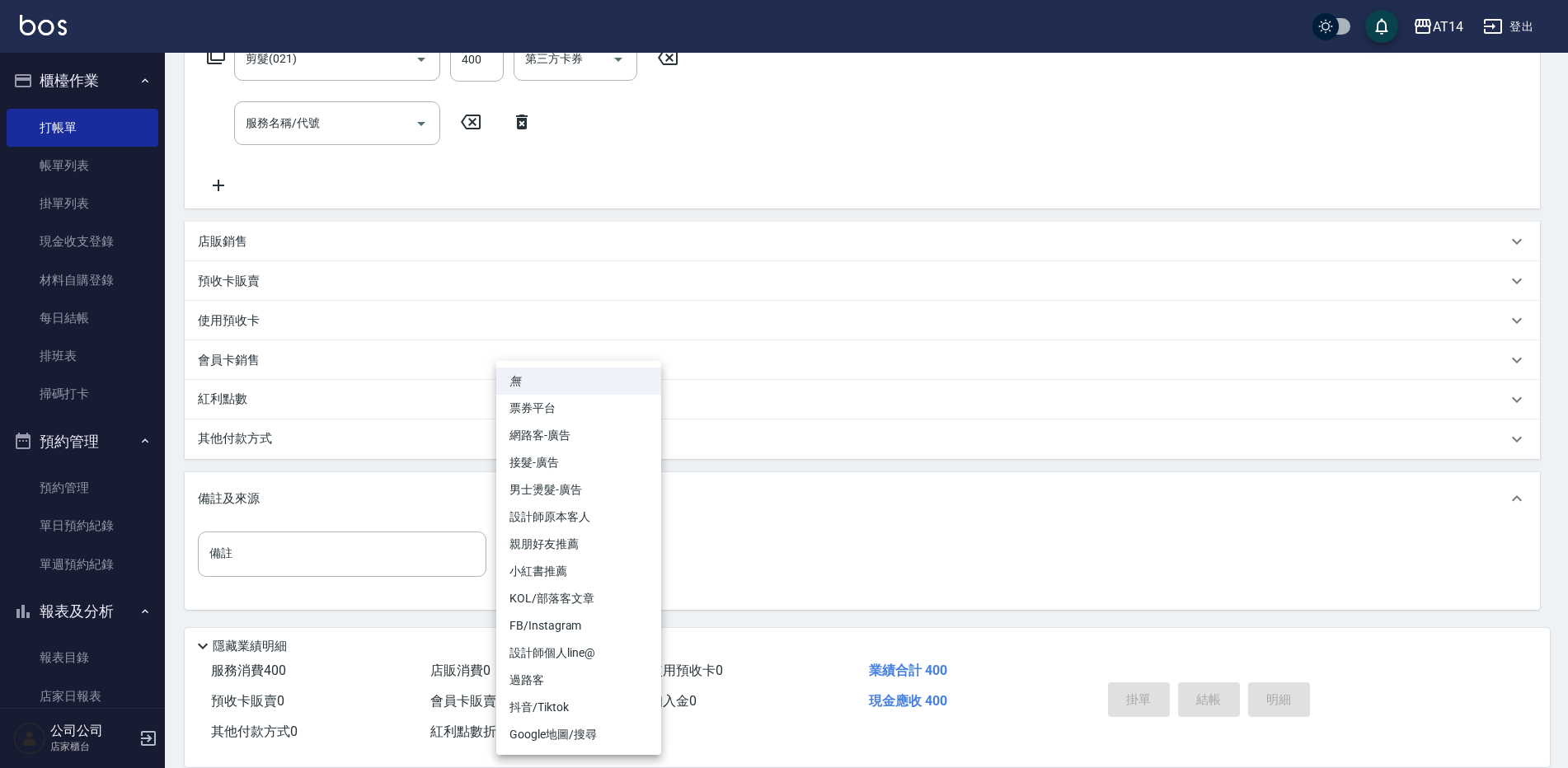
click at [636, 569] on body "AT14 登出 櫃檯作業 打帳單 帳單列表 掛單列表 現金收支登錄 材料自購登錄 每日結帳 排班表 掃碼打卡 預約管理 預約管理 單日預約紀錄 單週預約紀錄 …" at bounding box center [784, 238] width 1568 height 1060
click at [611, 522] on li "設計師原本客人" at bounding box center [578, 516] width 165 height 27
type input "設計師原本客人"
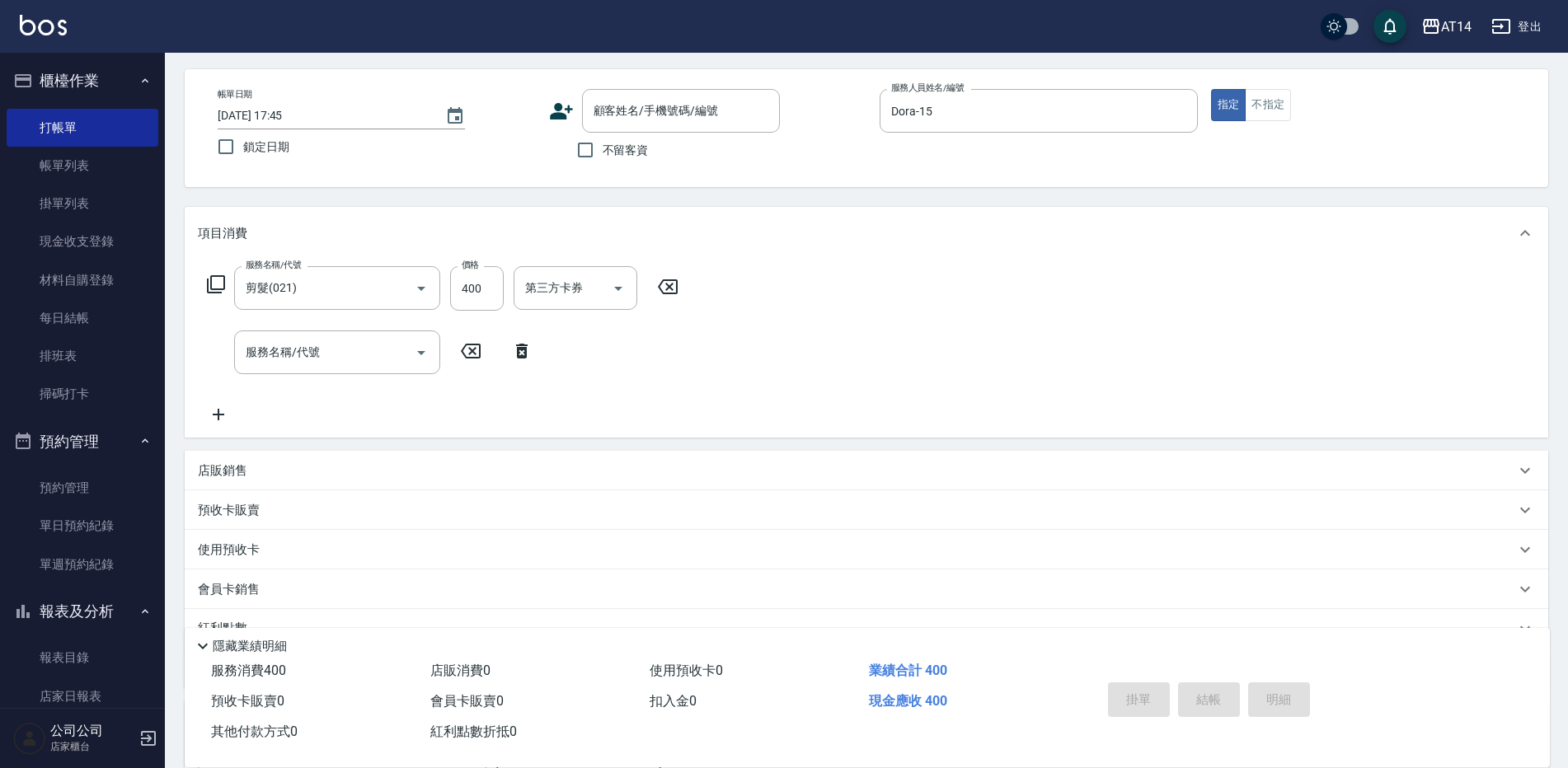
scroll to position [0, 0]
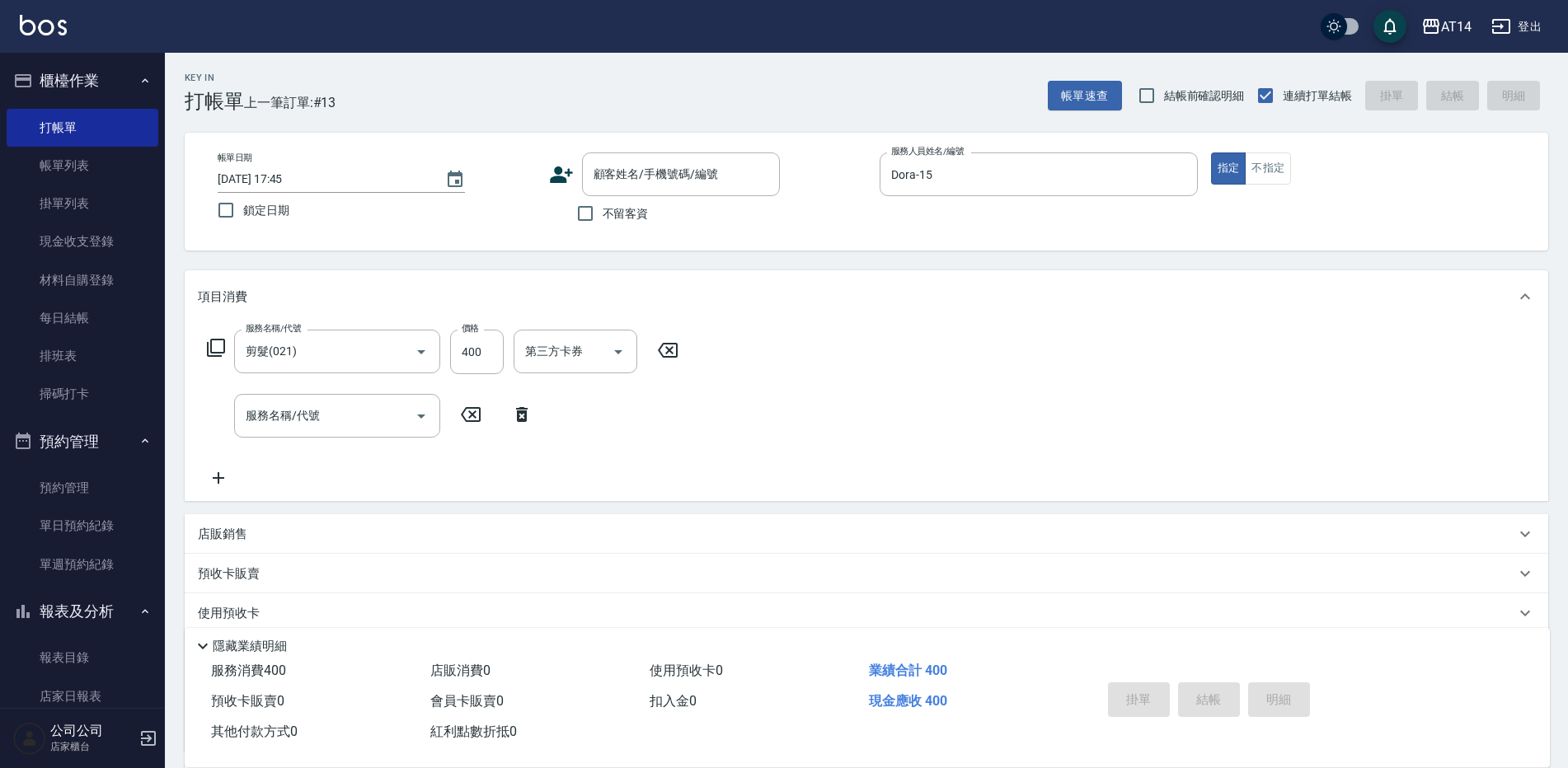
click at [631, 220] on span "不留客資" at bounding box center [625, 213] width 46 height 18
click at [602, 220] on input "不留客資" at bounding box center [586, 214] width 35 height 35
checkbox input "true"
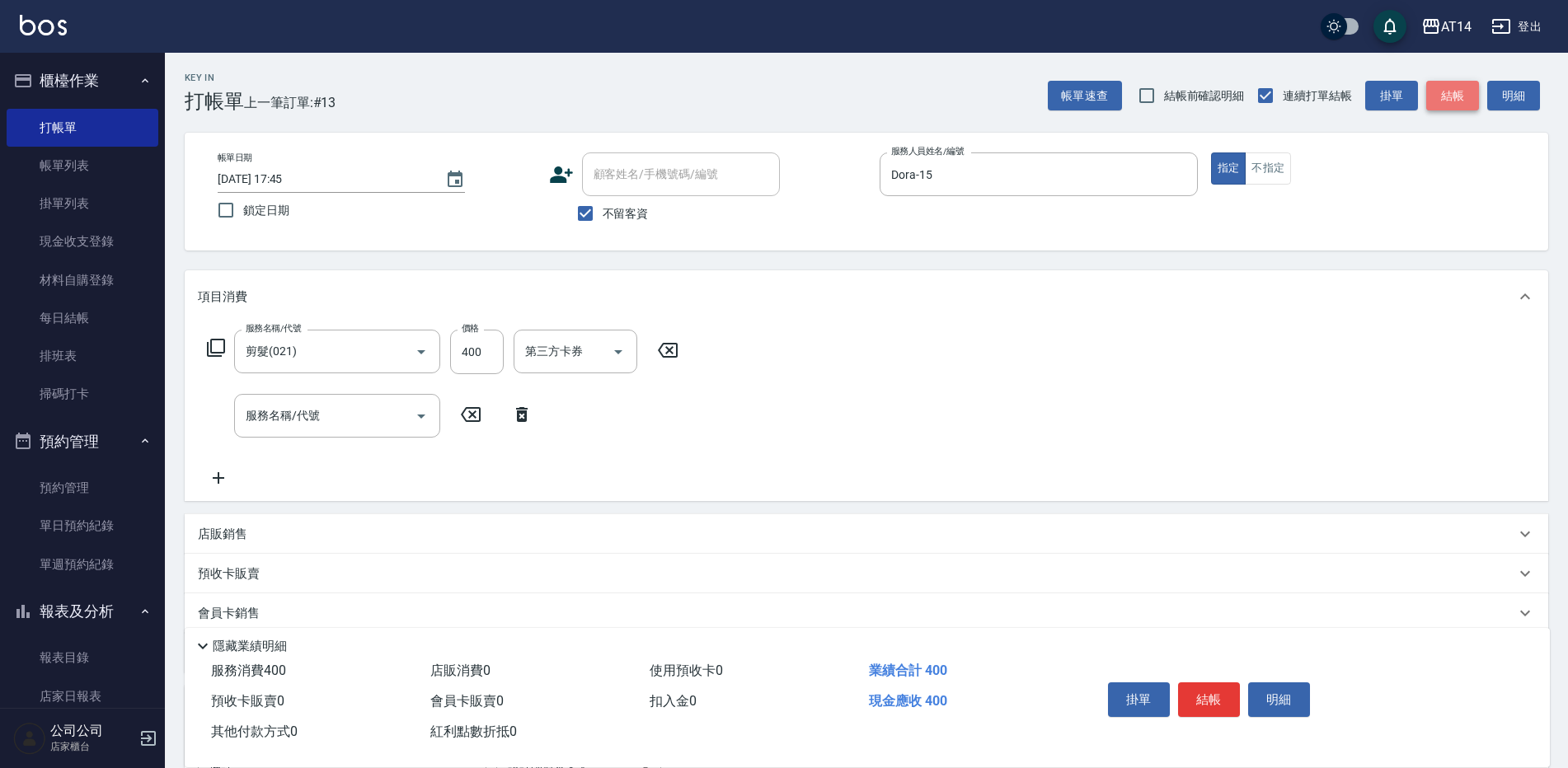
click at [1458, 104] on button "結帳" at bounding box center [1452, 96] width 53 height 30
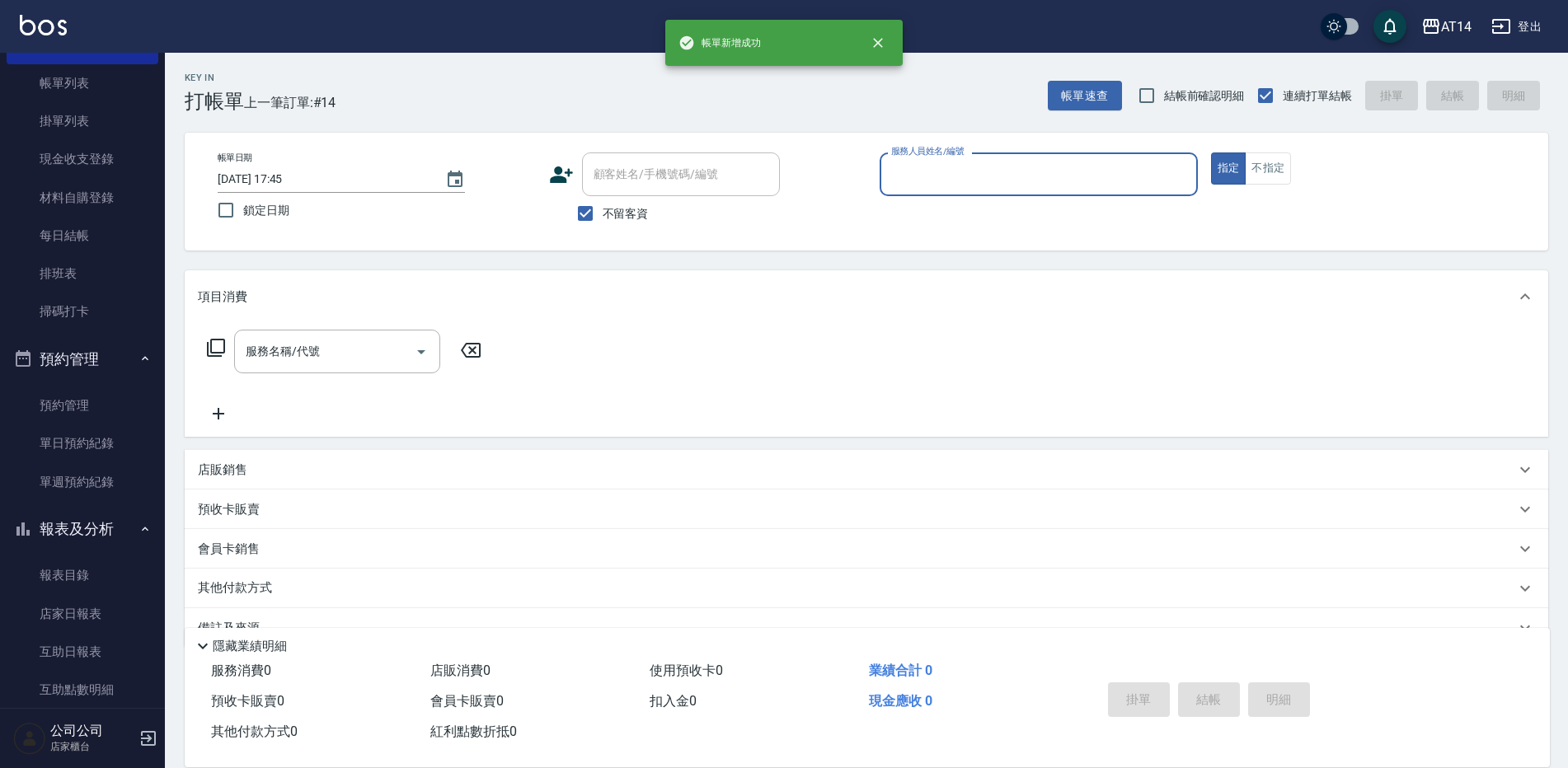
scroll to position [329, 0]
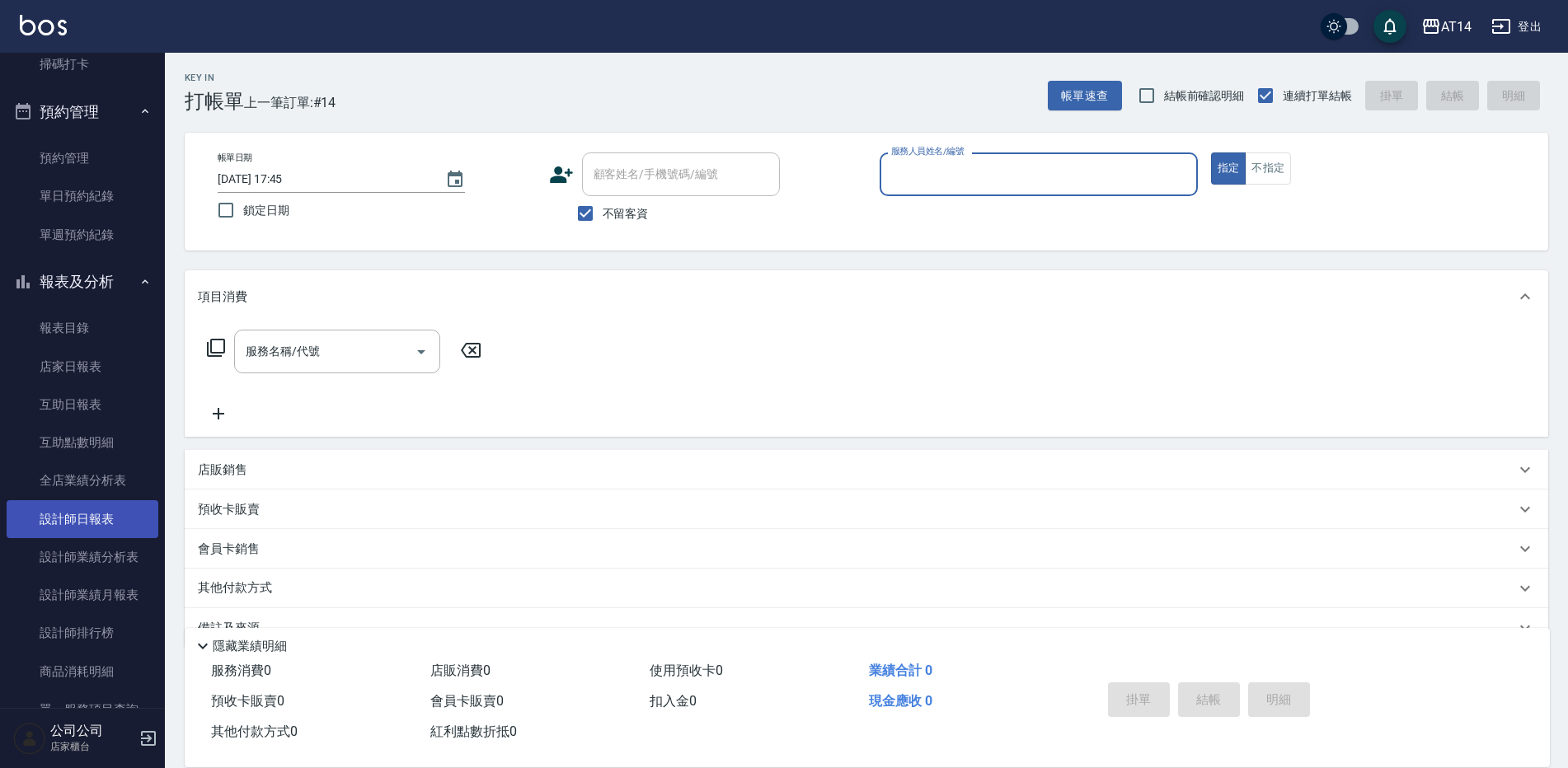
click at [81, 520] on link "設計師日報表" at bounding box center [82, 518] width 151 height 38
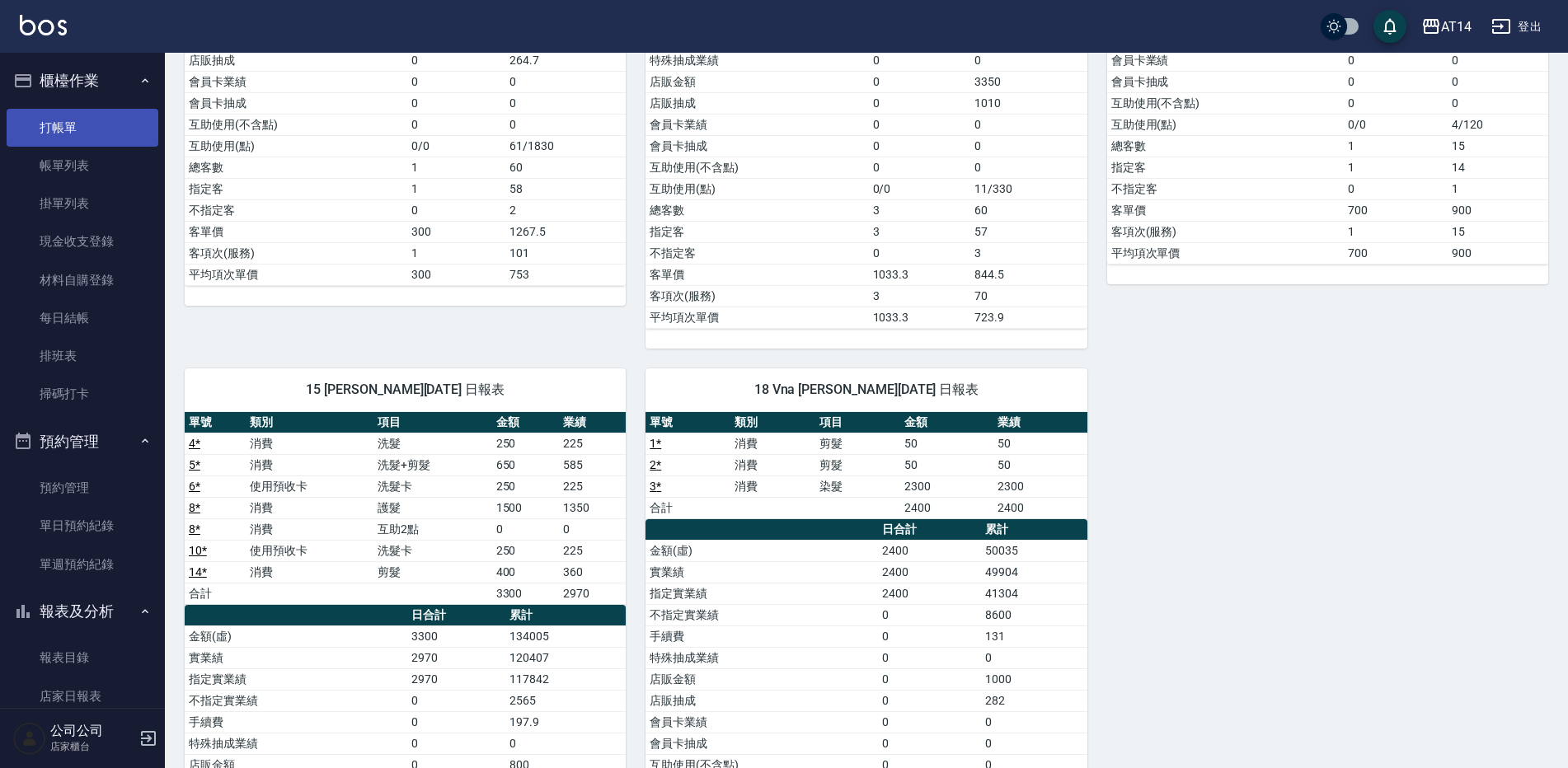
click at [120, 126] on link "打帳單" at bounding box center [82, 127] width 151 height 38
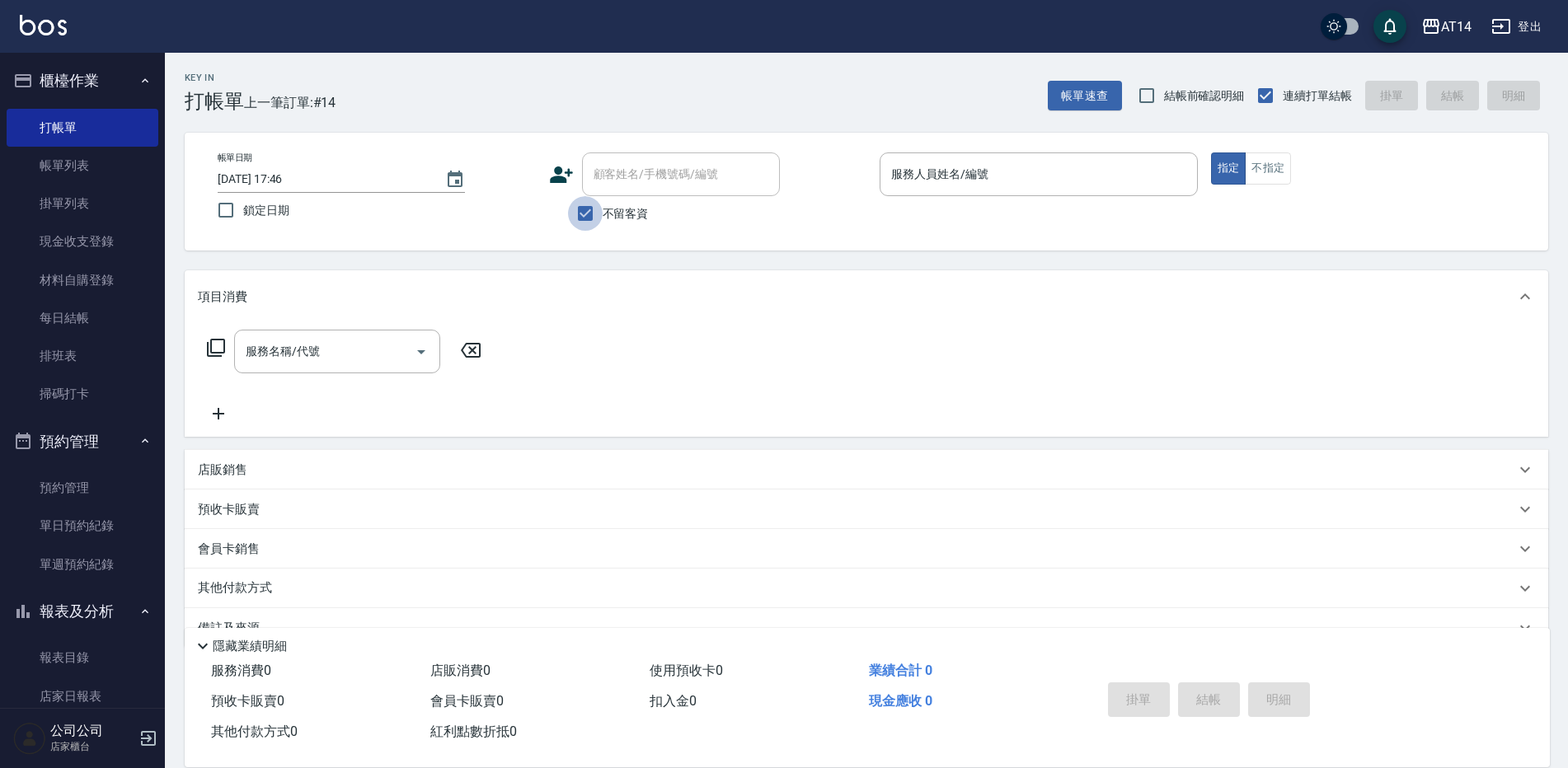
drag, startPoint x: 574, startPoint y: 218, endPoint x: 612, endPoint y: 185, distance: 50.3
click at [576, 216] on input "不留客資" at bounding box center [586, 214] width 35 height 35
checkbox input "false"
click at [616, 178] on div "顧客姓名/手機號碼/編號 顧客姓名/手機號碼/編號" at bounding box center [681, 173] width 197 height 43
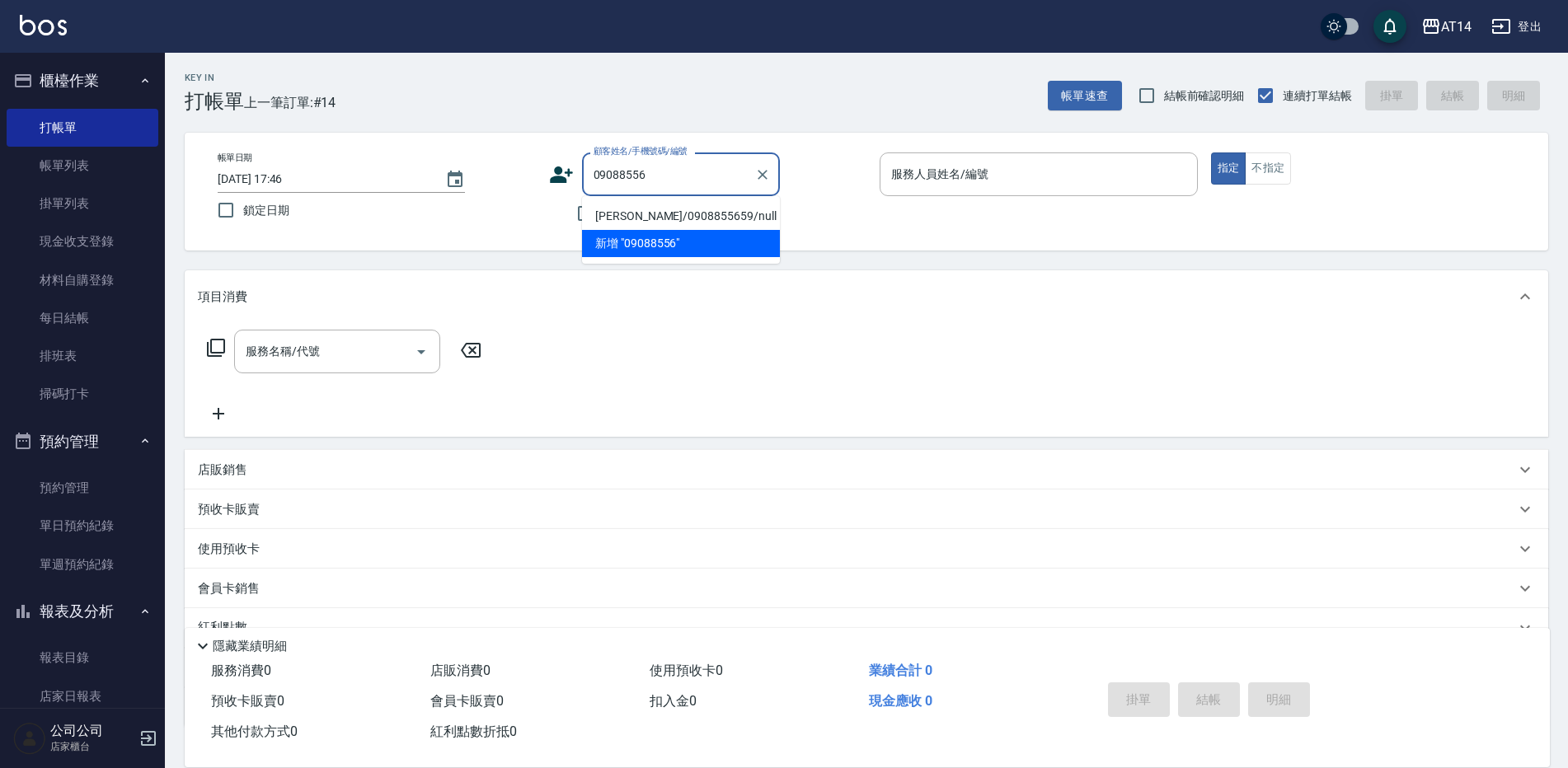
click at [719, 210] on li "黃健豪/0908855659/null" at bounding box center [681, 216] width 197 height 27
type input "黃健豪/0908855659/null"
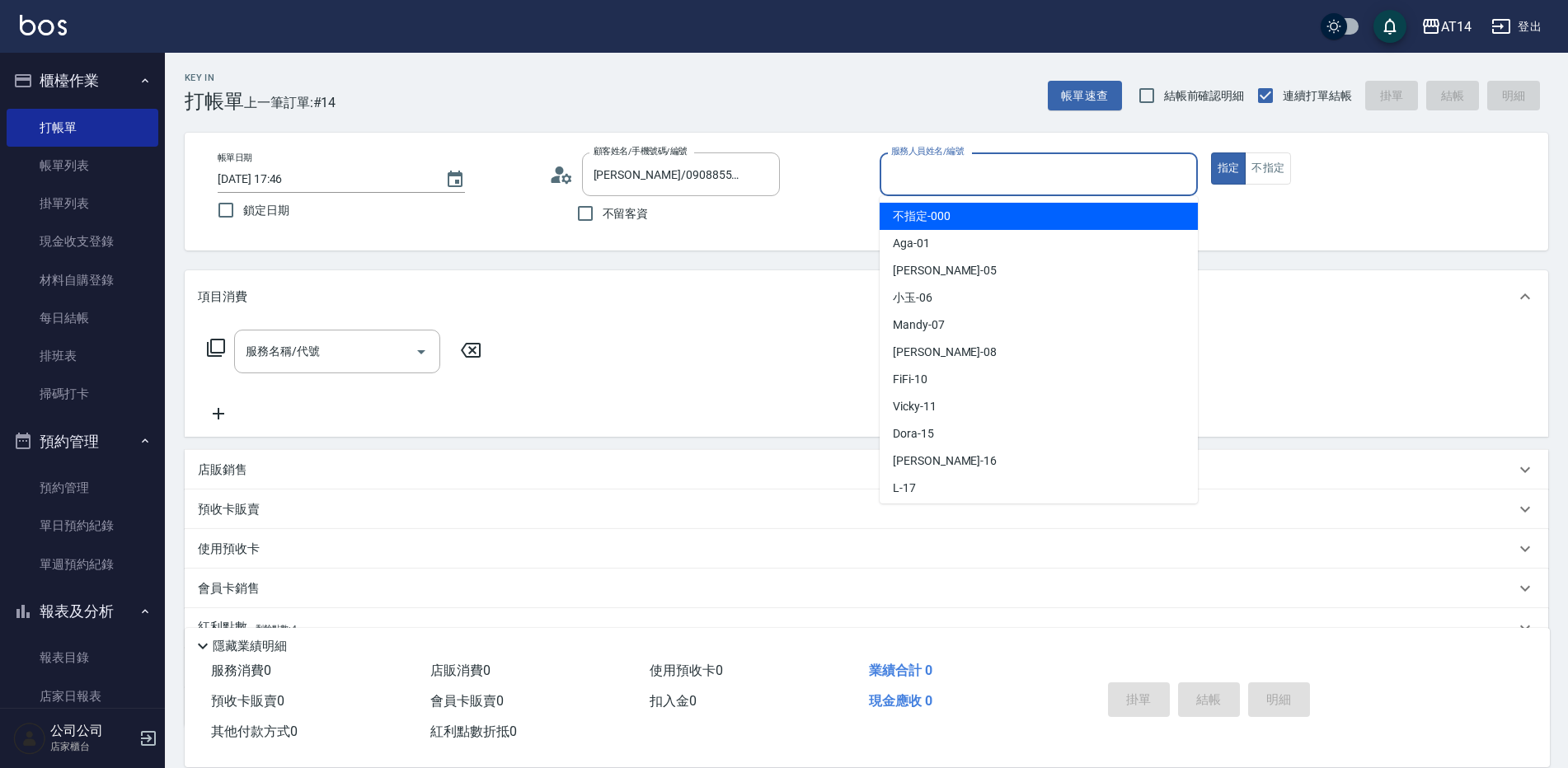
click at [898, 183] on input "服務人員姓名/編號" at bounding box center [1038, 173] width 303 height 29
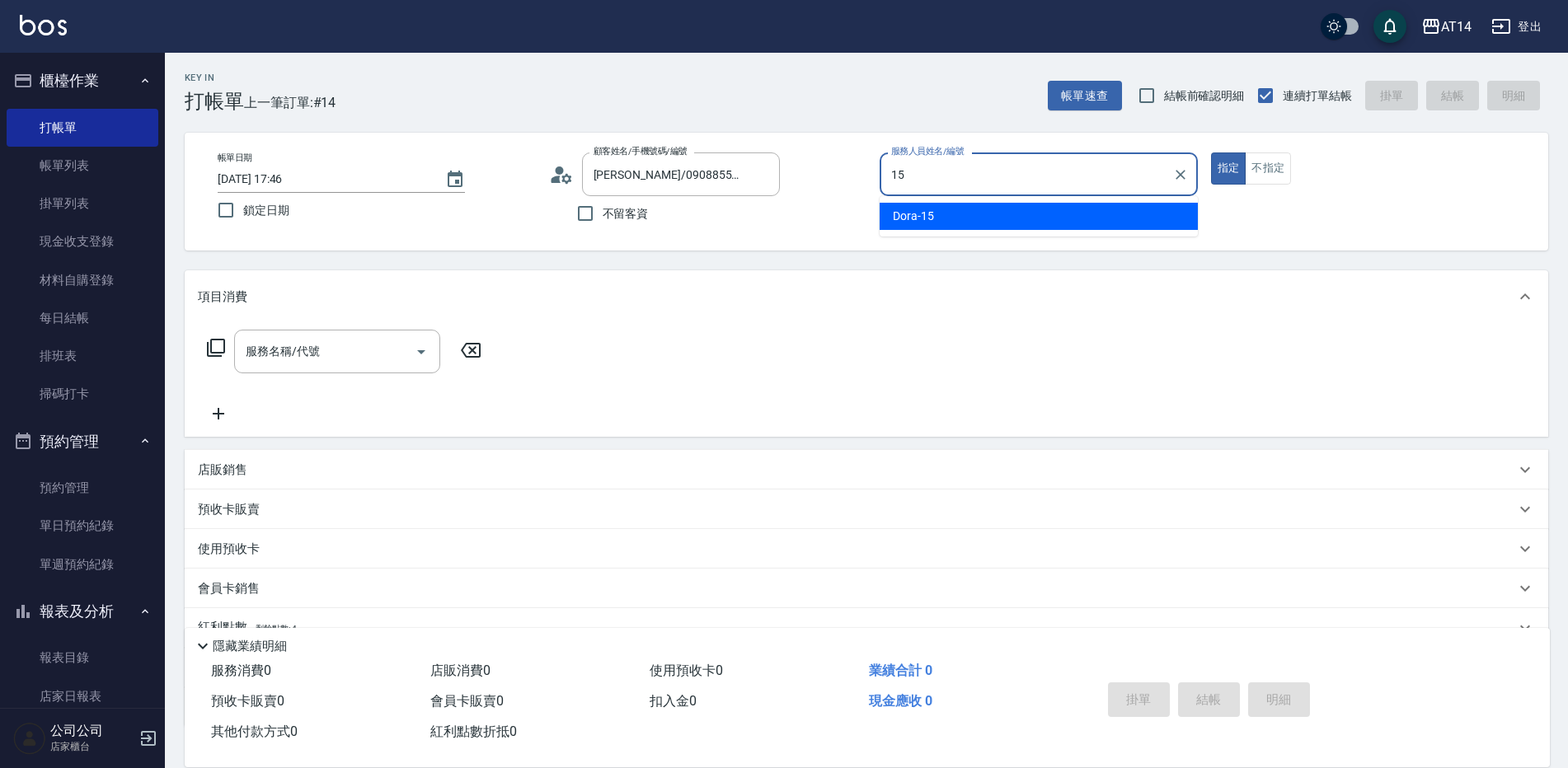
type input "Dora-15"
type button "true"
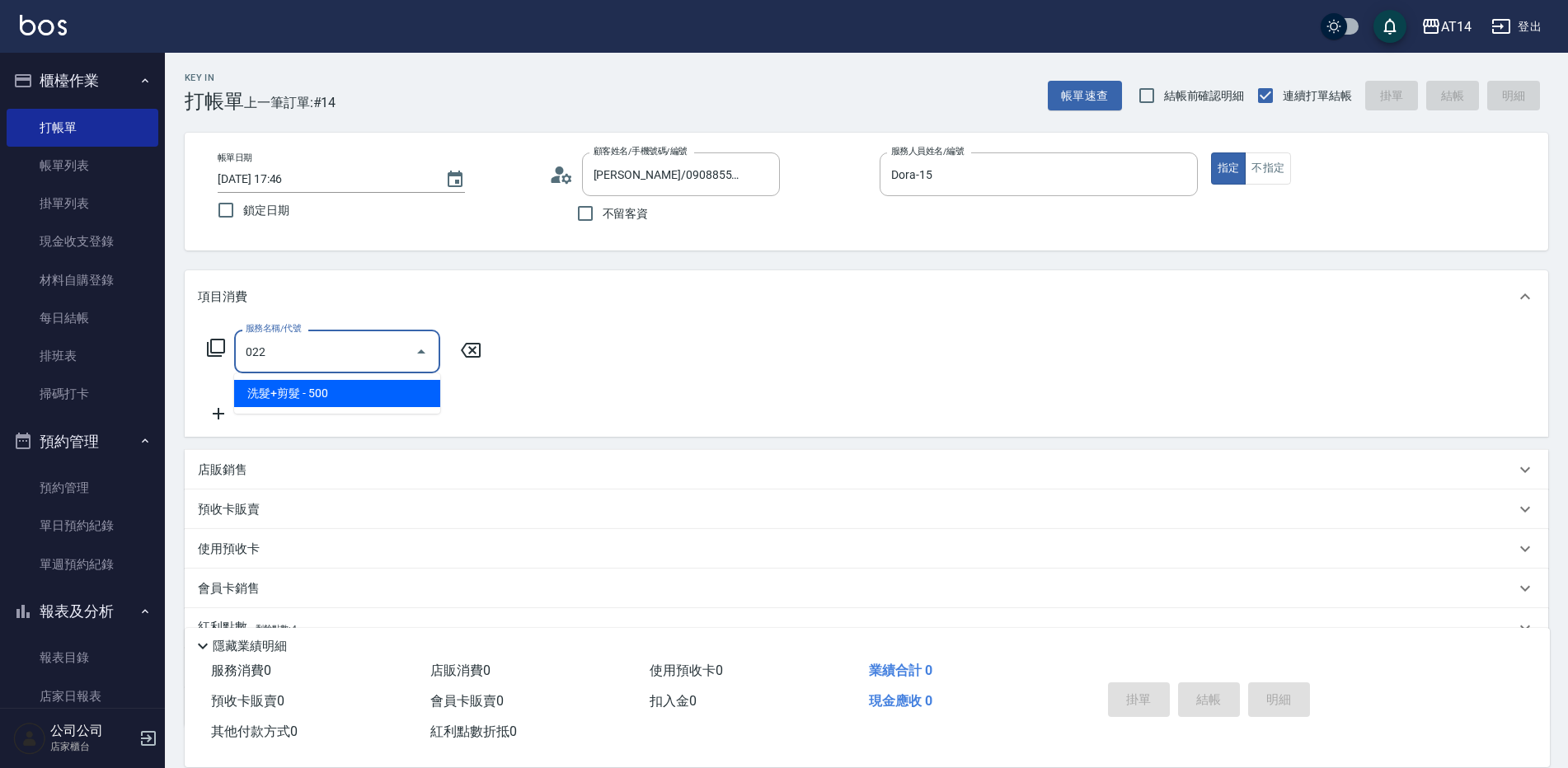
type input "洗髮+剪髮(022)"
type input "1"
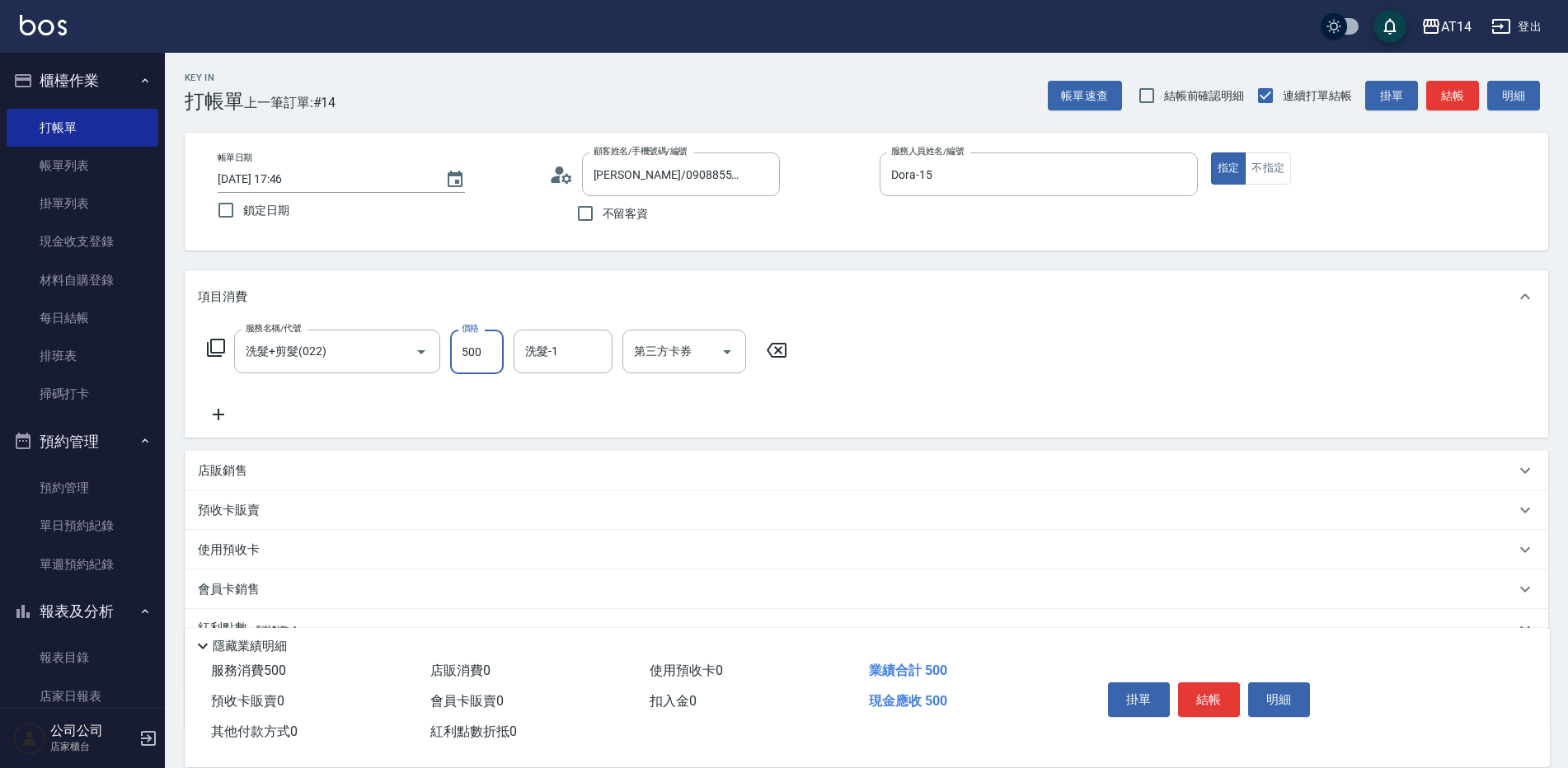
type input "8"
type input "0"
type input "850"
type input "2"
type input "850"
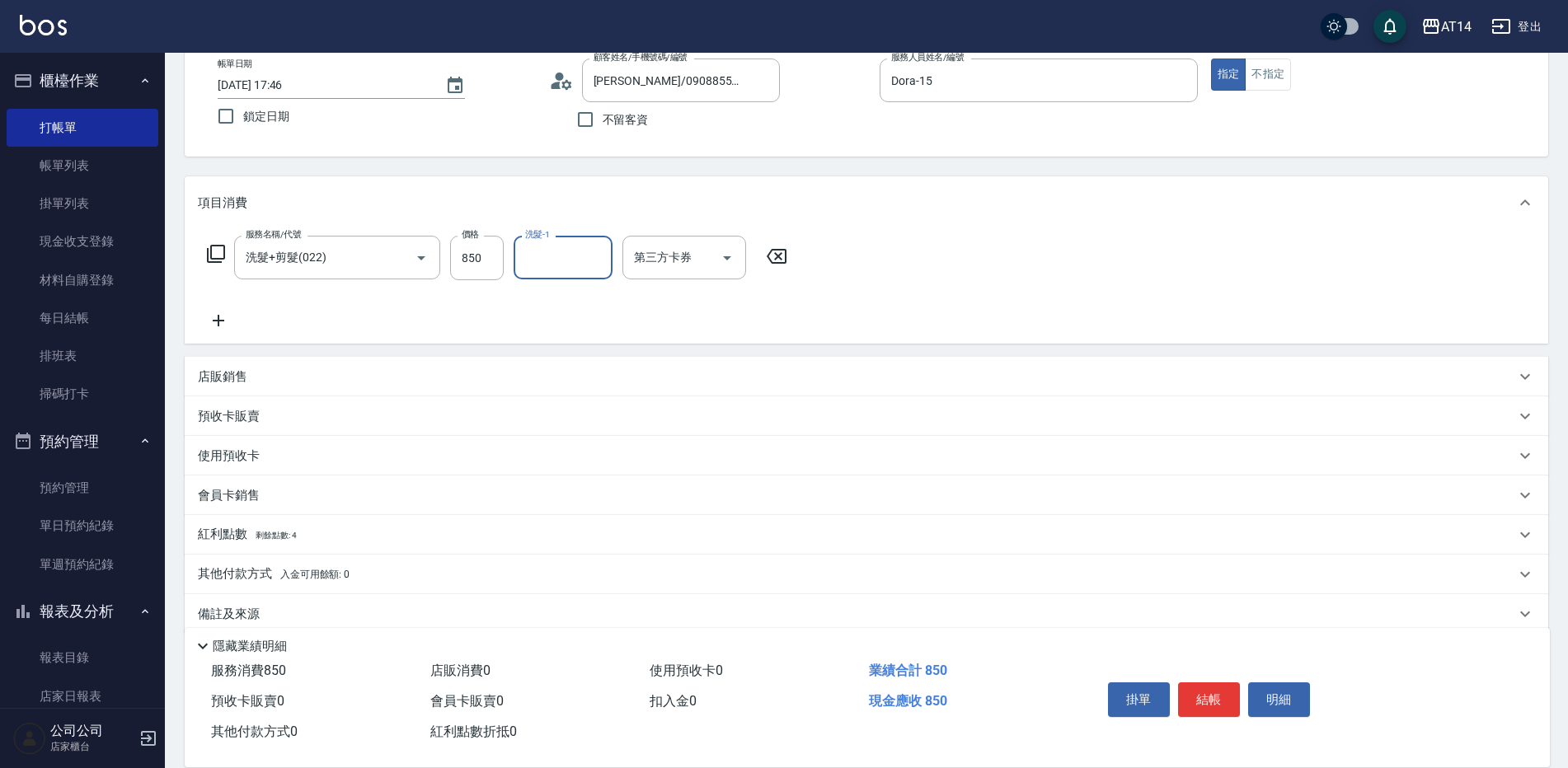
scroll to position [118, 0]
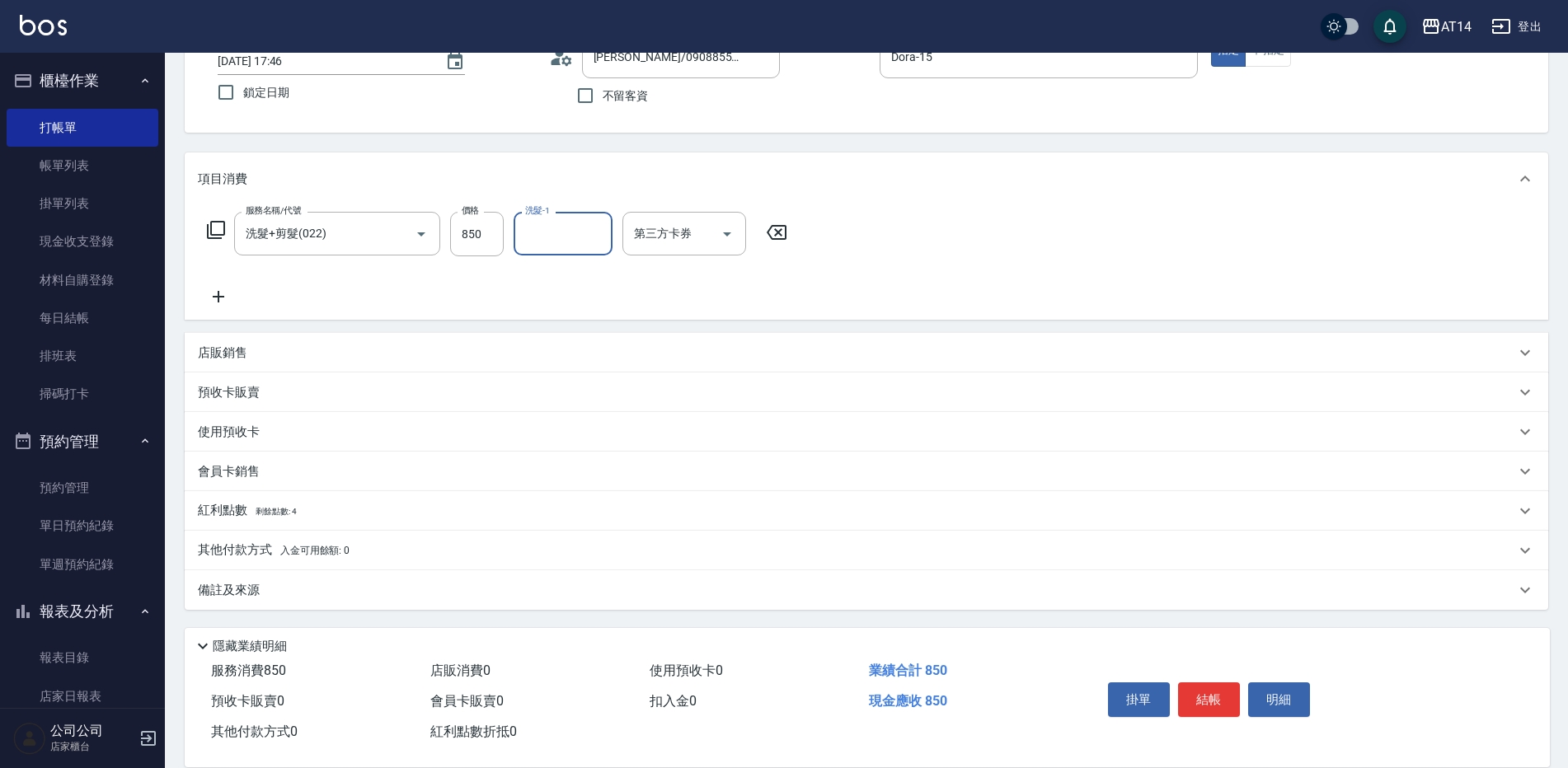
click at [609, 579] on div "備註及來源" at bounding box center [866, 589] width 1363 height 40
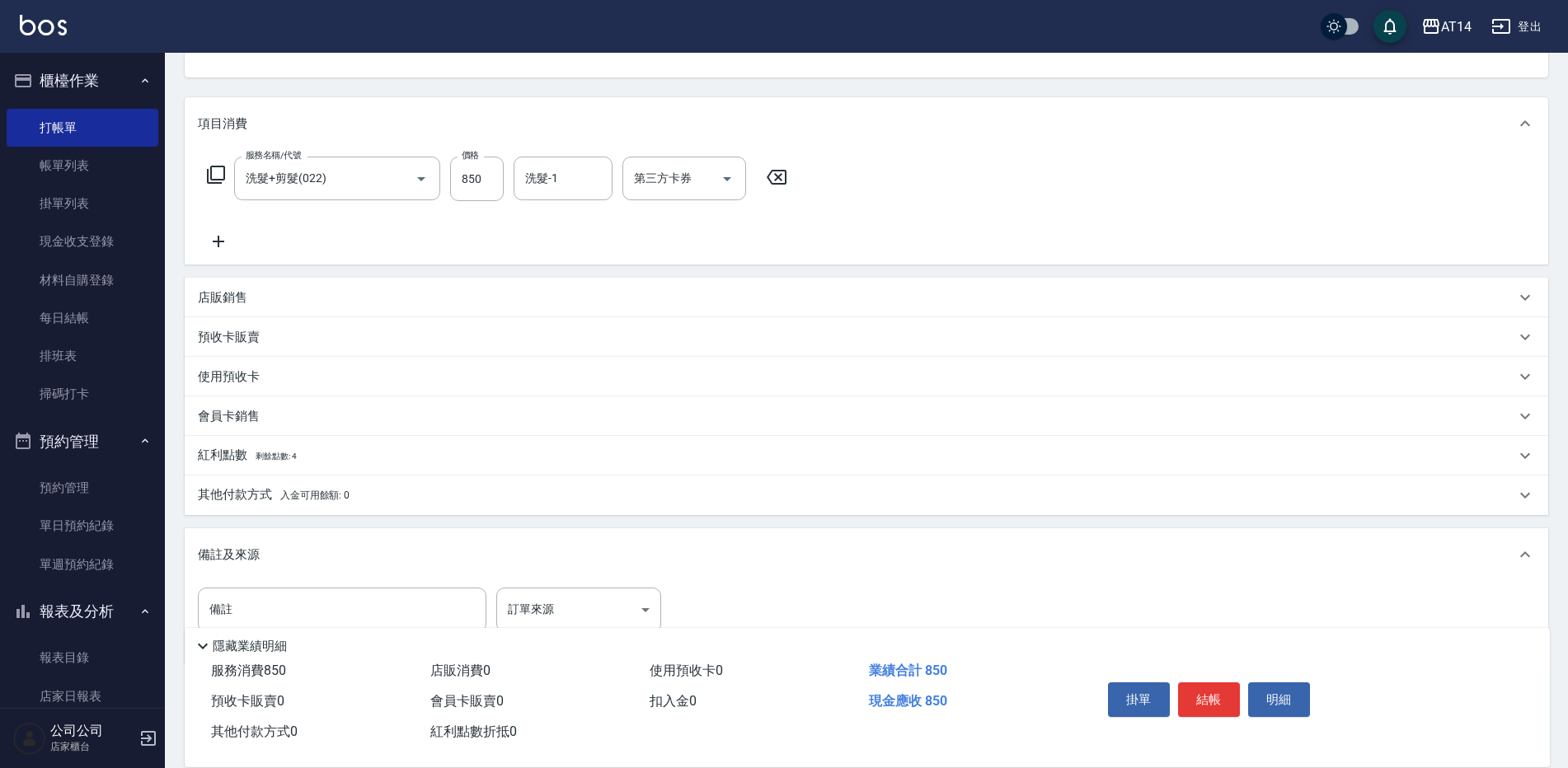
scroll to position [229, 0]
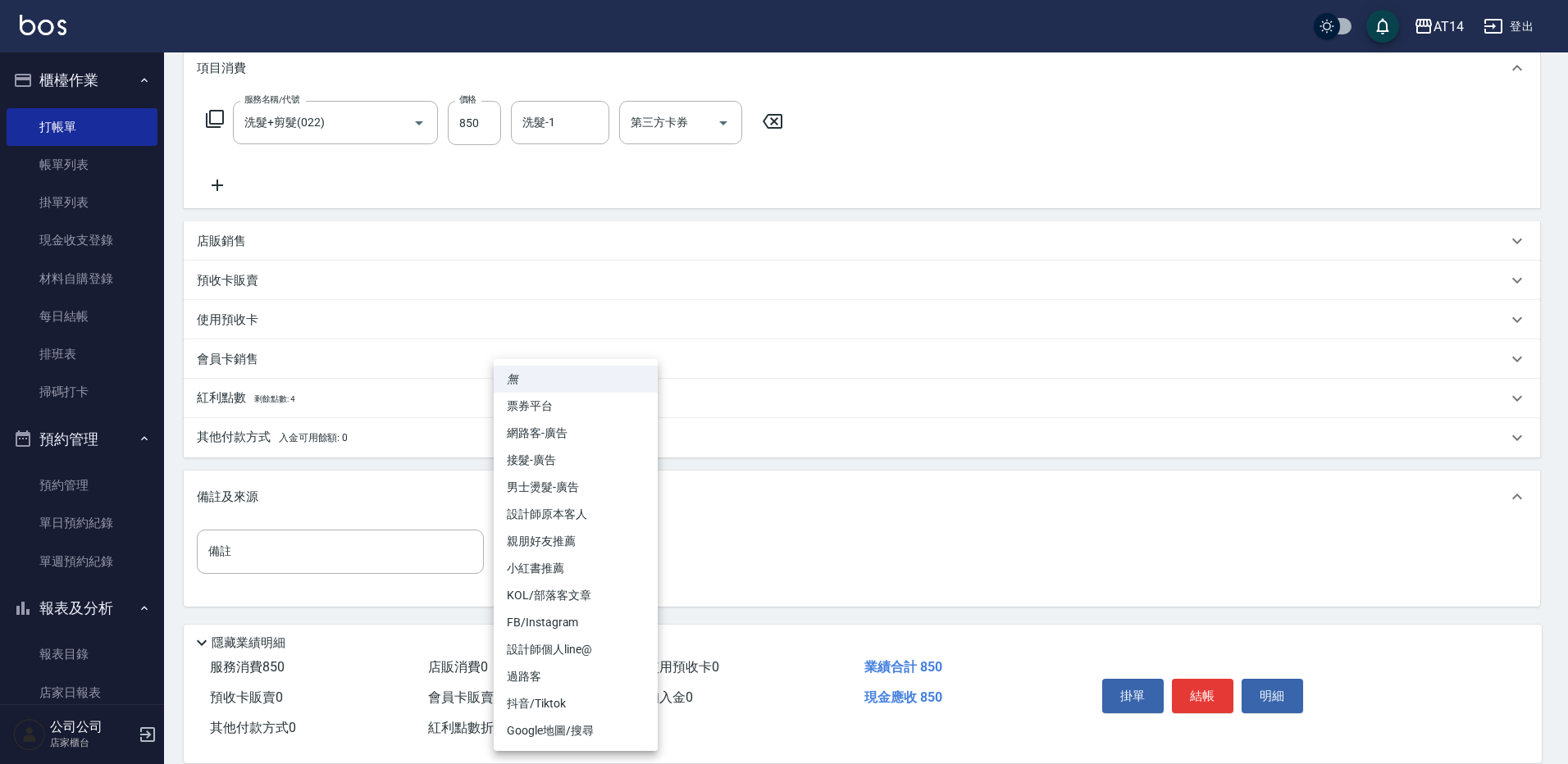
click at [615, 556] on body "AT14 登出 櫃檯作業 打帳單 帳單列表 掛單列表 現金收支登錄 材料自購登錄 每日結帳 排班表 掃碼打卡 預約管理 預約管理 單日預約紀錄 單週預約紀錄 …" at bounding box center [784, 268] width 1568 height 991
click at [605, 515] on li "設計師原本客人" at bounding box center [575, 514] width 164 height 27
type input "設計師原本客人"
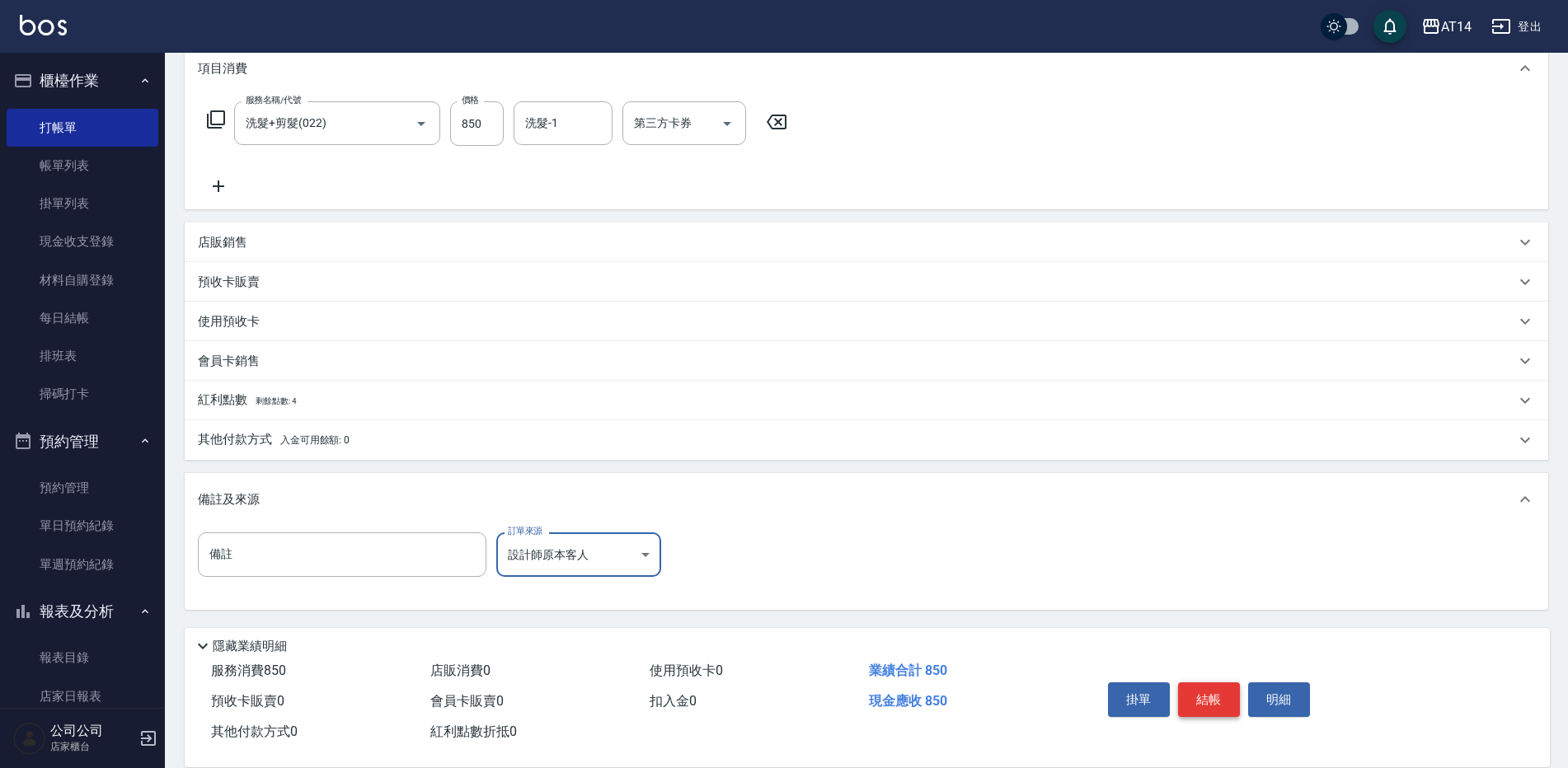
click at [1198, 685] on button "結帳" at bounding box center [1208, 700] width 62 height 35
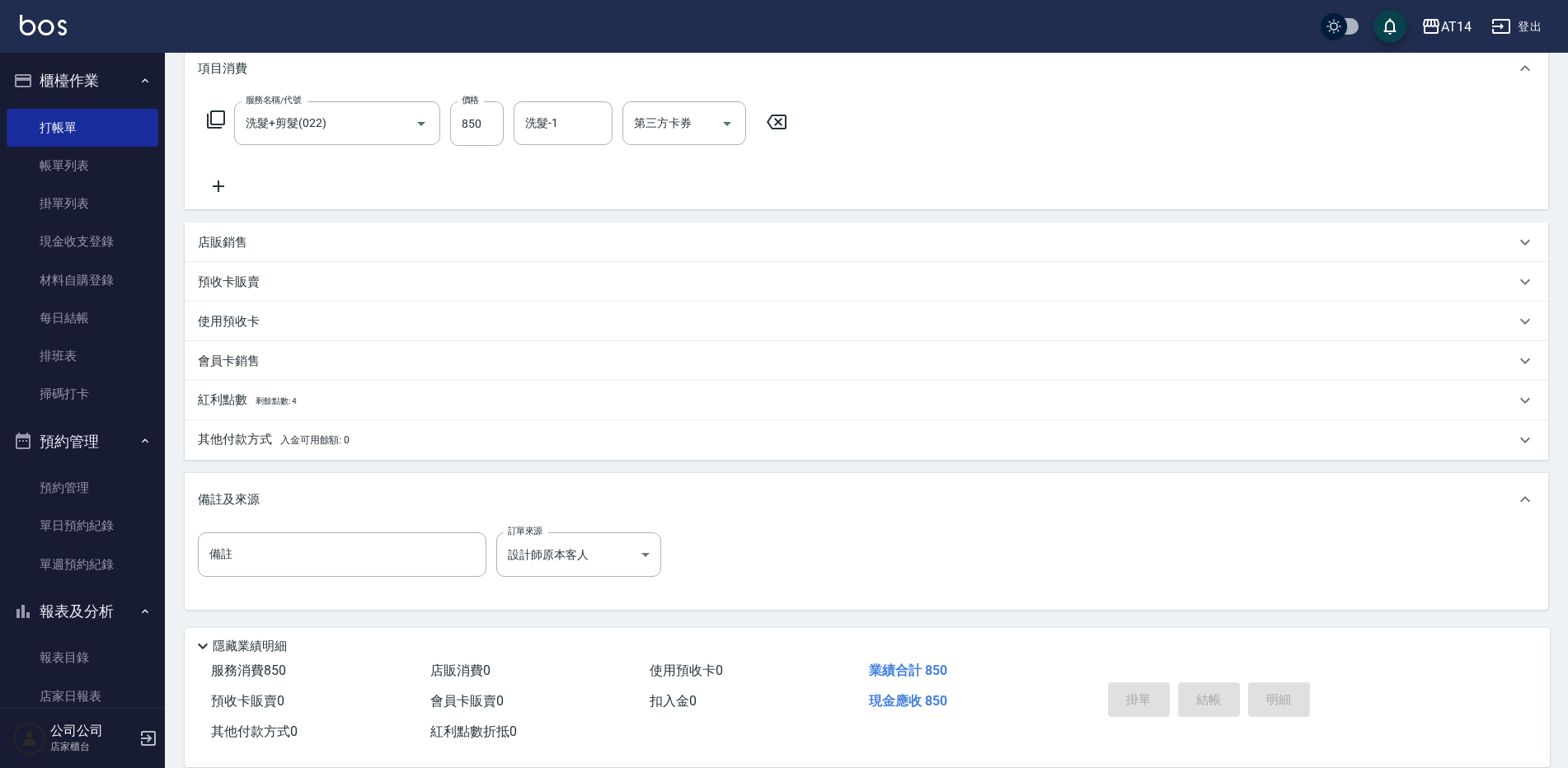
type input "2025/09/23 17:47"
type input "0"
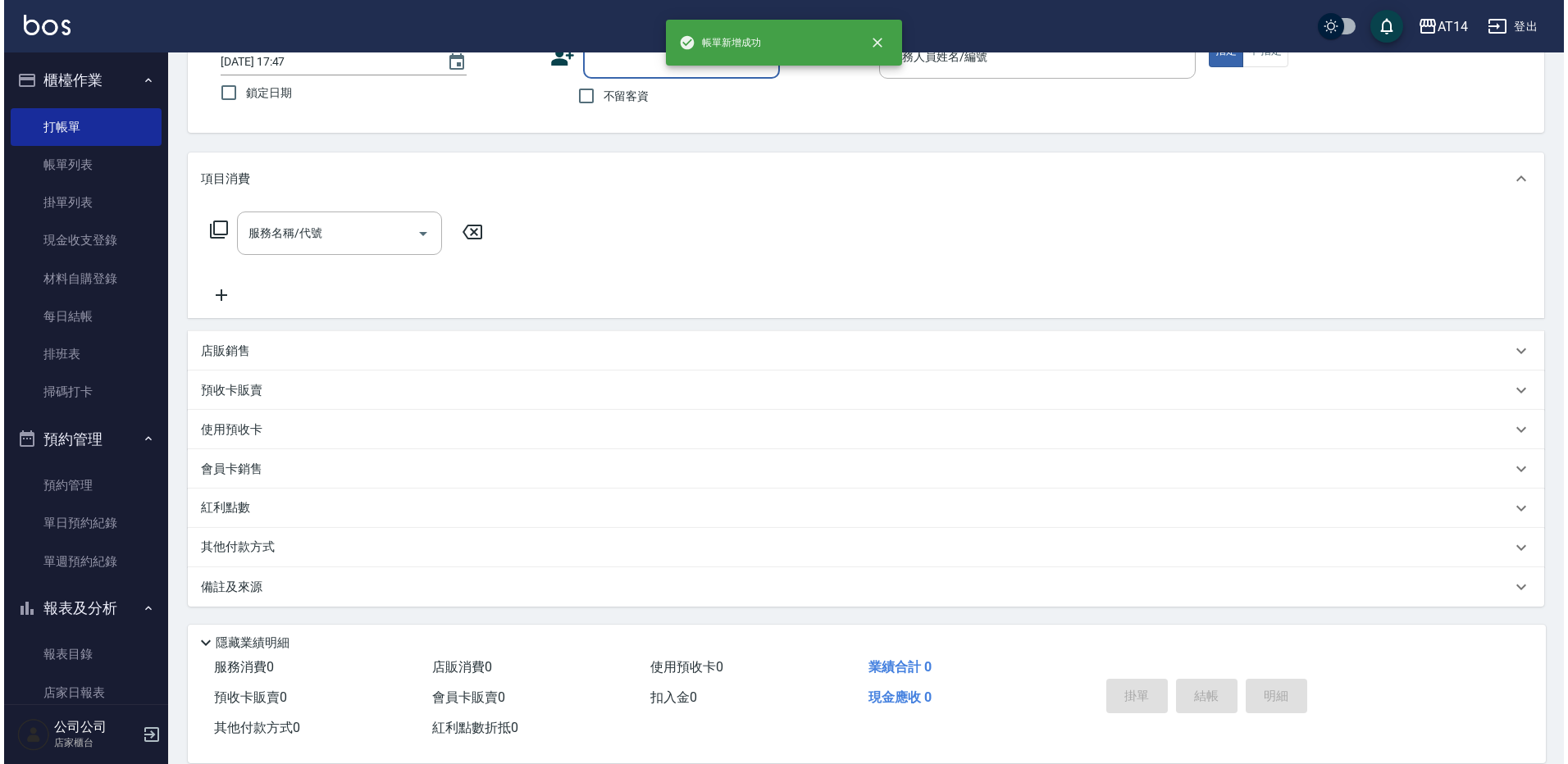
scroll to position [0, 0]
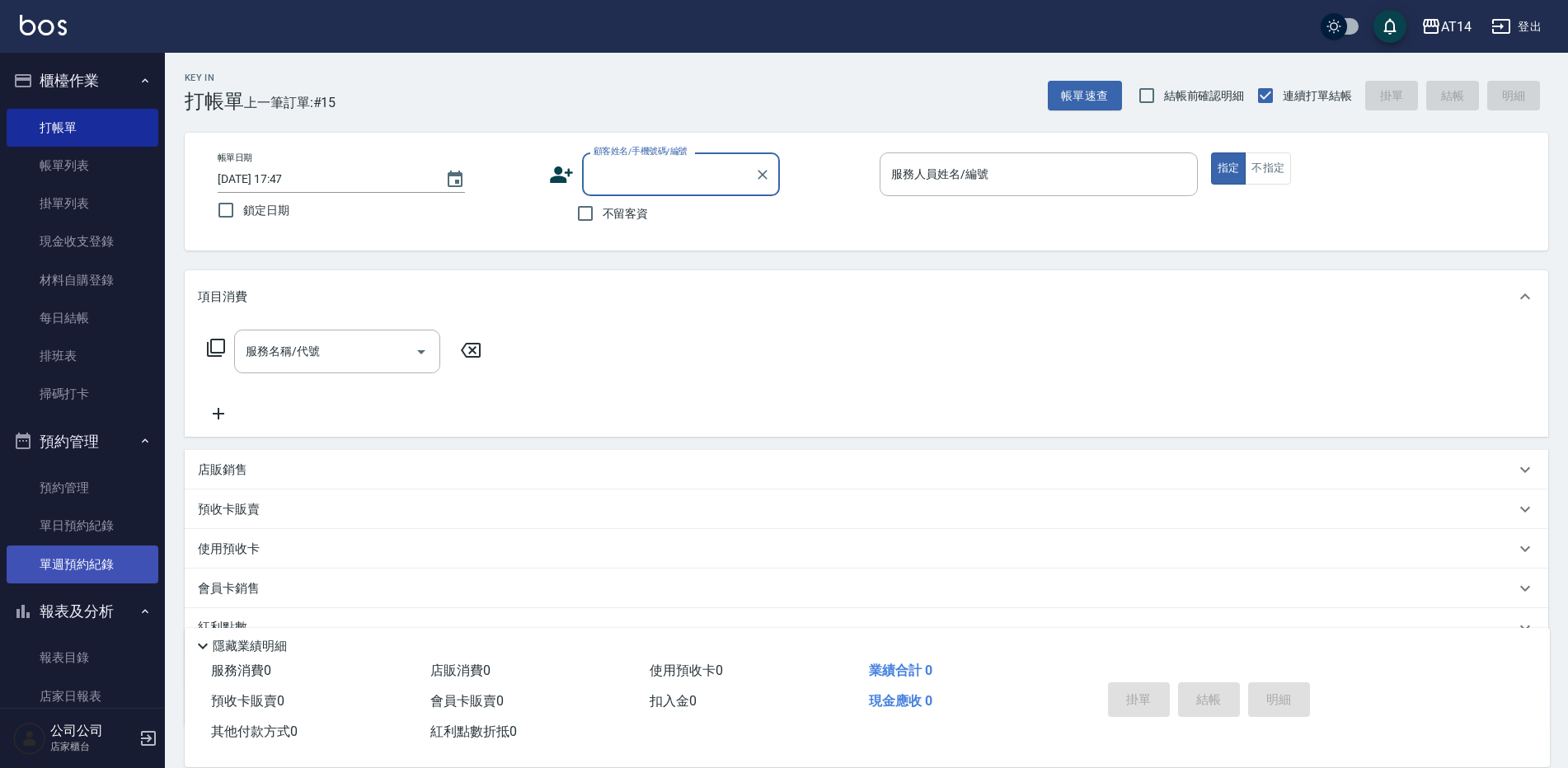
click at [72, 561] on link "單週預約紀錄" at bounding box center [82, 564] width 151 height 38
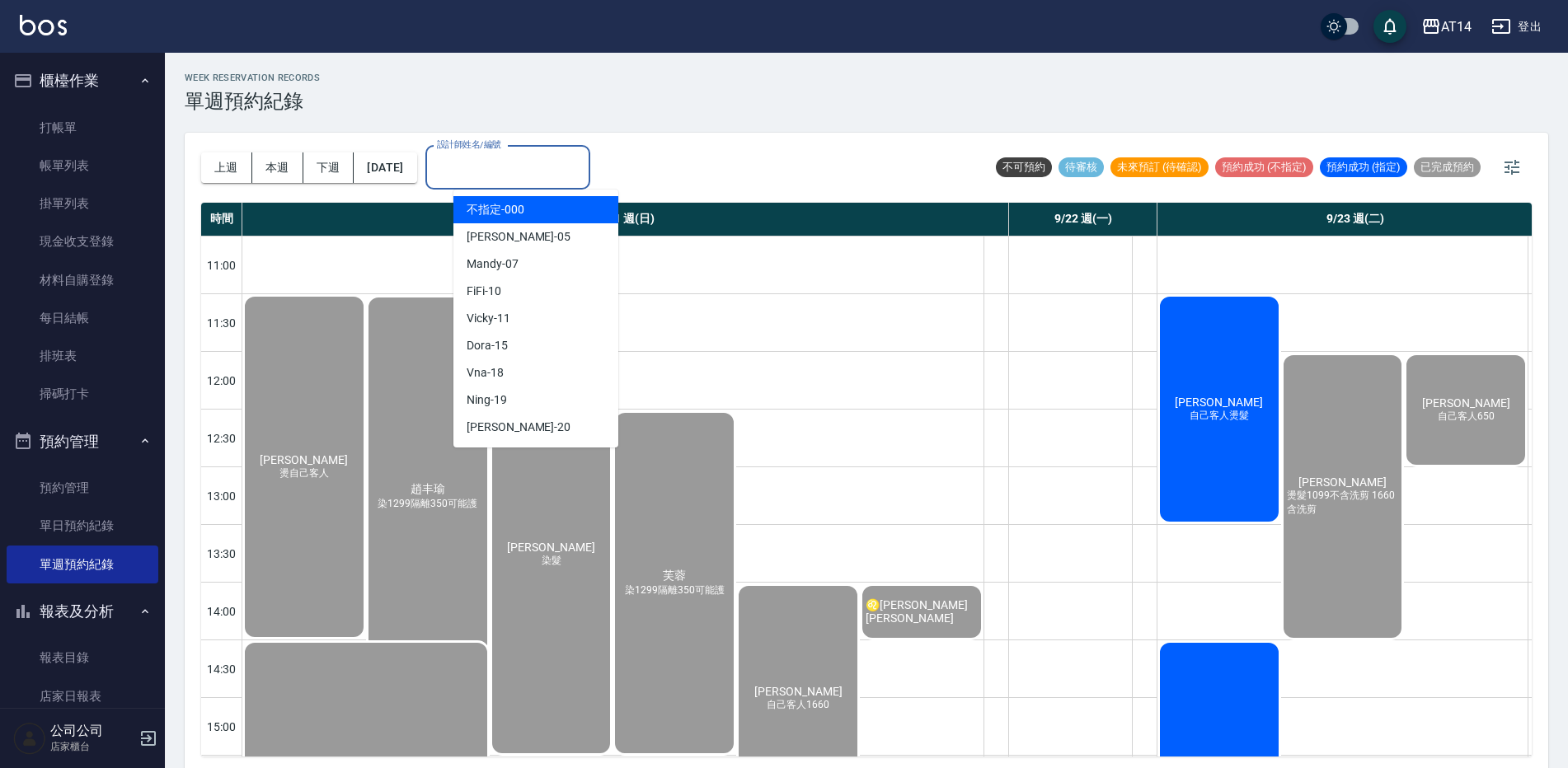
click at [548, 174] on input "設計師姓名/編號" at bounding box center [507, 167] width 150 height 29
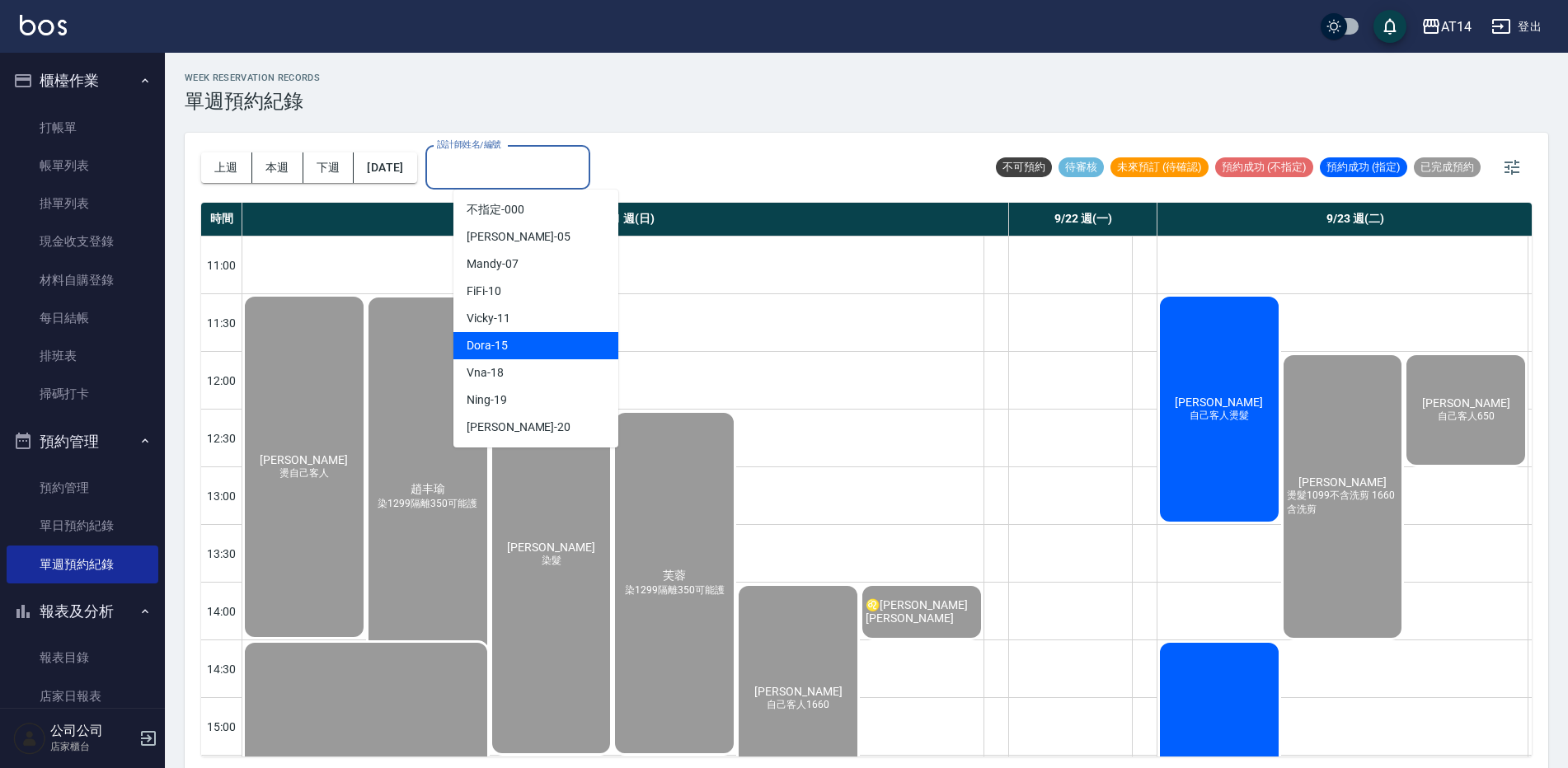
click at [572, 345] on div "Dora -15" at bounding box center [535, 345] width 165 height 27
type input "Dora-15"
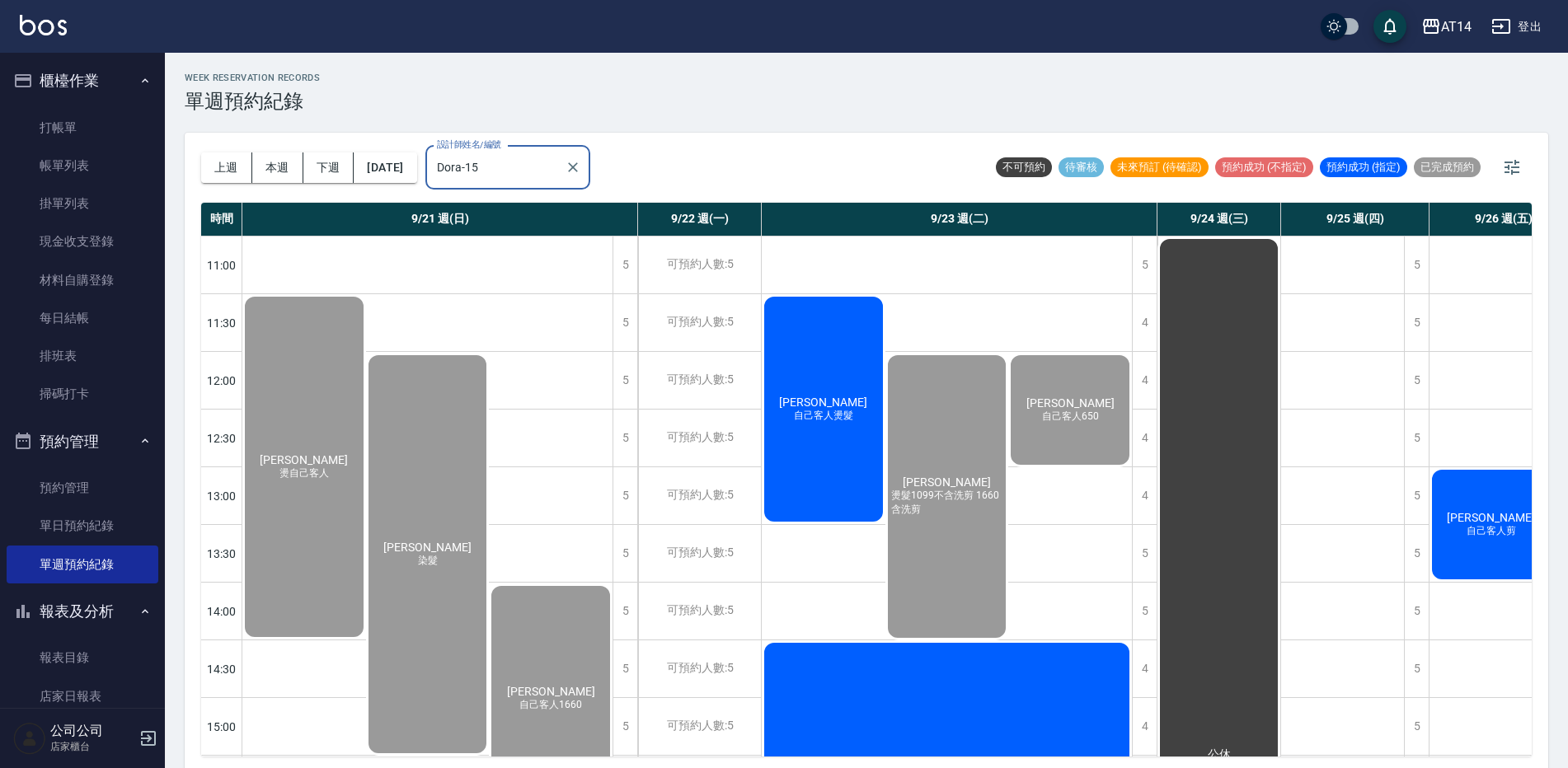
click at [857, 378] on div "劉柏瑞 自己客人燙髮" at bounding box center [824, 408] width 124 height 230
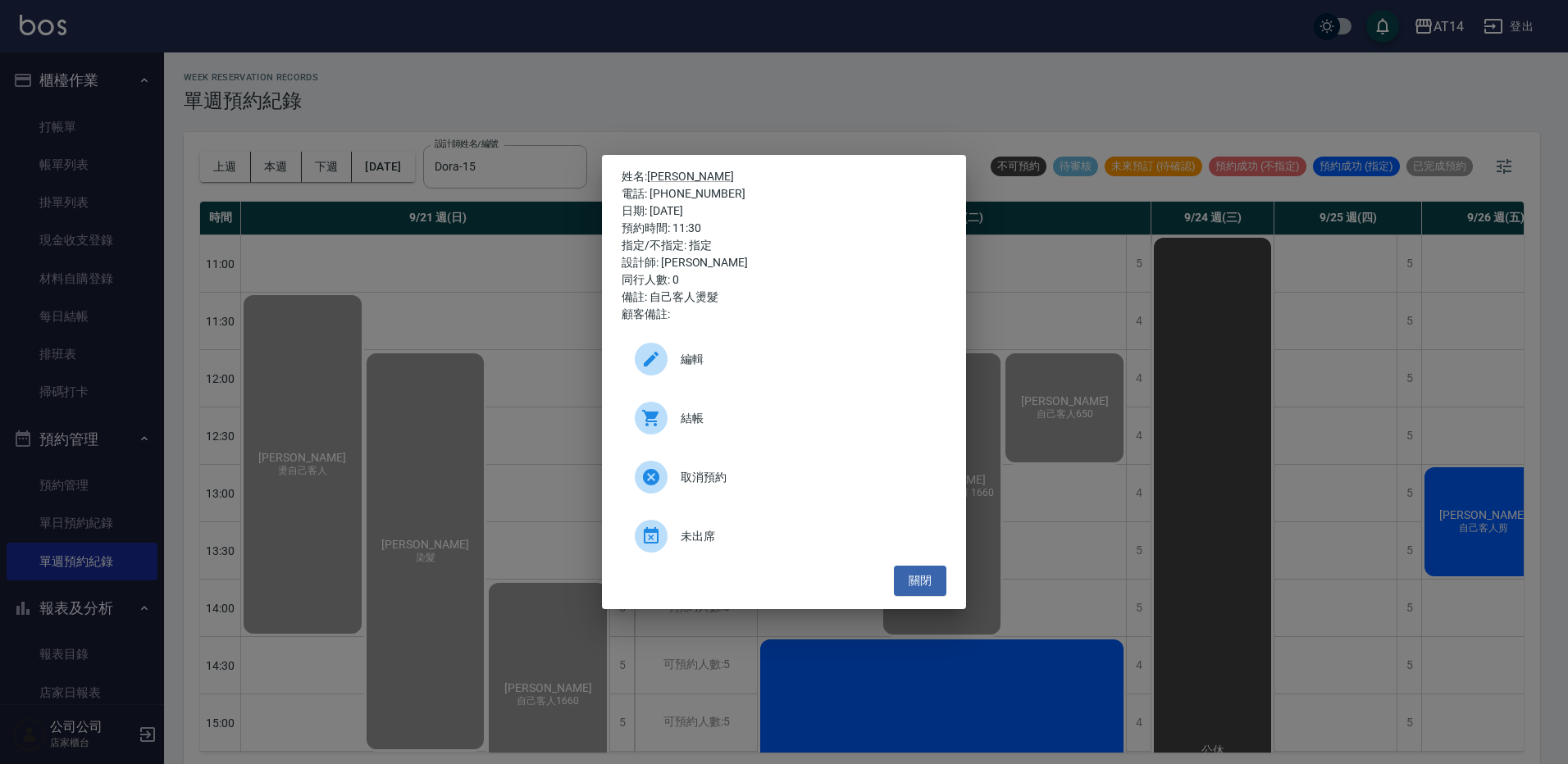
click at [825, 407] on div "結帳" at bounding box center [784, 418] width 325 height 46
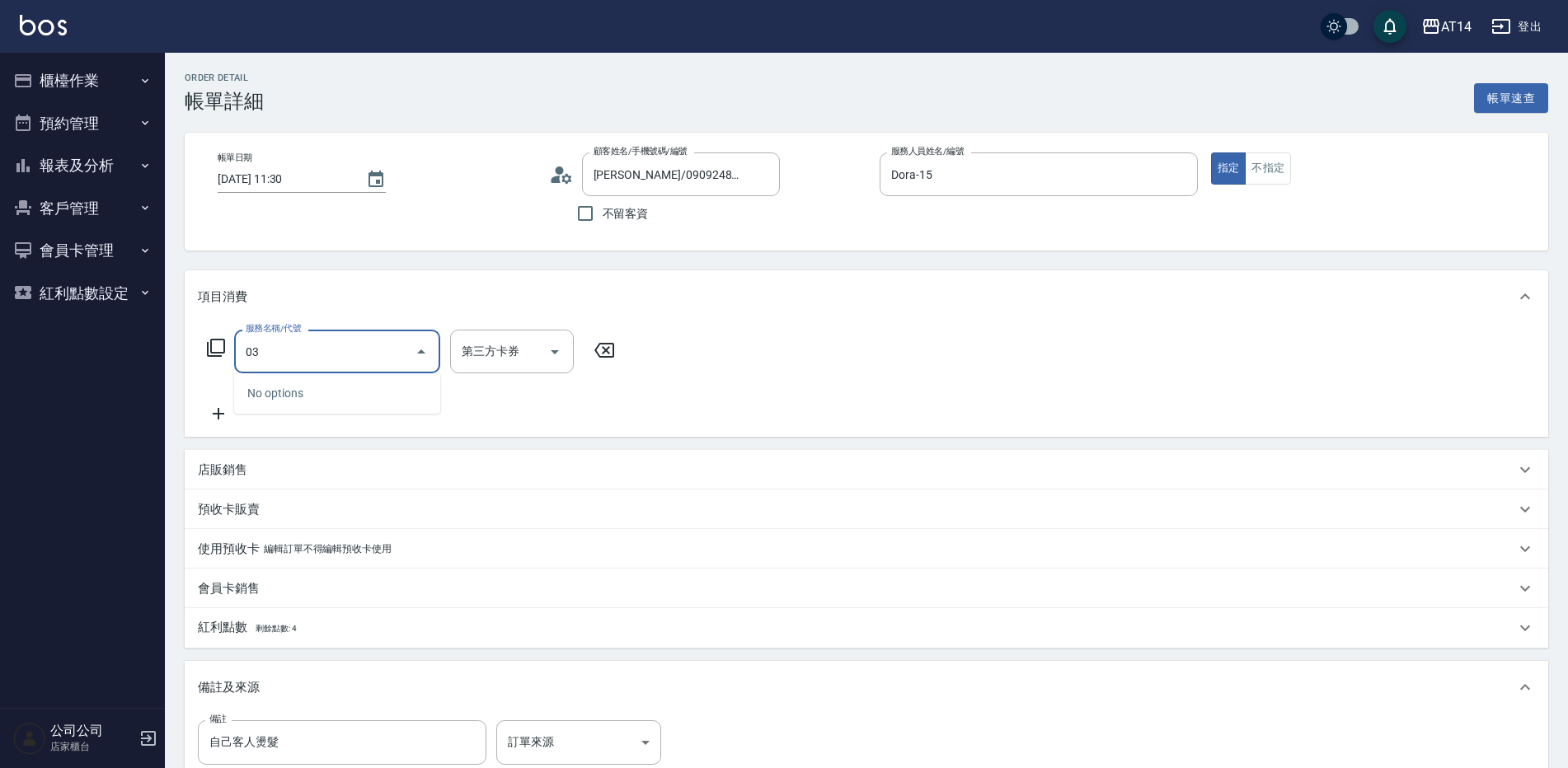
type input "0"
type input "燙髮(031)"
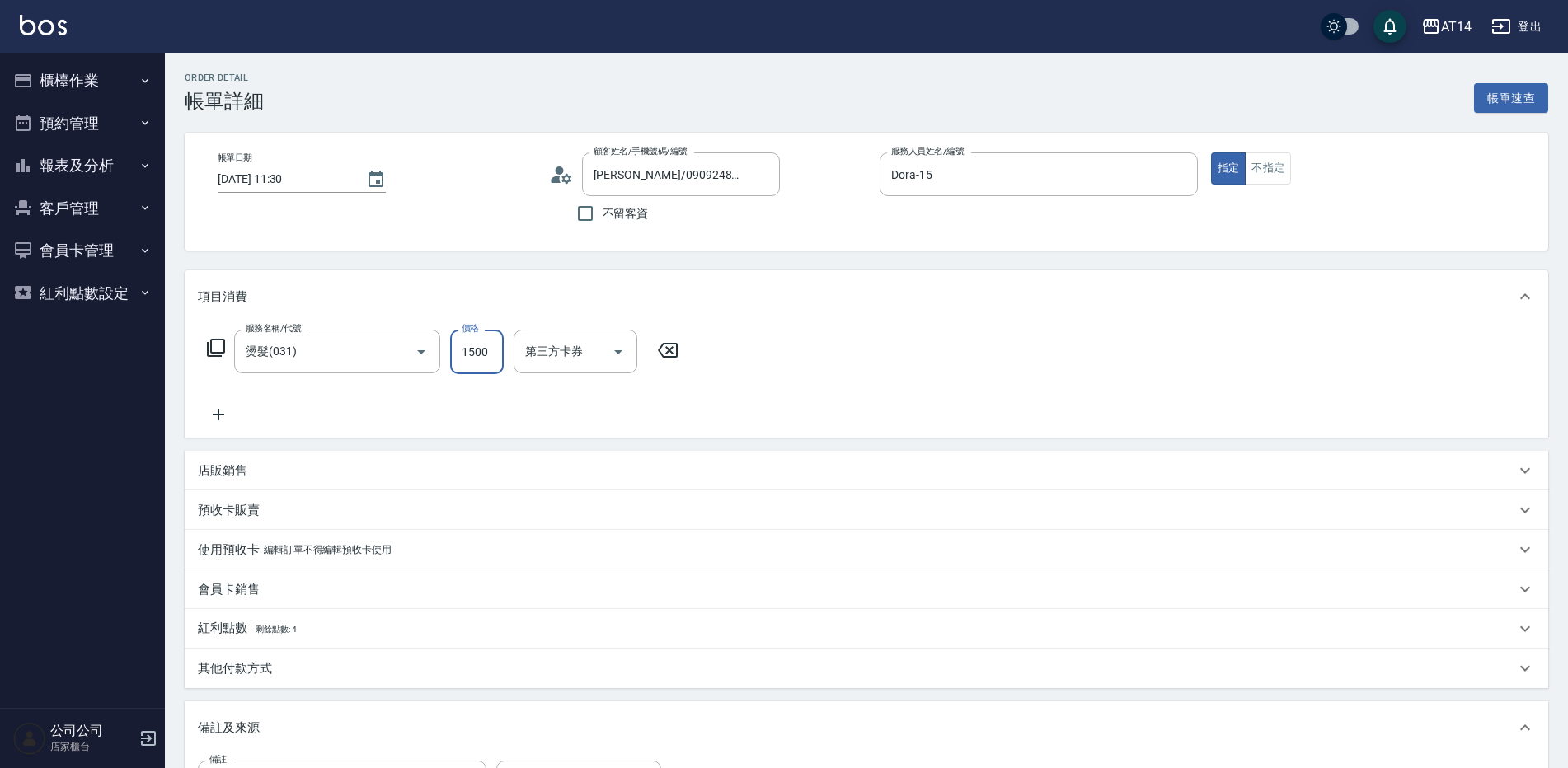
type input "0"
type input "2100"
type input "4"
type input "2100"
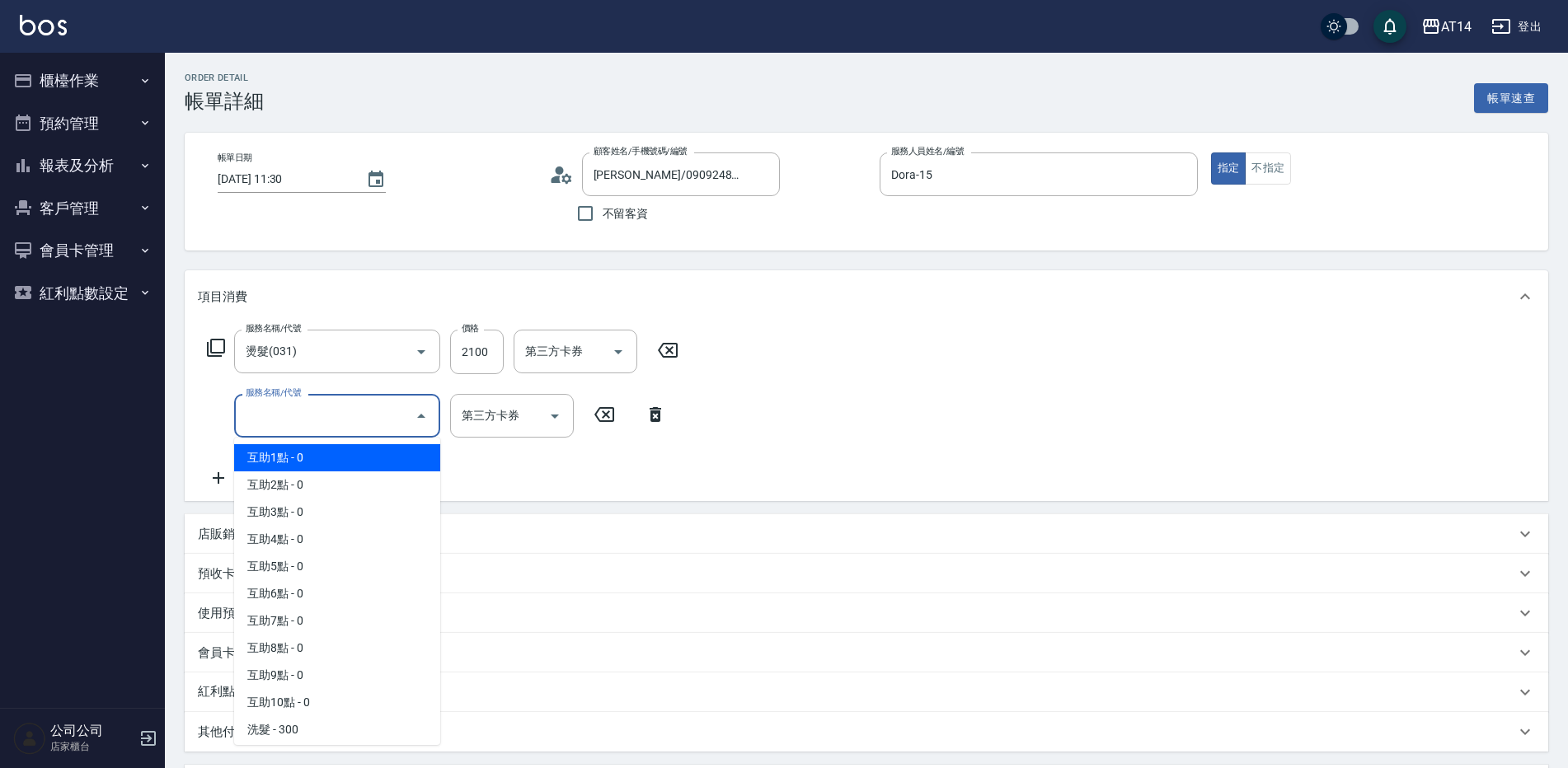
click at [259, 417] on input "服務名稱/代號" at bounding box center [325, 415] width 167 height 29
click at [283, 461] on span "互助1點 - 0" at bounding box center [337, 457] width 206 height 27
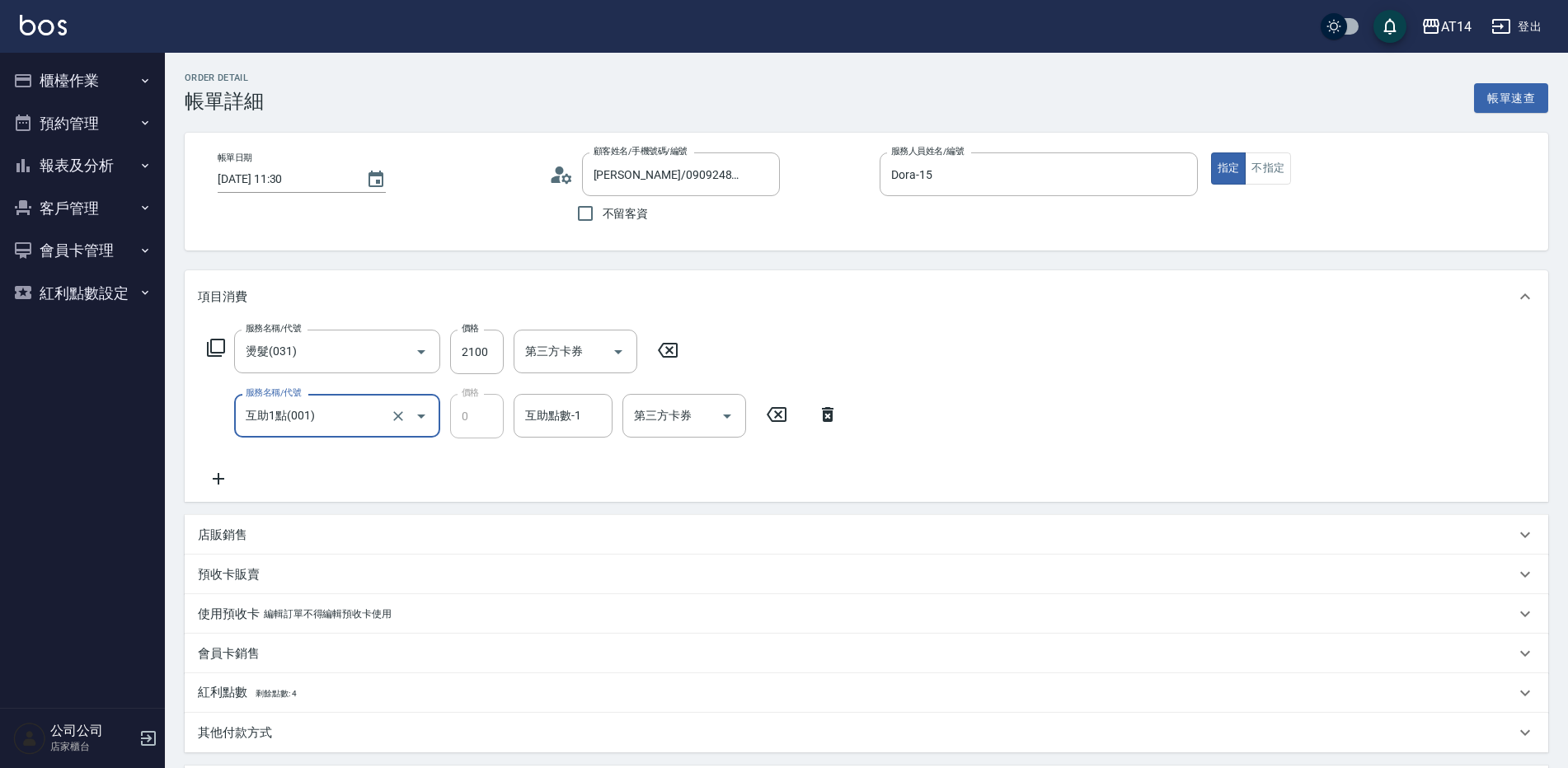
click at [364, 414] on input "互助1點(001)" at bounding box center [314, 415] width 145 height 29
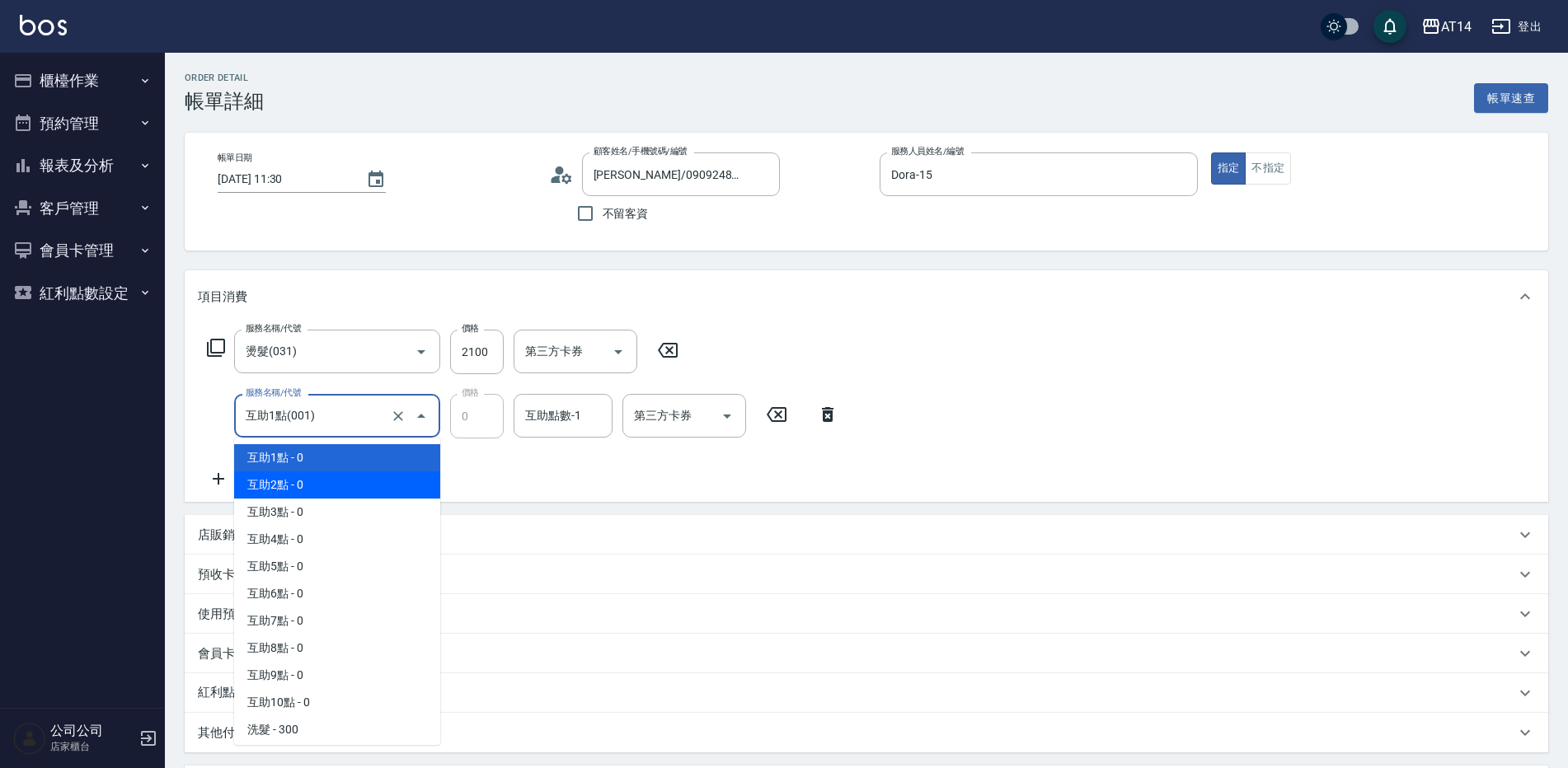
click at [364, 492] on span "互助2點 - 0" at bounding box center [337, 484] width 206 height 27
type input "互助2點(002)"
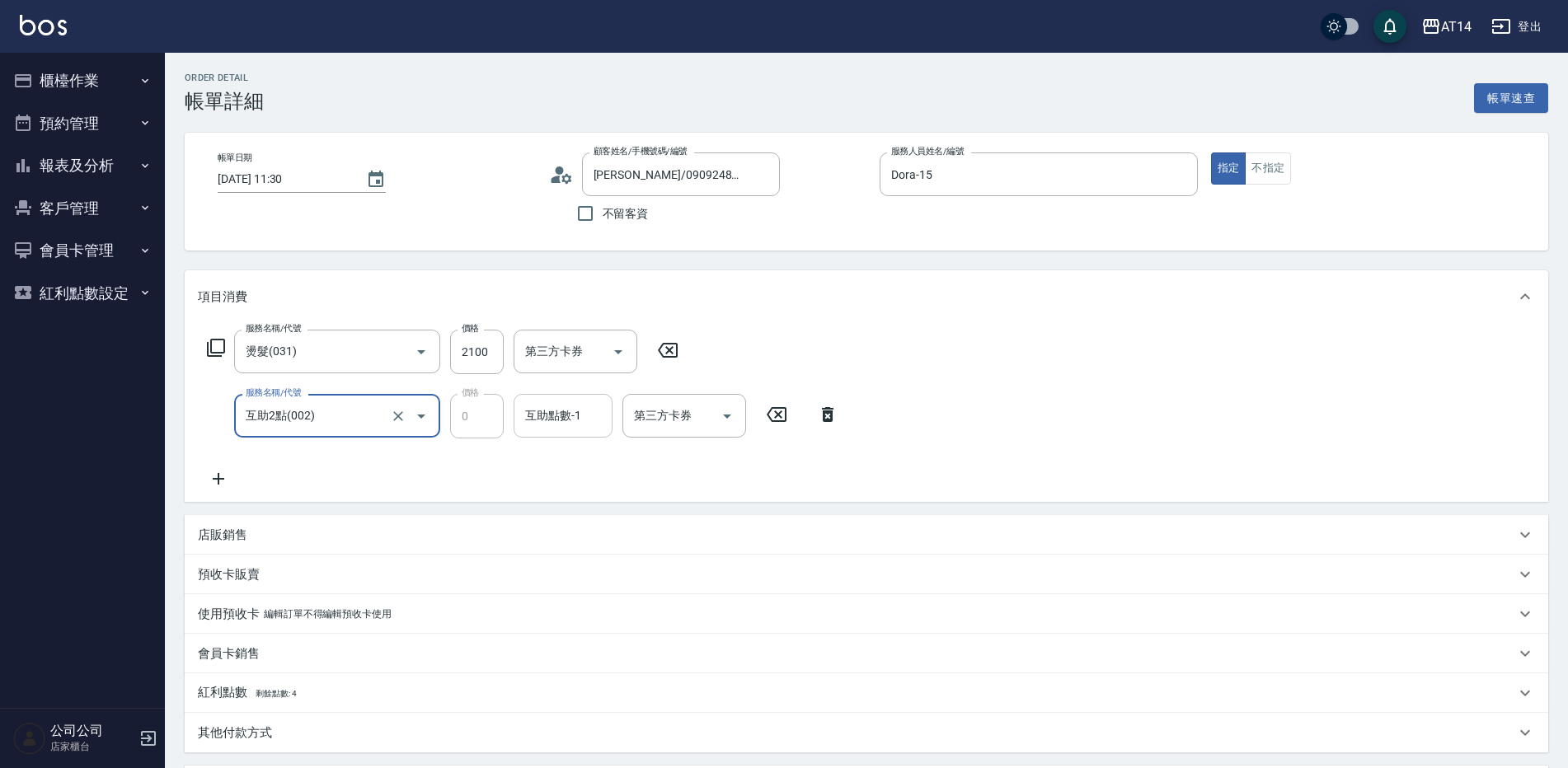
click at [582, 428] on input "互助點數-1" at bounding box center [563, 415] width 84 height 29
type input "邢語軒-68"
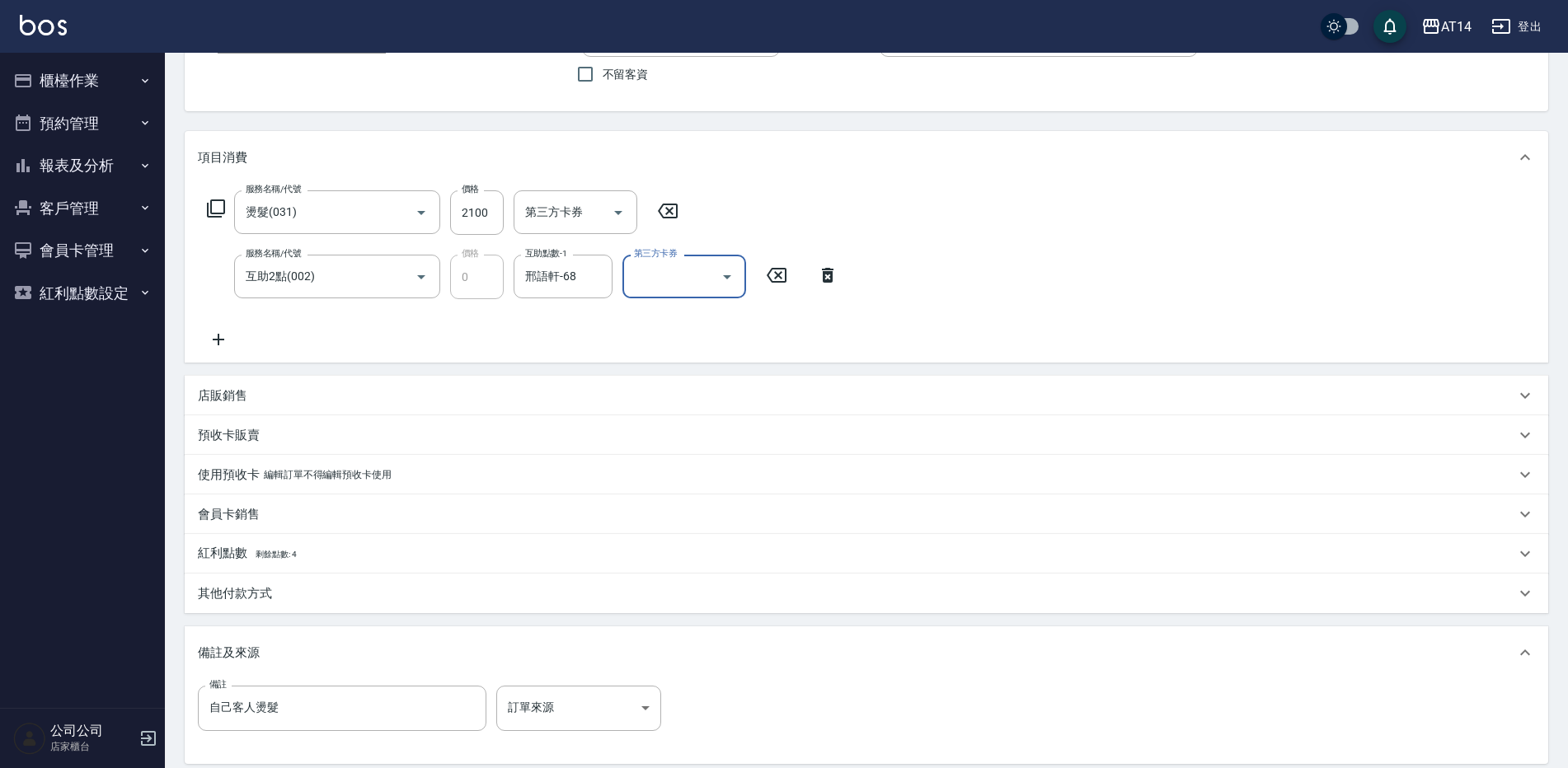
scroll to position [247, 0]
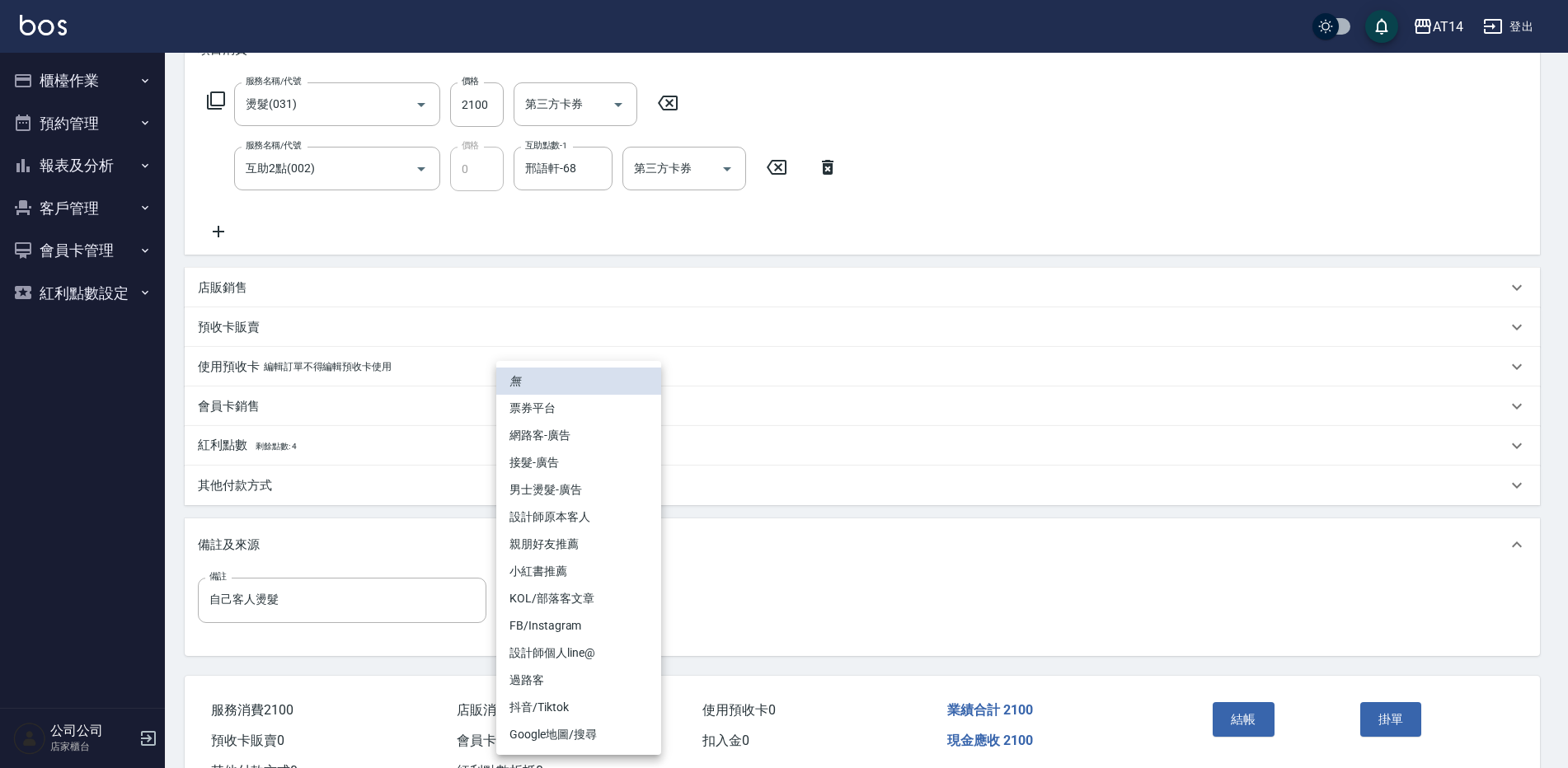
drag, startPoint x: 529, startPoint y: 613, endPoint x: 528, endPoint y: 621, distance: 8.1
click at [529, 614] on body "AT14 登出 櫃檯作業 打帳單 帳單列表 掛單列表 現金收支登錄 材料自購登錄 每日結帳 排班表 掃碼打卡 預約管理 預約管理 單日預約紀錄 單週預約紀錄 …" at bounding box center [784, 289] width 1568 height 1073
click at [585, 509] on li "設計師原本客人" at bounding box center [578, 516] width 165 height 27
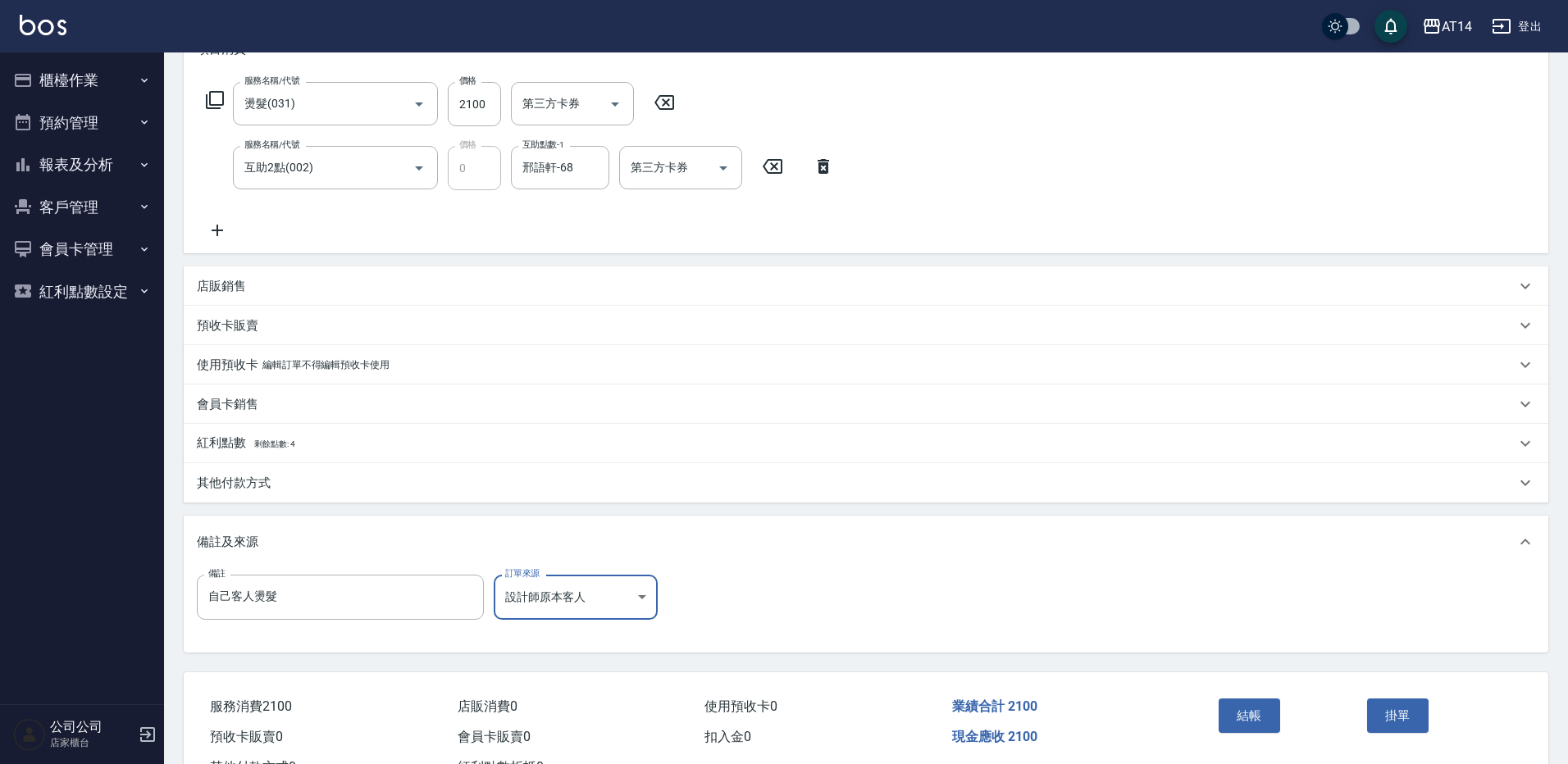
type input "設計師原本客人"
click at [1221, 704] on button "結帳" at bounding box center [1243, 715] width 61 height 35
